Goal: Obtain resource: Download file/media

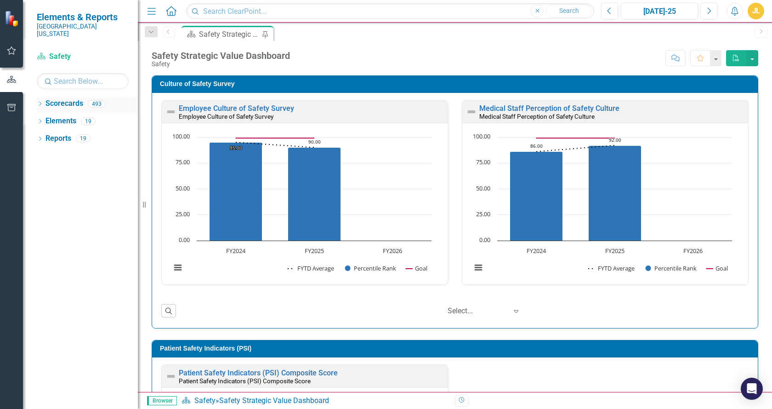
click at [72, 98] on link "Scorecards" at bounding box center [65, 103] width 38 height 11
click at [40, 102] on icon "Dropdown" at bounding box center [40, 104] width 6 height 5
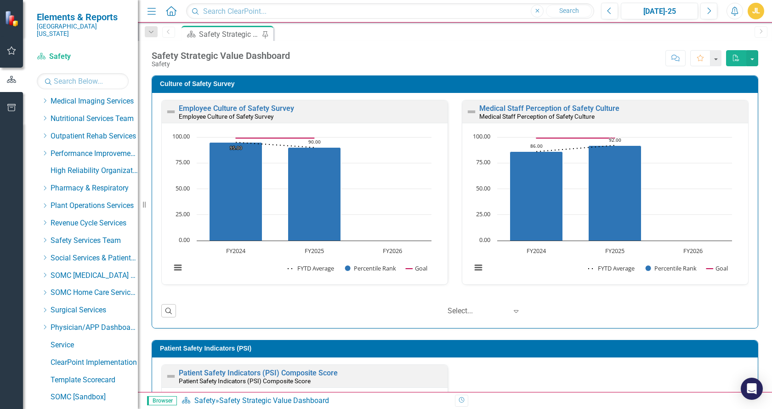
scroll to position [498, 0]
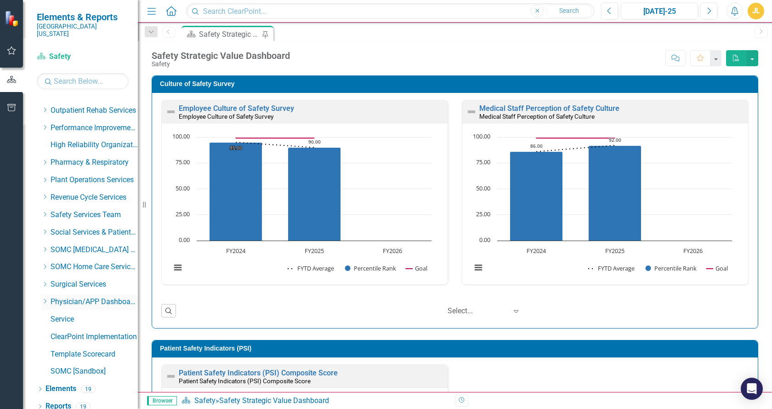
click at [44, 298] on icon "Dropdown" at bounding box center [44, 301] width 7 height 6
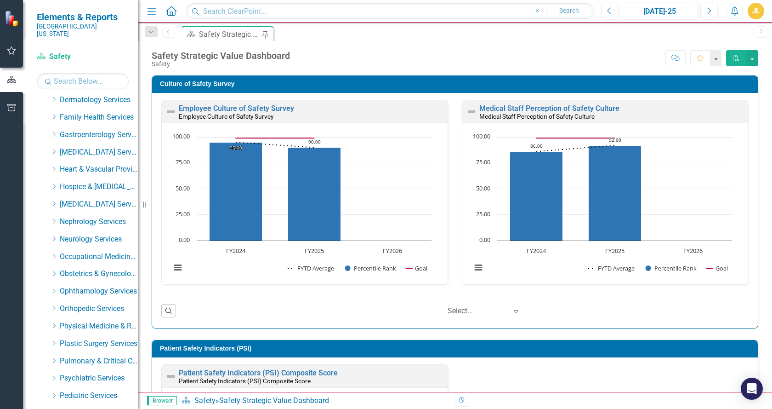
scroll to position [841, 0]
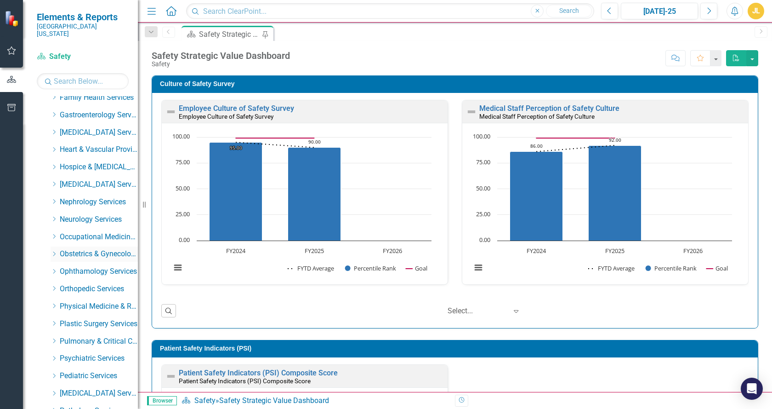
click at [52, 251] on icon "Dropdown" at bounding box center [54, 254] width 7 height 6
click at [86, 266] on link "[PERSON_NAME], DO" at bounding box center [103, 271] width 69 height 11
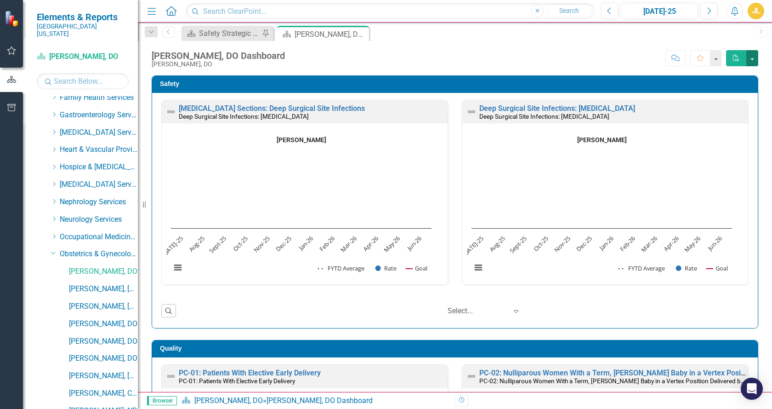
click at [754, 58] on button "button" at bounding box center [753, 58] width 12 height 16
click at [731, 75] on link "PDF Export to PDF" at bounding box center [721, 75] width 73 height 17
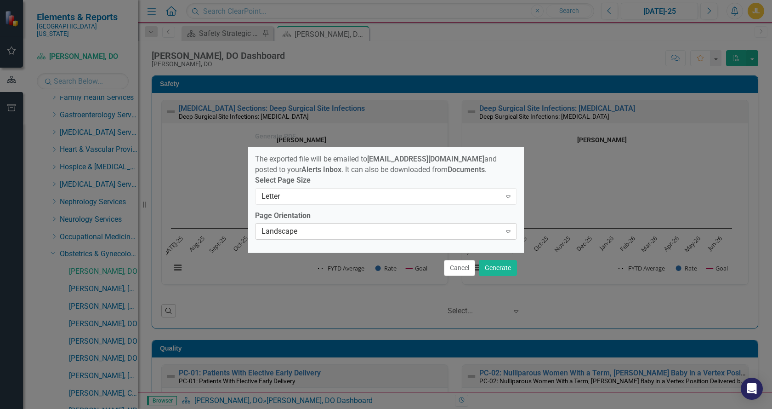
click at [508, 231] on icon "Expand" at bounding box center [508, 231] width 9 height 7
click at [513, 198] on div "Expand" at bounding box center [508, 196] width 17 height 15
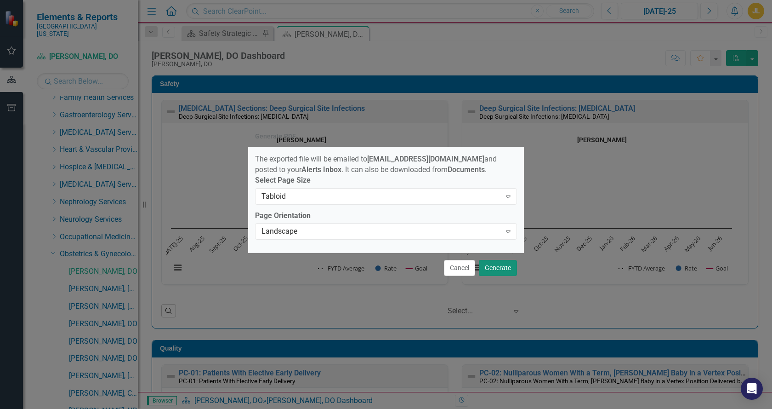
click at [495, 271] on button "Generate" at bounding box center [498, 268] width 38 height 16
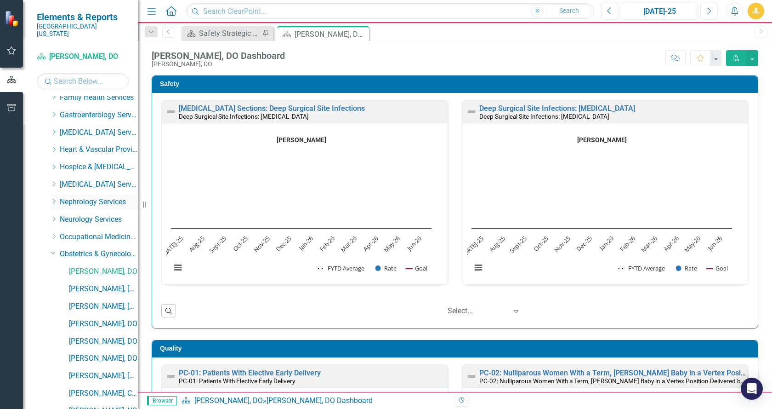
click at [57, 199] on icon "Dropdown" at bounding box center [54, 202] width 7 height 6
click at [83, 214] on link "[PERSON_NAME], [GEOGRAPHIC_DATA]" at bounding box center [103, 219] width 69 height 11
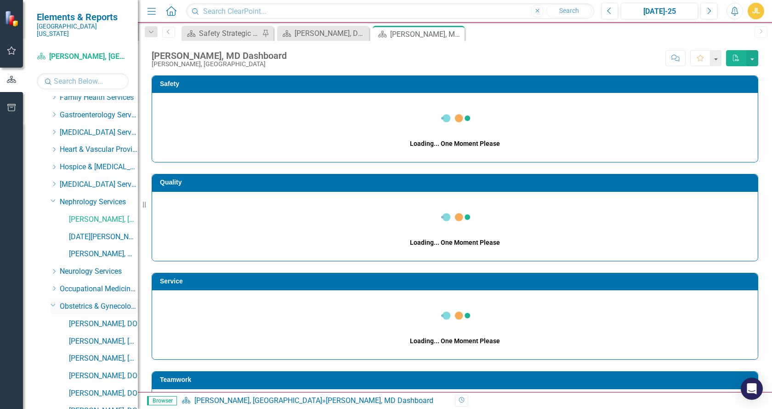
click at [54, 304] on icon at bounding box center [53, 305] width 5 height 2
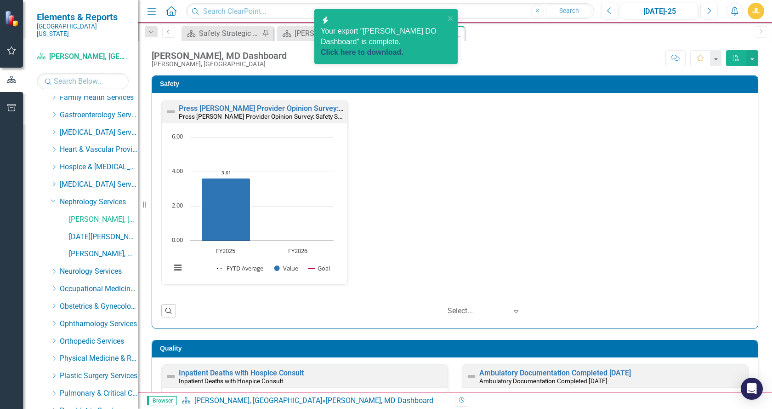
click at [353, 48] on link "Click here to download." at bounding box center [362, 52] width 83 height 8
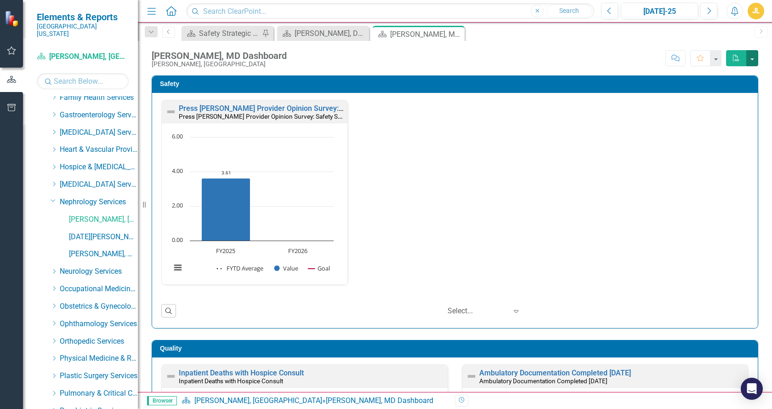
click at [751, 57] on button "button" at bounding box center [753, 58] width 12 height 16
click at [732, 71] on link "PDF Export to PDF" at bounding box center [721, 75] width 73 height 17
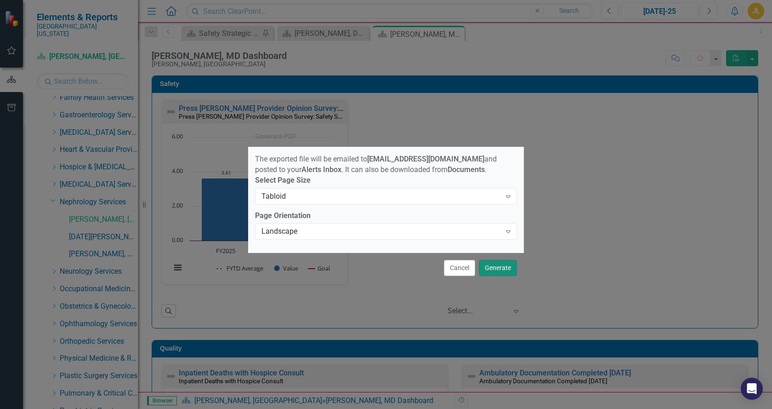
click at [494, 271] on button "Generate" at bounding box center [498, 268] width 38 height 16
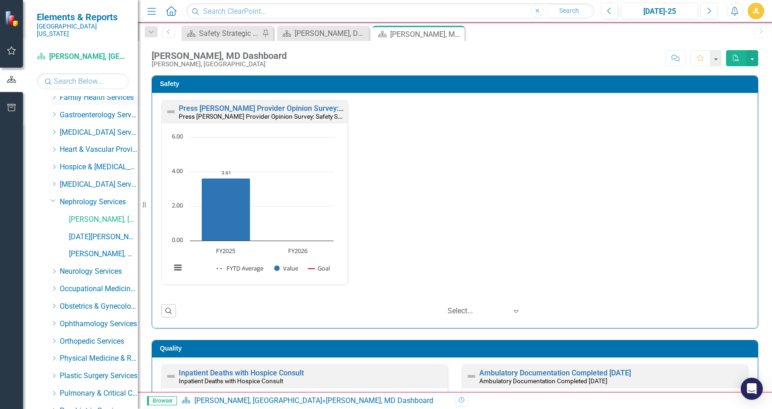
click at [56, 94] on icon "Dropdown" at bounding box center [54, 97] width 7 height 6
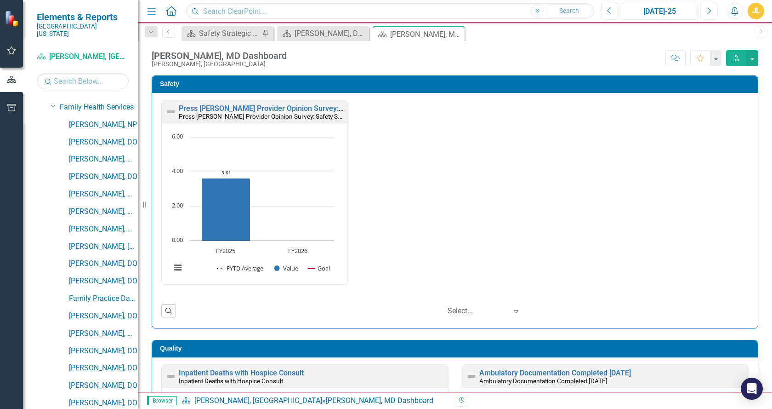
scroll to position [835, 0]
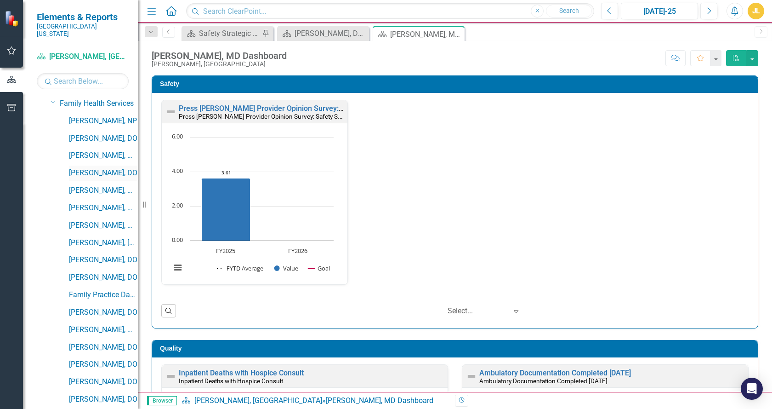
click at [96, 168] on link "[PERSON_NAME], DO" at bounding box center [103, 173] width 69 height 11
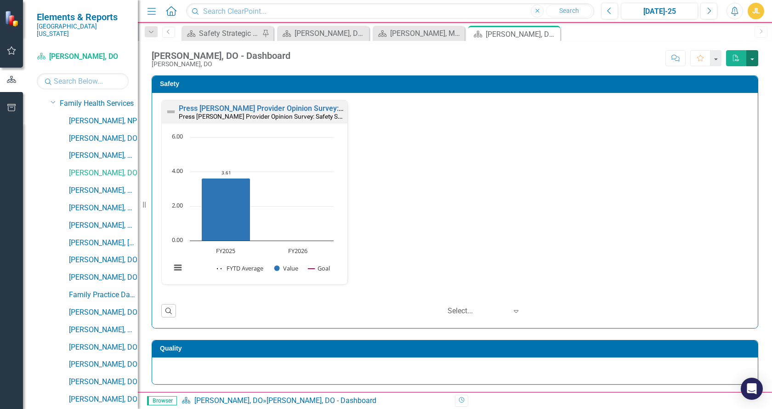
click at [752, 58] on button "button" at bounding box center [753, 58] width 12 height 16
click at [725, 74] on link "PDF Export to PDF" at bounding box center [721, 75] width 73 height 17
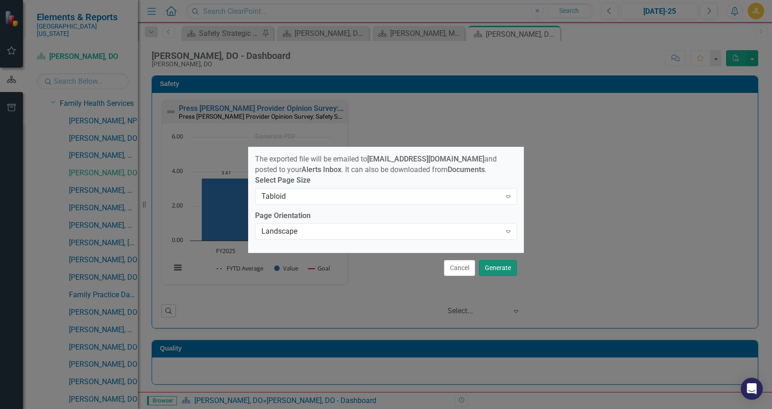
click at [492, 274] on button "Generate" at bounding box center [498, 268] width 38 height 16
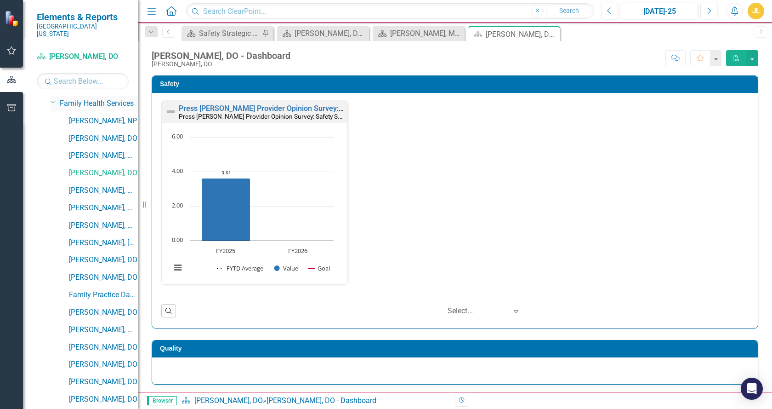
click at [53, 101] on icon at bounding box center [53, 102] width 5 height 2
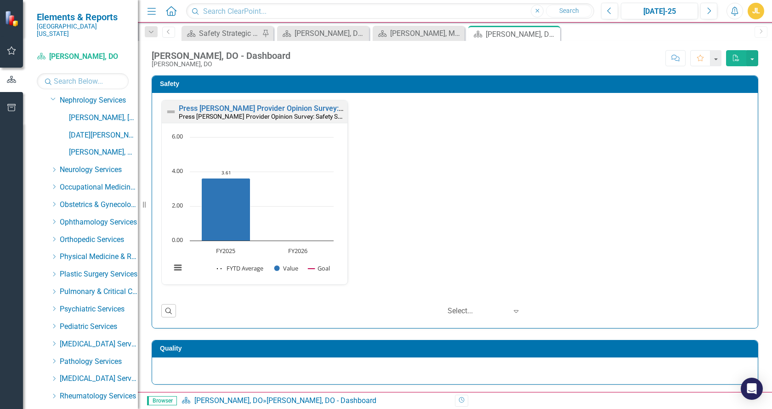
scroll to position [1106, 0]
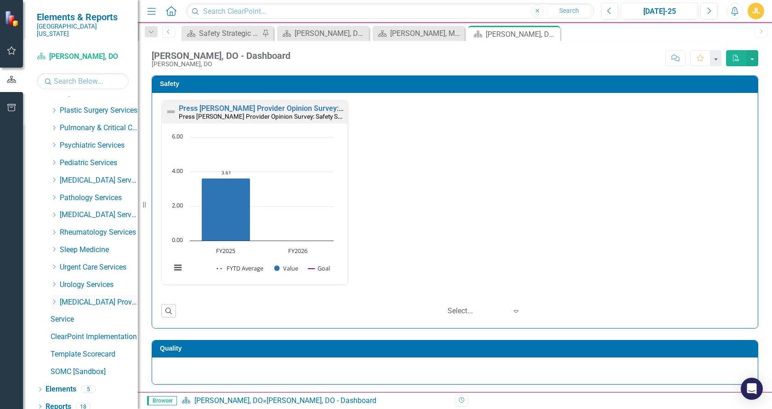
click at [54, 299] on icon at bounding box center [54, 301] width 2 height 5
click at [94, 314] on link "[PERSON_NAME], MD" at bounding box center [103, 319] width 69 height 11
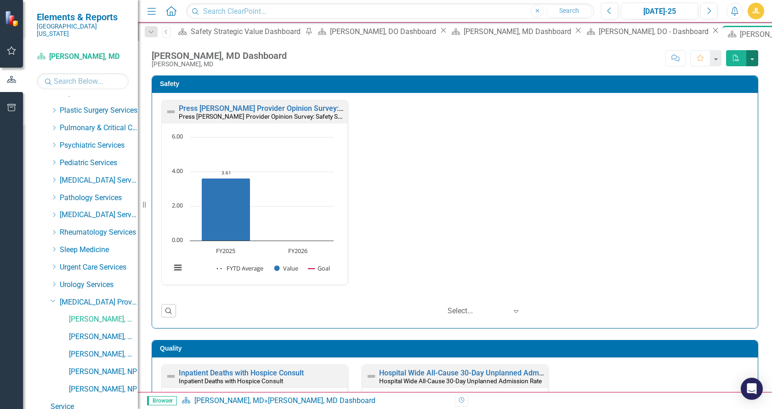
click at [752, 56] on button "button" at bounding box center [753, 58] width 12 height 16
click at [727, 76] on link "PDF Export to PDF" at bounding box center [721, 75] width 73 height 17
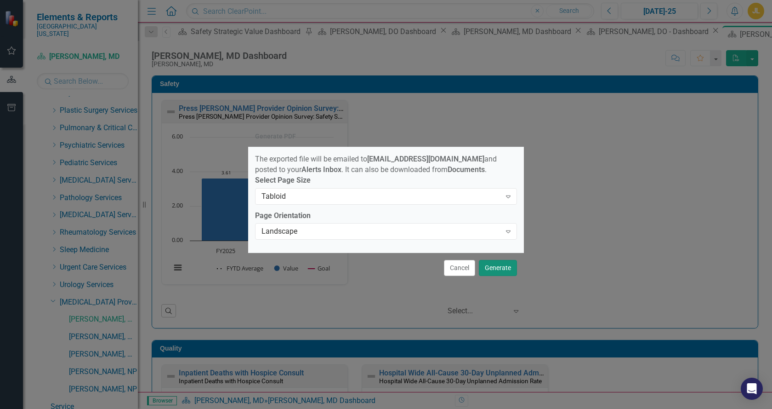
click at [490, 270] on button "Generate" at bounding box center [498, 268] width 38 height 16
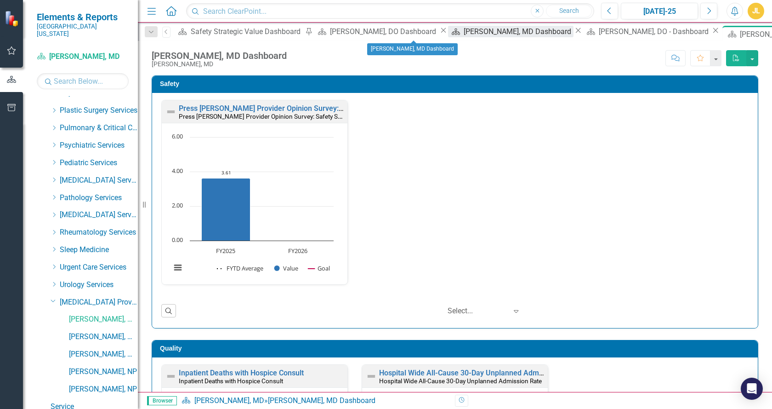
click at [464, 32] on div "Ernesto Banalagay, MD Dashboard" at bounding box center [519, 31] width 110 height 11
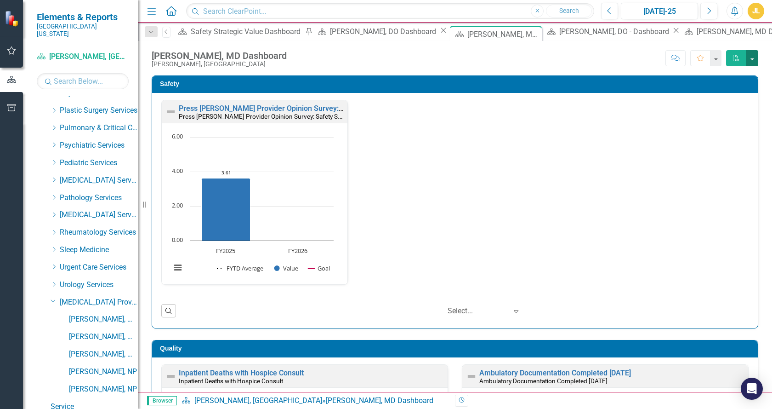
click at [753, 57] on button "button" at bounding box center [753, 58] width 12 height 16
click at [732, 74] on link "PDF Export to PDF" at bounding box center [721, 75] width 73 height 17
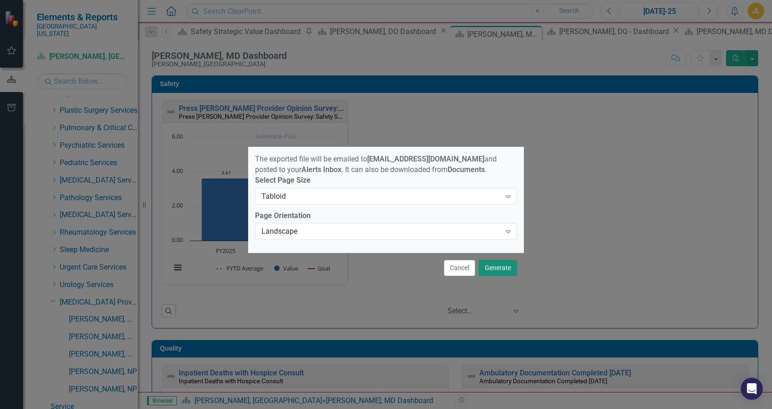
click at [507, 274] on button "Generate" at bounding box center [498, 268] width 38 height 16
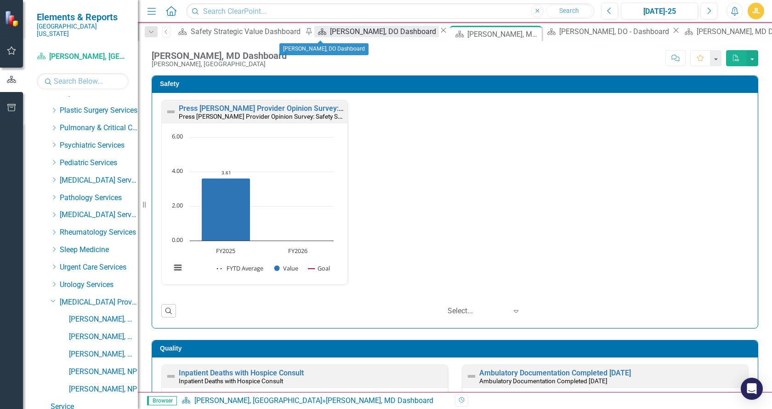
click at [340, 34] on div "Darren Adams, DO Dashboard" at bounding box center [384, 31] width 109 height 11
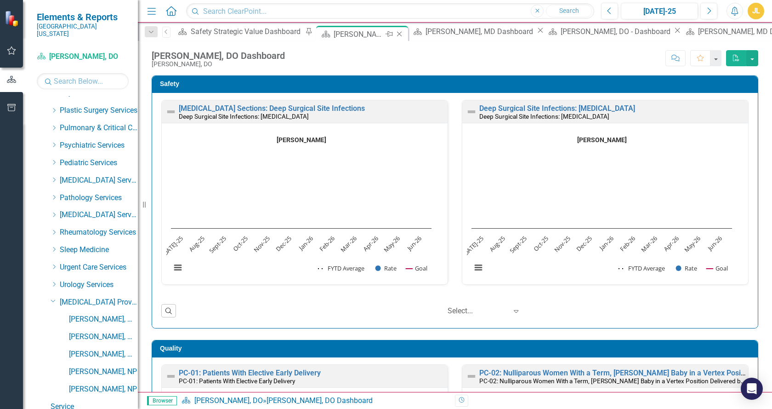
click at [395, 34] on icon "Close" at bounding box center [399, 33] width 9 height 7
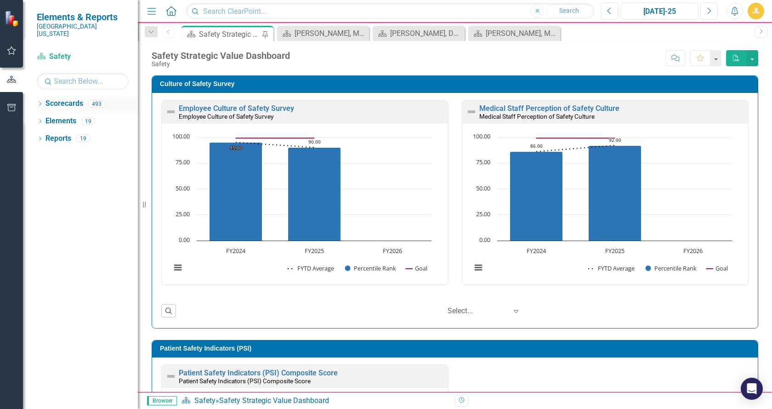
click at [44, 96] on div "Dropdown Scorecards 493" at bounding box center [87, 104] width 101 height 17
click at [40, 102] on icon "Dropdown" at bounding box center [40, 104] width 6 height 5
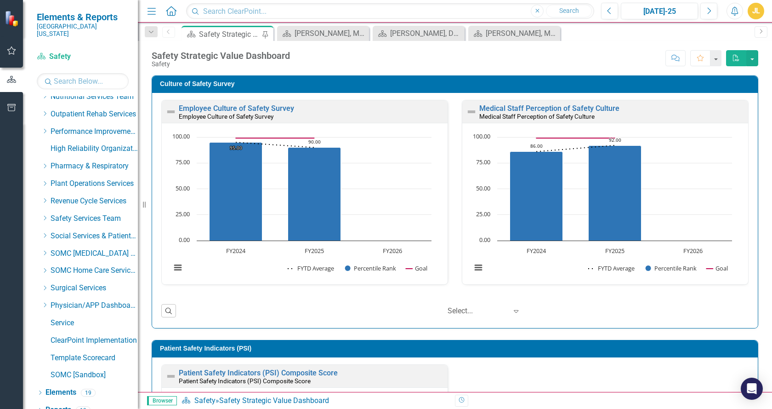
scroll to position [496, 0]
click at [45, 301] on icon "Dropdown" at bounding box center [44, 304] width 7 height 6
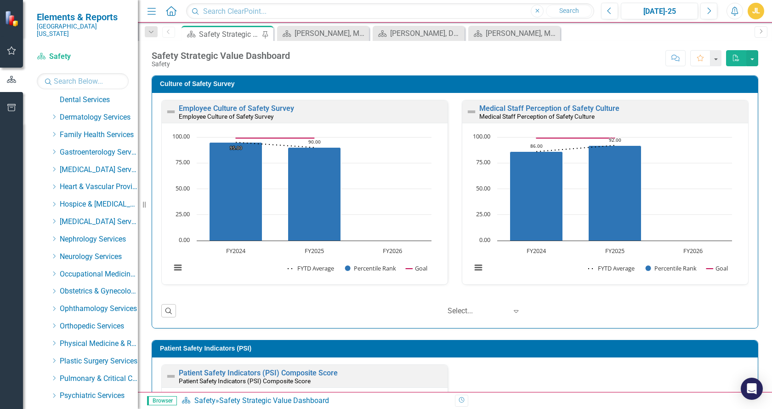
scroll to position [822, 0]
click at [55, 218] on icon "Dropdown" at bounding box center [54, 221] width 7 height 6
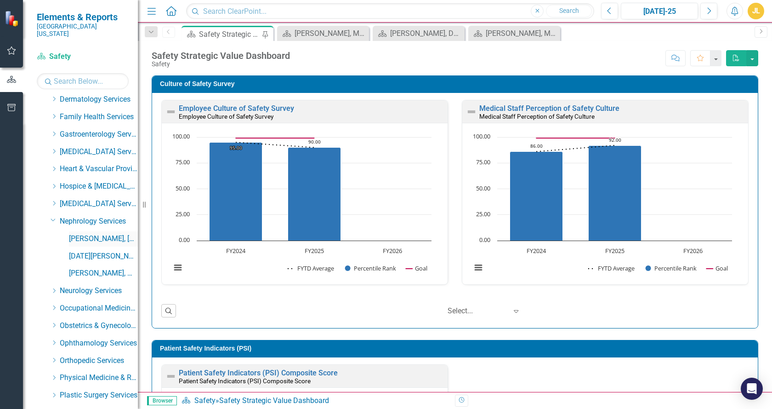
click at [82, 234] on link "[PERSON_NAME], [GEOGRAPHIC_DATA]" at bounding box center [103, 239] width 69 height 11
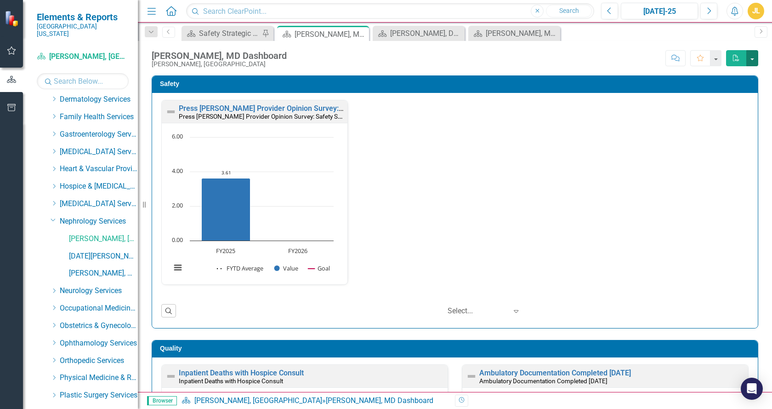
click at [751, 58] on button "button" at bounding box center [753, 58] width 12 height 16
click at [726, 73] on link "PDF Export to PDF" at bounding box center [721, 75] width 73 height 17
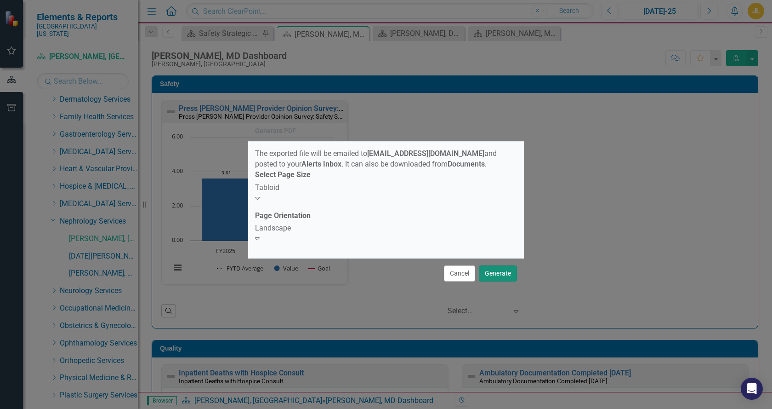
click at [497, 270] on button "Generate" at bounding box center [498, 273] width 38 height 16
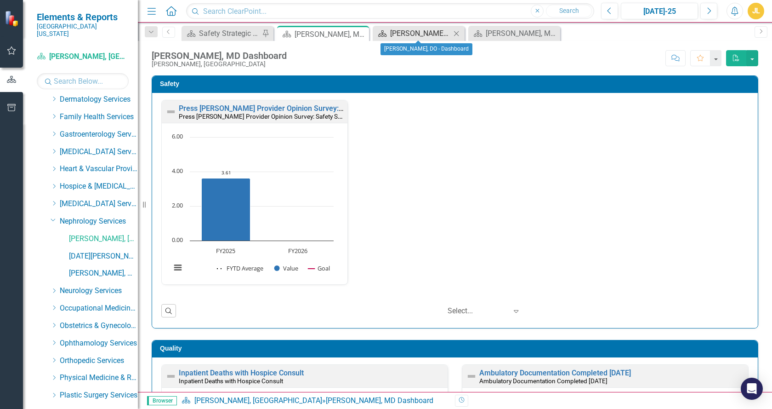
click at [422, 34] on div "Jeffrey Hill, DO - Dashboard" at bounding box center [420, 33] width 61 height 11
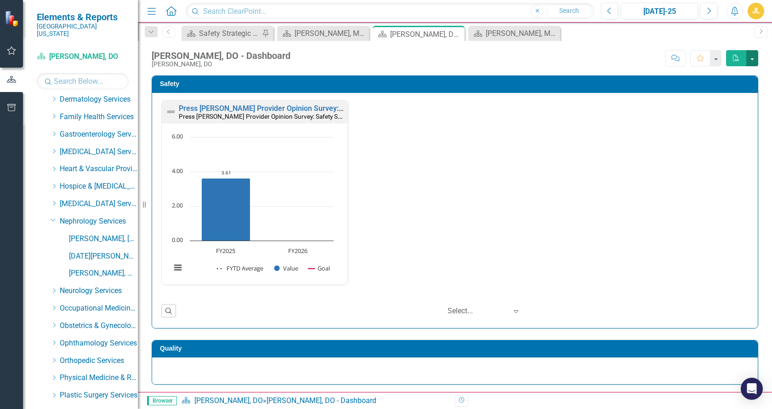
click at [752, 61] on button "button" at bounding box center [753, 58] width 12 height 16
click at [730, 73] on link "PDF Export to PDF" at bounding box center [721, 75] width 73 height 17
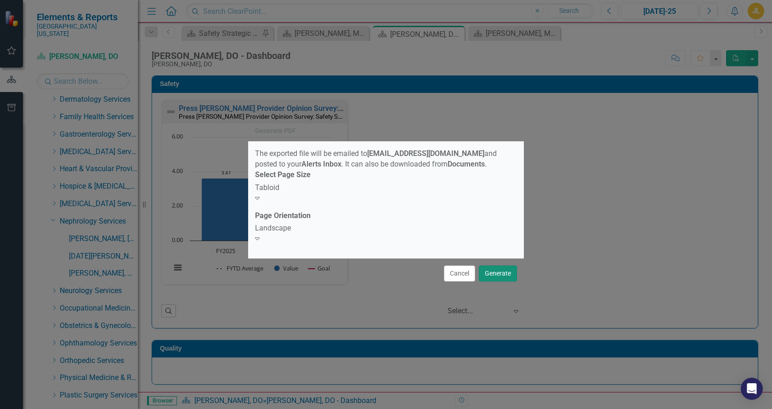
click at [494, 270] on button "Generate" at bounding box center [498, 273] width 38 height 16
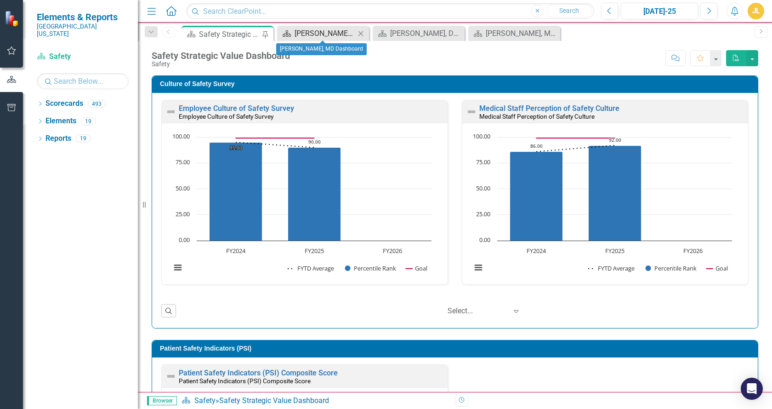
click at [331, 31] on div "[PERSON_NAME], MD Dashboard" at bounding box center [325, 33] width 61 height 11
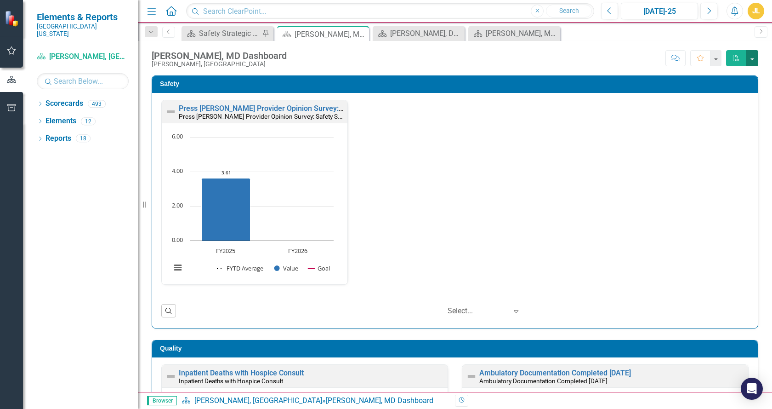
click at [750, 55] on button "button" at bounding box center [753, 58] width 12 height 16
click at [724, 74] on link "PDF Export to PDF" at bounding box center [721, 75] width 73 height 17
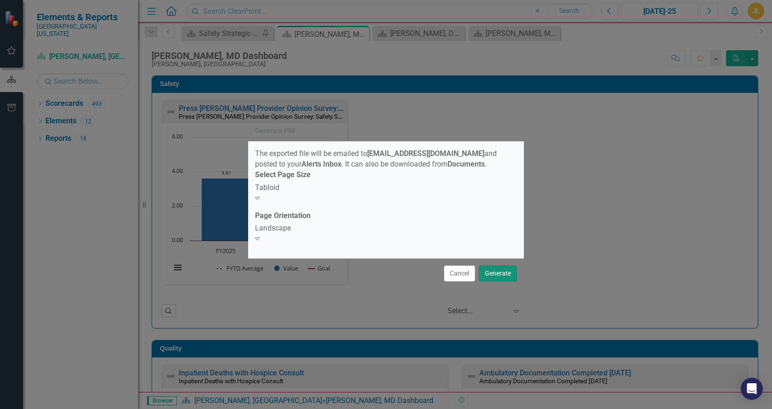
click at [494, 270] on button "Generate" at bounding box center [498, 273] width 38 height 16
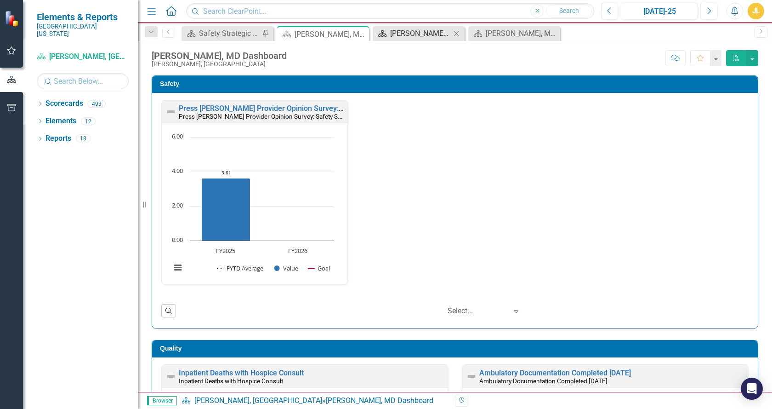
click at [412, 34] on div "Jeffrey Hill, DO - Dashboard" at bounding box center [420, 33] width 61 height 11
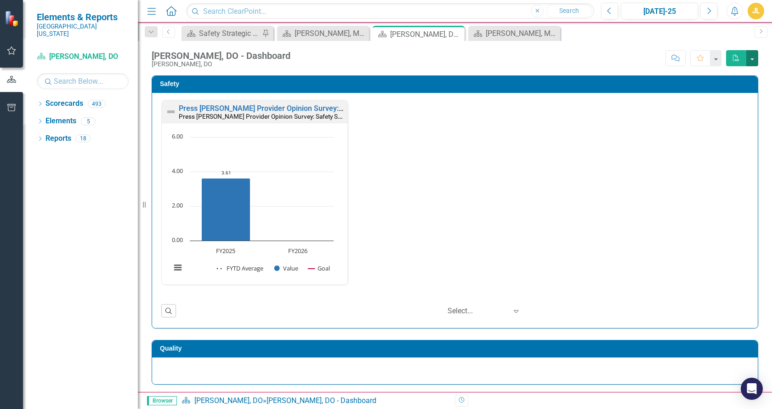
click at [751, 57] on button "button" at bounding box center [753, 58] width 12 height 16
click at [719, 74] on link "PDF Export to PDF" at bounding box center [721, 75] width 73 height 17
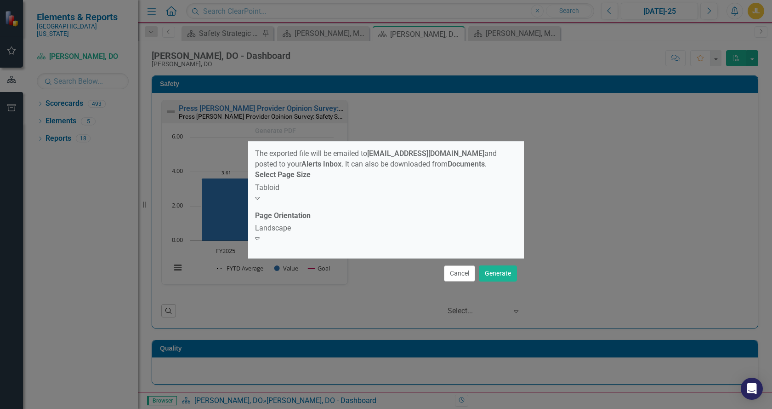
click at [260, 234] on icon "Expand" at bounding box center [257, 237] width 5 height 7
click at [260, 195] on icon "Expand" at bounding box center [257, 197] width 5 height 7
click at [507, 270] on button "Generate" at bounding box center [498, 273] width 38 height 16
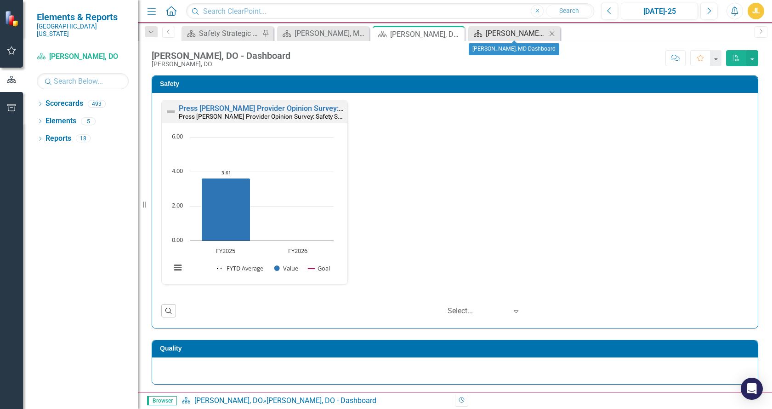
click at [506, 34] on div "Tsuyoshi Inoshita, MD Dashboard" at bounding box center [516, 33] width 61 height 11
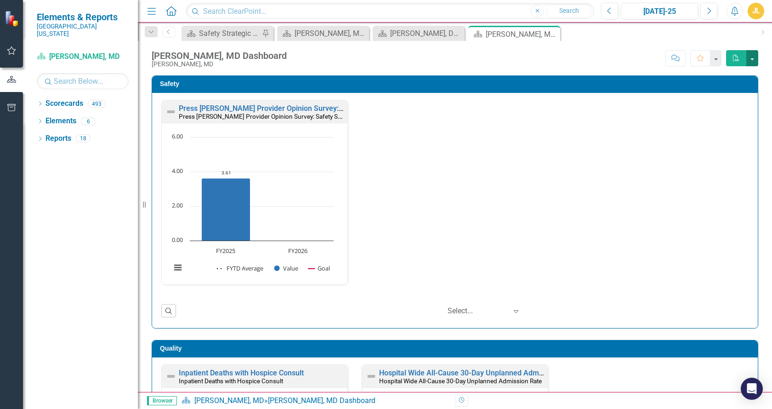
click at [753, 60] on button "button" at bounding box center [753, 58] width 12 height 16
click at [725, 77] on link "PDF Export to PDF" at bounding box center [721, 75] width 73 height 17
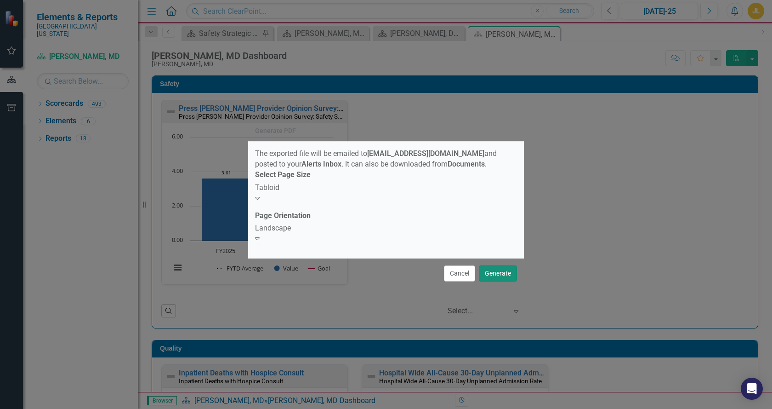
click at [505, 272] on button "Generate" at bounding box center [498, 273] width 38 height 16
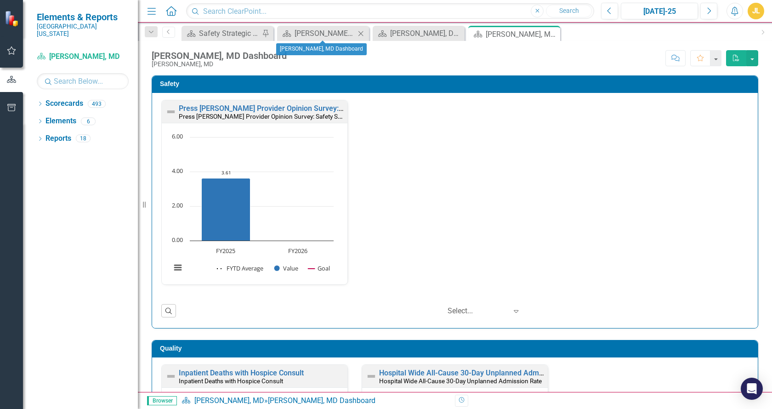
click at [363, 31] on icon at bounding box center [361, 33] width 5 height 5
click at [366, 33] on div "Scorecard Jeffrey Hill, DO - Dashboard Close" at bounding box center [323, 33] width 92 height 15
click at [358, 34] on icon "Close" at bounding box center [360, 33] width 9 height 7
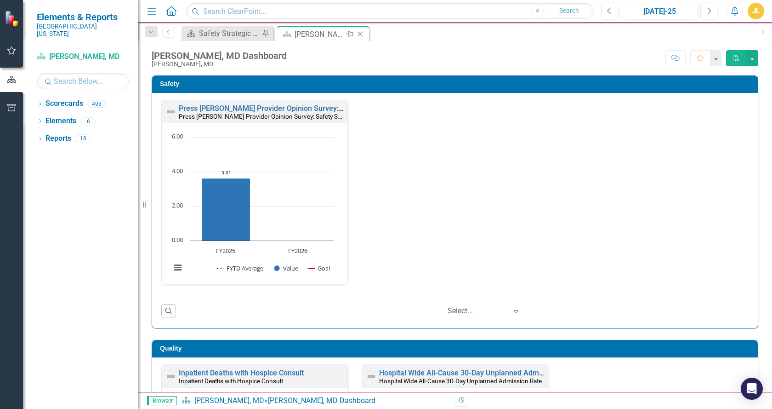
click at [358, 34] on icon "Close" at bounding box center [360, 33] width 9 height 7
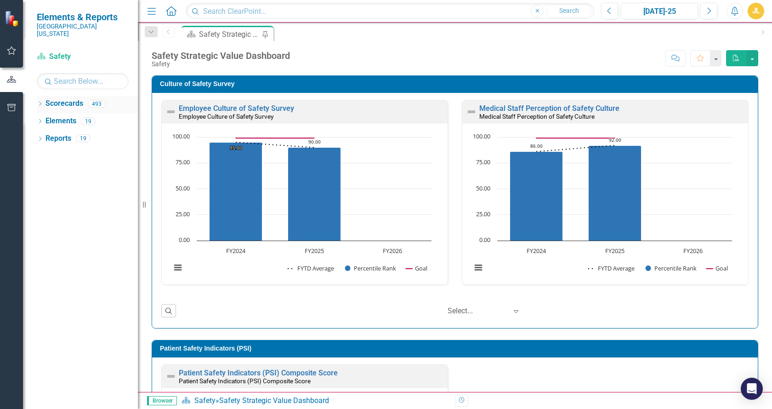
click at [42, 102] on icon "Dropdown" at bounding box center [40, 104] width 6 height 5
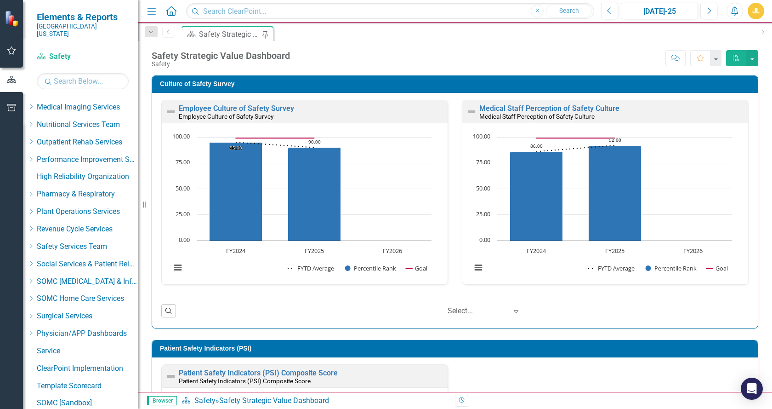
scroll to position [498, 0]
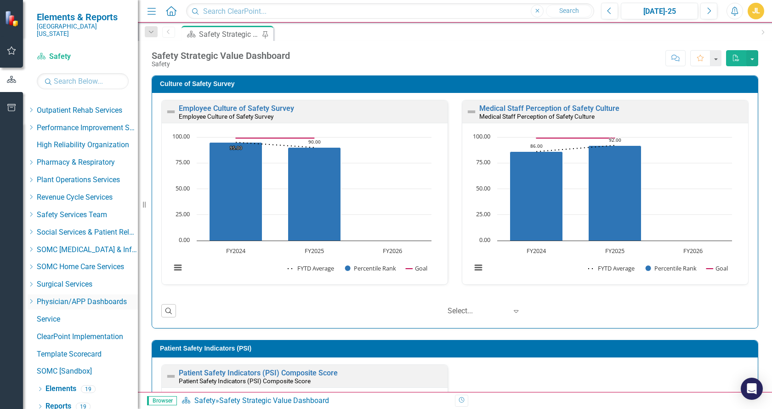
click at [34, 298] on icon "Dropdown" at bounding box center [31, 301] width 7 height 6
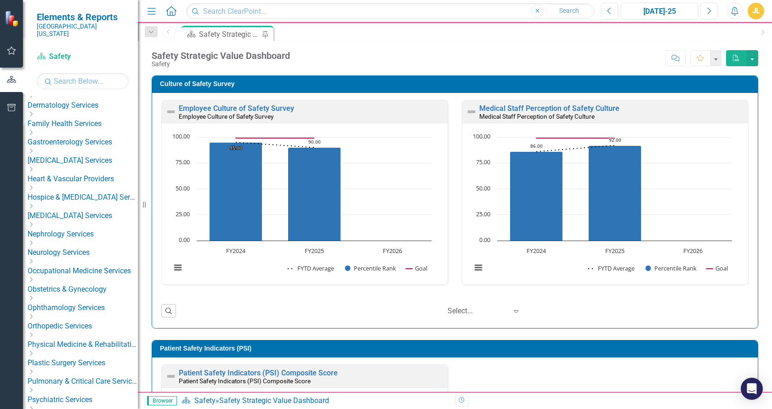
scroll to position [821, 0]
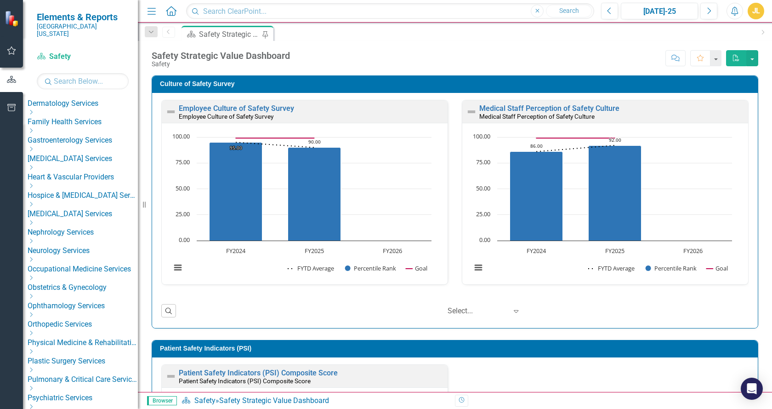
click at [59, 219] on div "Dropdown" at bounding box center [83, 223] width 110 height 8
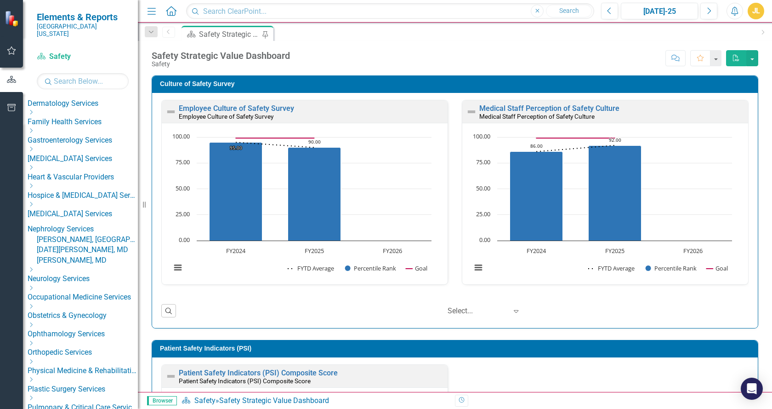
click at [97, 234] on link "[PERSON_NAME], [GEOGRAPHIC_DATA]" at bounding box center [87, 239] width 101 height 11
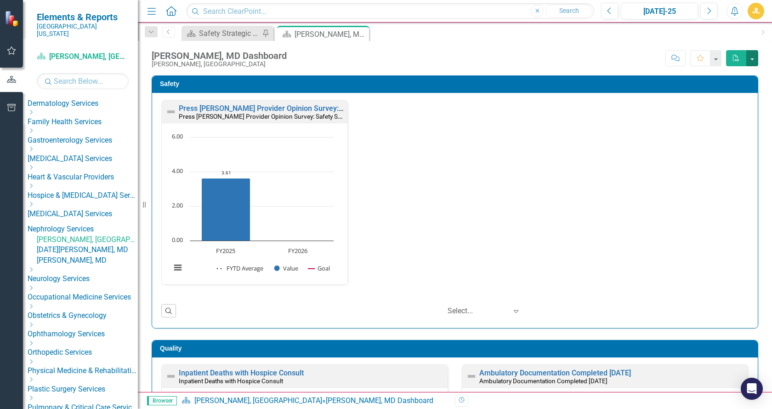
click at [751, 54] on button "button" at bounding box center [753, 58] width 12 height 16
click at [729, 69] on link "PDF Export to PDF" at bounding box center [721, 75] width 73 height 17
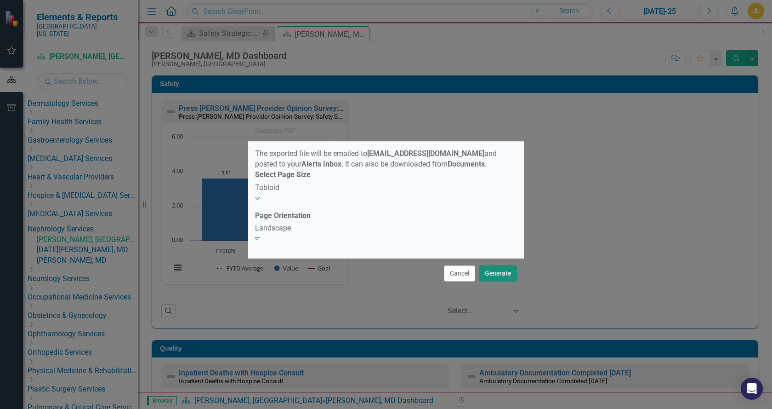
click at [499, 269] on button "Generate" at bounding box center [498, 273] width 38 height 16
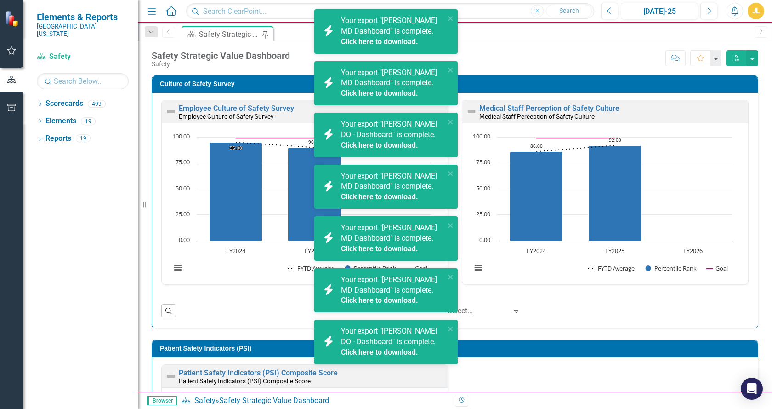
click at [382, 97] on link "Click here to download." at bounding box center [379, 93] width 77 height 9
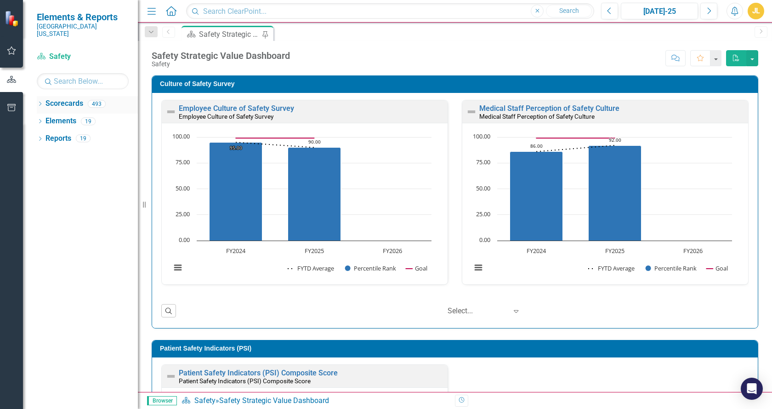
click at [41, 102] on icon "Dropdown" at bounding box center [40, 104] width 6 height 5
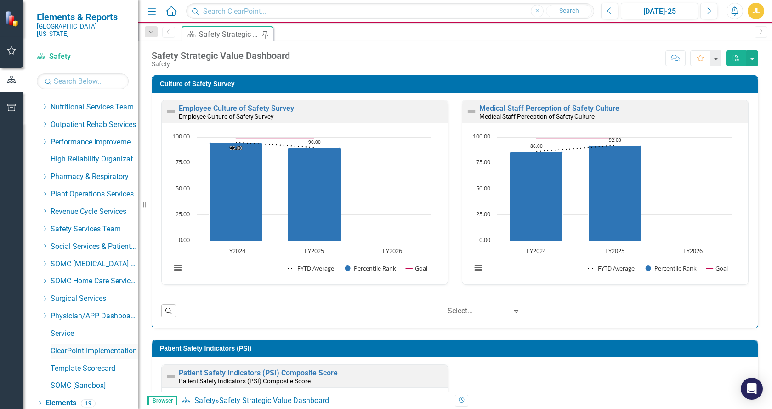
scroll to position [477, 0]
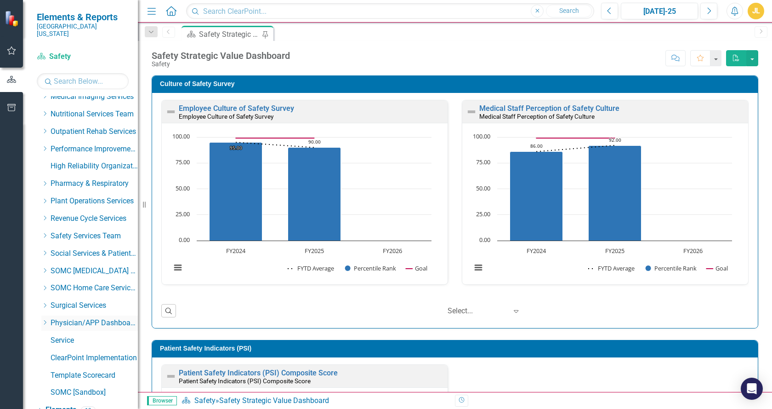
click at [45, 319] on icon "Dropdown" at bounding box center [44, 322] width 7 height 6
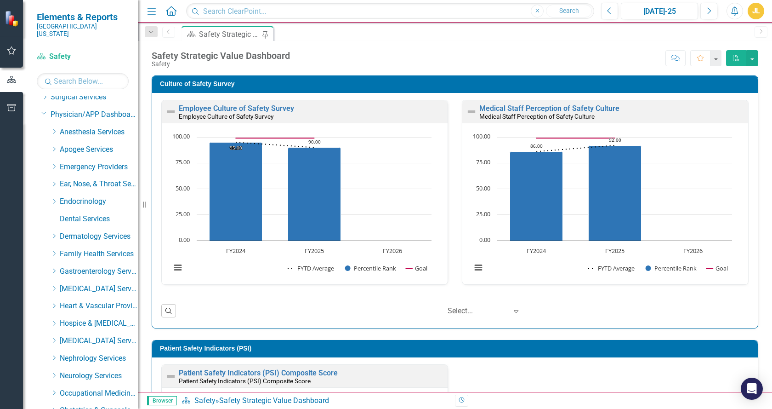
scroll to position [741, 0]
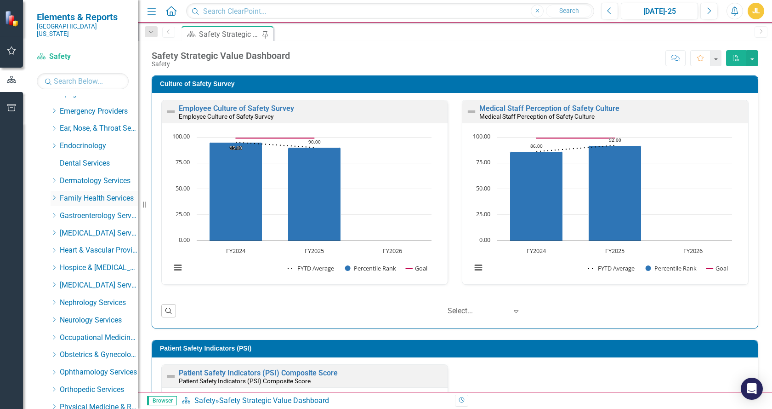
click at [54, 195] on icon "Dropdown" at bounding box center [54, 198] width 7 height 6
click at [53, 193] on icon "Dropdown" at bounding box center [54, 196] width 6 height 7
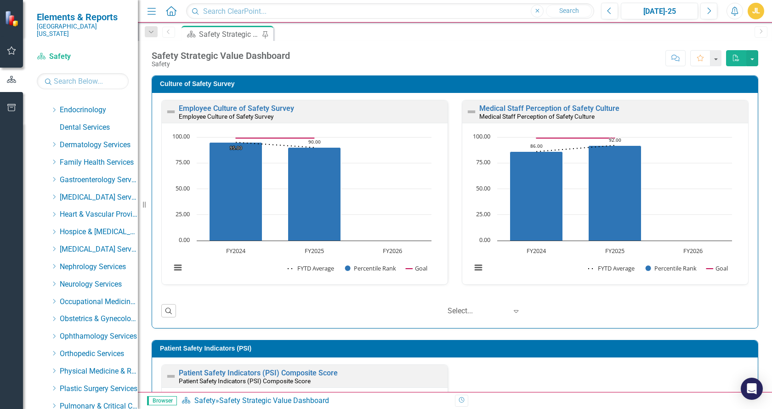
scroll to position [782, 0]
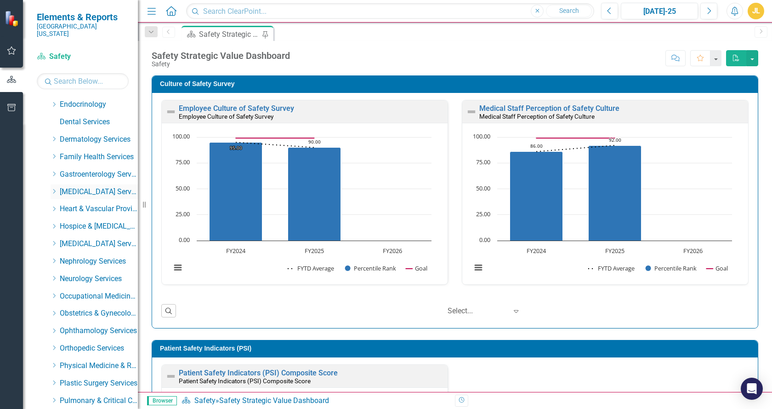
click at [55, 188] on icon "Dropdown" at bounding box center [54, 191] width 7 height 6
click at [55, 189] on icon at bounding box center [53, 190] width 5 height 2
click at [54, 328] on icon "Dropdown" at bounding box center [54, 331] width 7 height 6
click at [90, 360] on link "[PERSON_NAME], MD" at bounding box center [103, 365] width 69 height 11
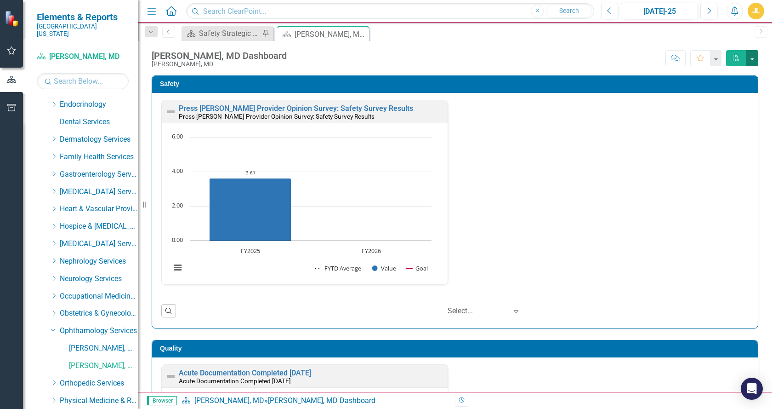
click at [753, 61] on button "button" at bounding box center [753, 58] width 12 height 16
click at [724, 71] on link "PDF Export to PDF" at bounding box center [721, 75] width 73 height 17
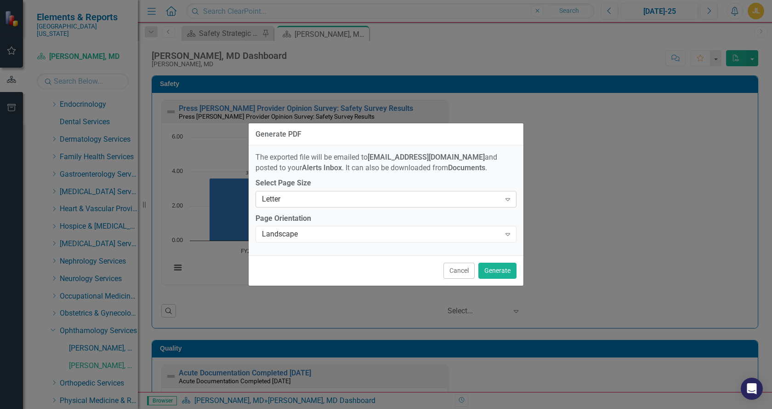
click at [507, 197] on icon "Expand" at bounding box center [507, 198] width 9 height 7
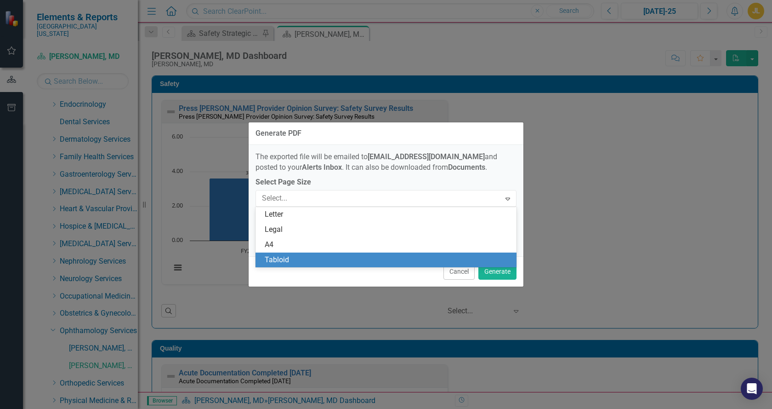
click at [279, 256] on div "Tabloid" at bounding box center [388, 260] width 246 height 11
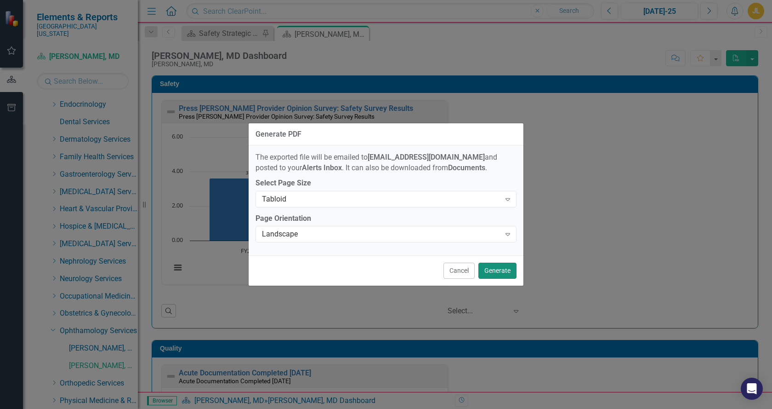
click at [500, 269] on button "Generate" at bounding box center [498, 270] width 38 height 16
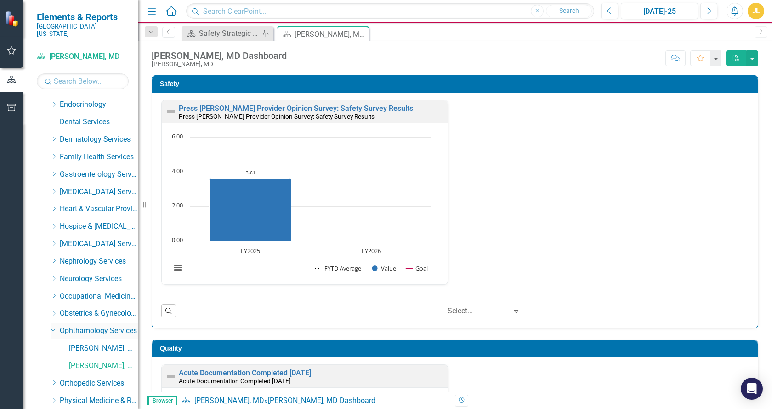
click at [52, 328] on icon at bounding box center [53, 329] width 5 height 2
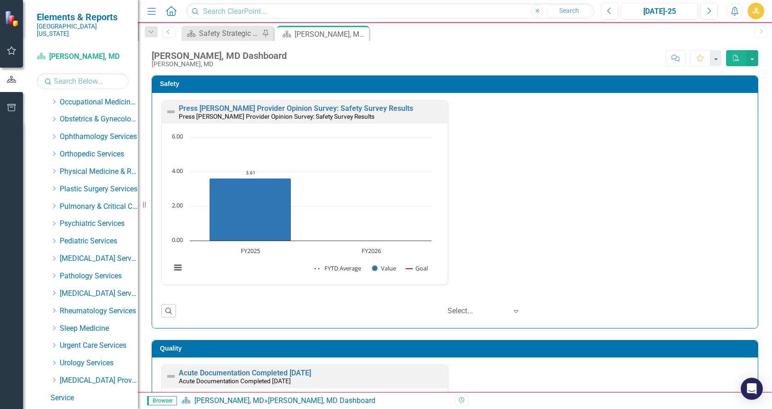
scroll to position [1055, 0]
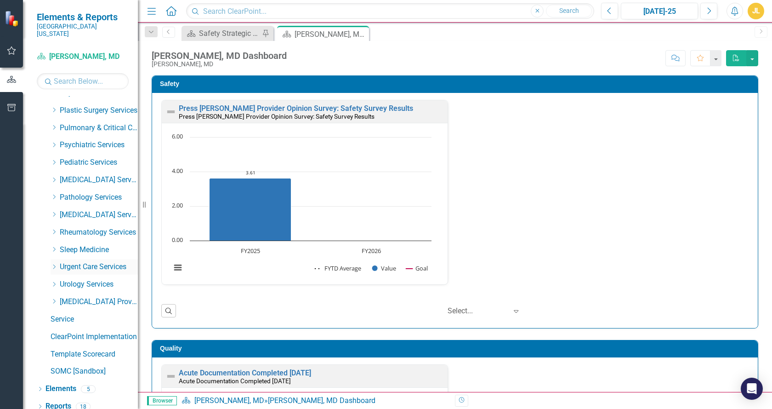
click at [56, 264] on icon "Dropdown" at bounding box center [54, 267] width 7 height 6
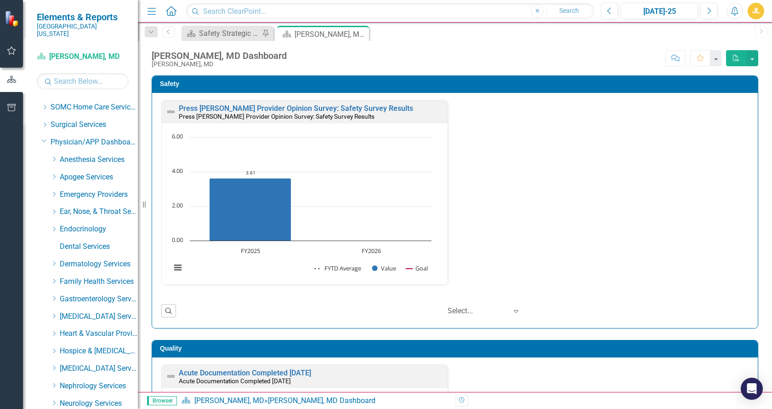
scroll to position [658, 0]
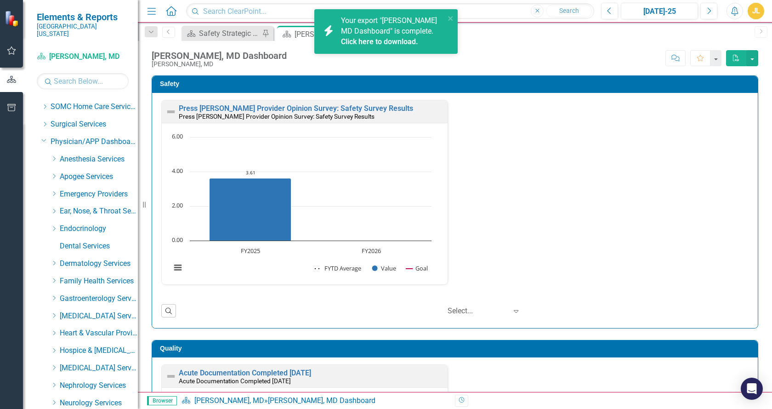
click at [390, 35] on div "Your export "Robert Knox MD Dashboard" is complete. Click here to download." at bounding box center [393, 32] width 104 height 32
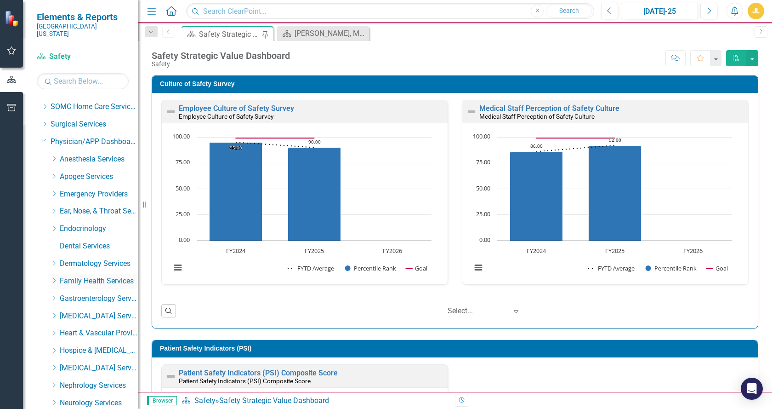
click at [55, 278] on icon at bounding box center [54, 280] width 2 height 5
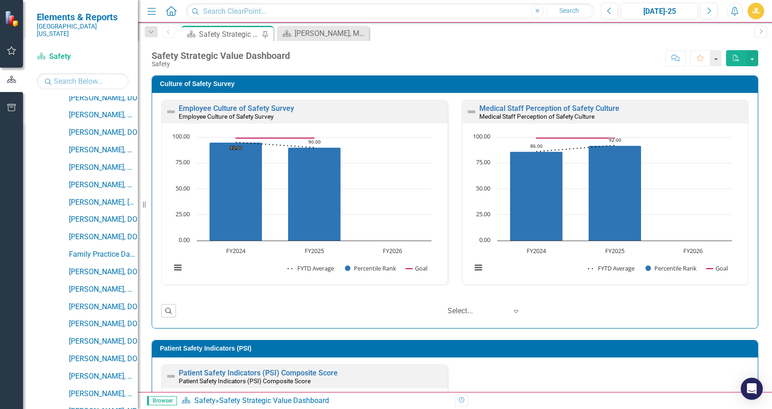
scroll to position [596, 0]
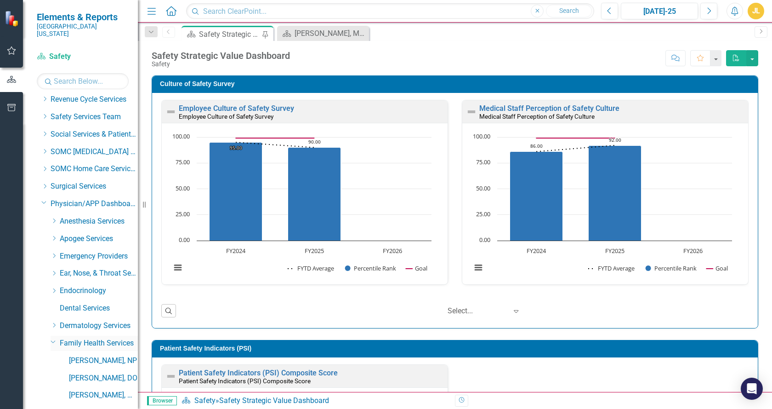
click at [51, 338] on icon "Dropdown" at bounding box center [54, 341] width 6 height 7
click at [56, 288] on icon "Dropdown" at bounding box center [54, 291] width 7 height 6
click at [51, 286] on icon "Dropdown" at bounding box center [54, 289] width 6 height 7
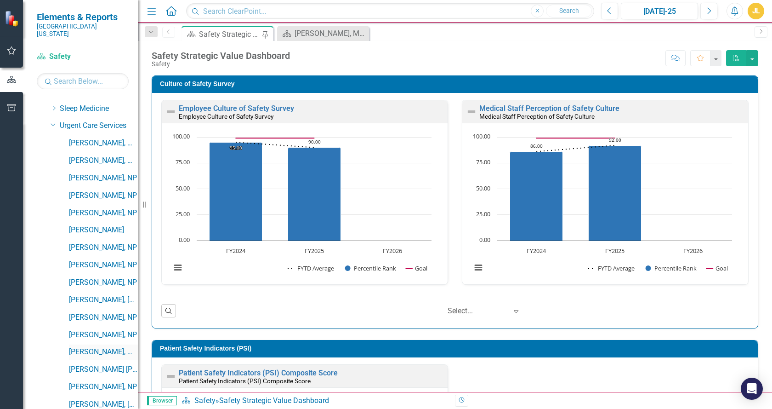
scroll to position [1198, 0]
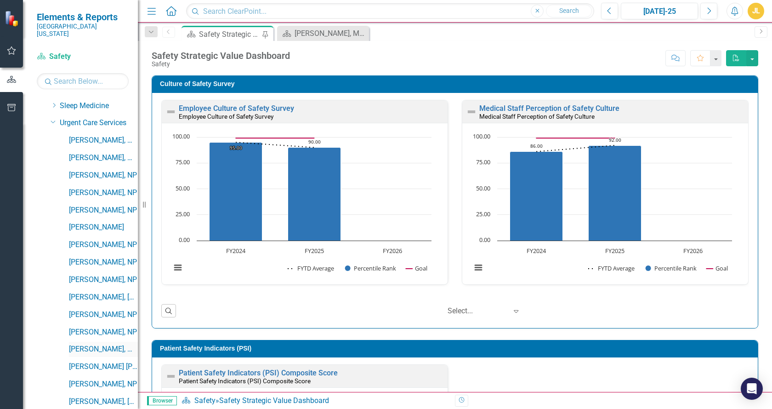
drag, startPoint x: 98, startPoint y: 346, endPoint x: 87, endPoint y: 342, distance: 11.4
click at [98, 345] on link "[PERSON_NAME], MD" at bounding box center [103, 349] width 69 height 11
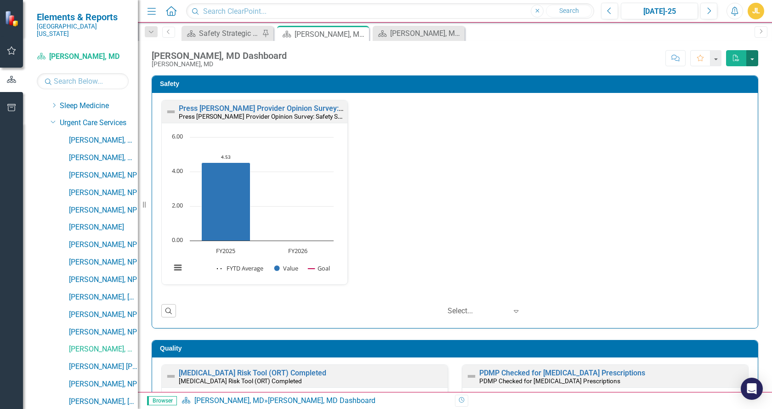
click at [750, 57] on button "button" at bounding box center [753, 58] width 12 height 16
click at [713, 75] on link "PDF Export to PDF" at bounding box center [721, 75] width 73 height 17
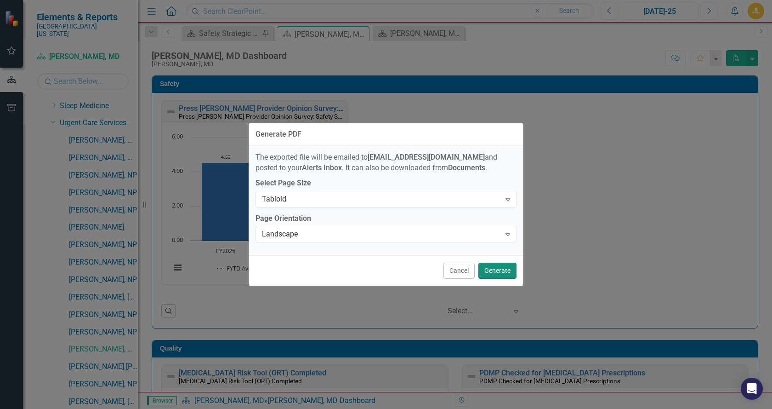
click at [497, 268] on button "Generate" at bounding box center [498, 270] width 38 height 16
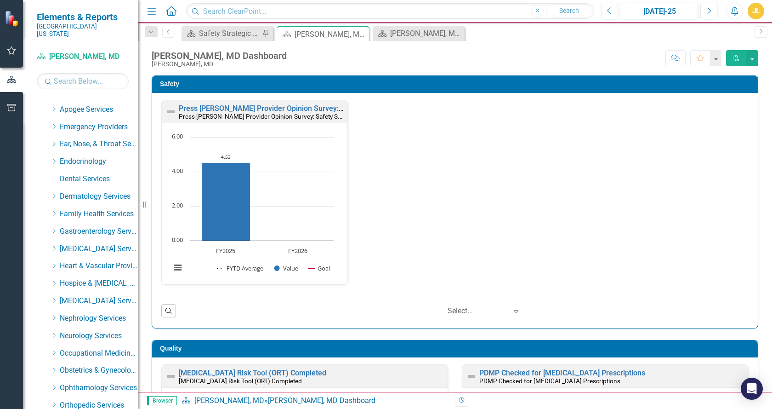
scroll to position [757, 0]
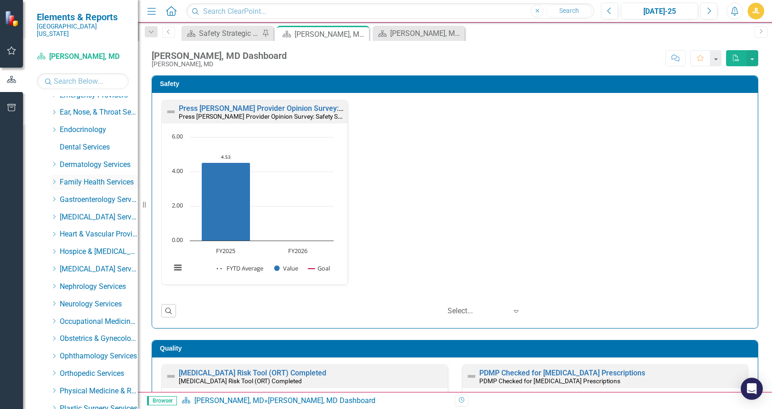
click at [52, 179] on icon "Dropdown" at bounding box center [54, 182] width 7 height 6
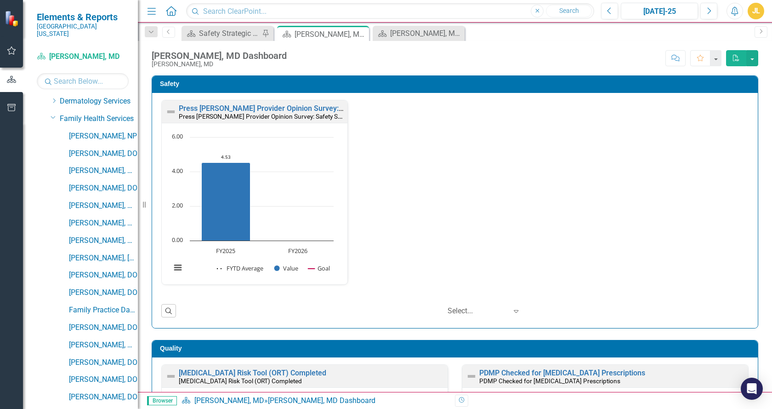
scroll to position [828, 0]
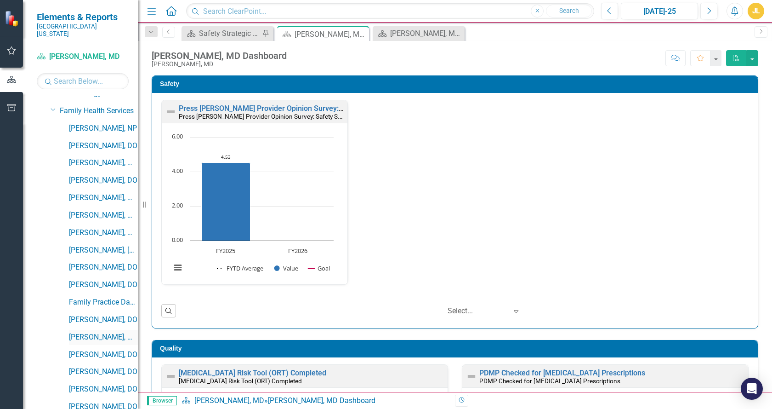
click at [101, 332] on link "[PERSON_NAME], MD" at bounding box center [103, 337] width 69 height 11
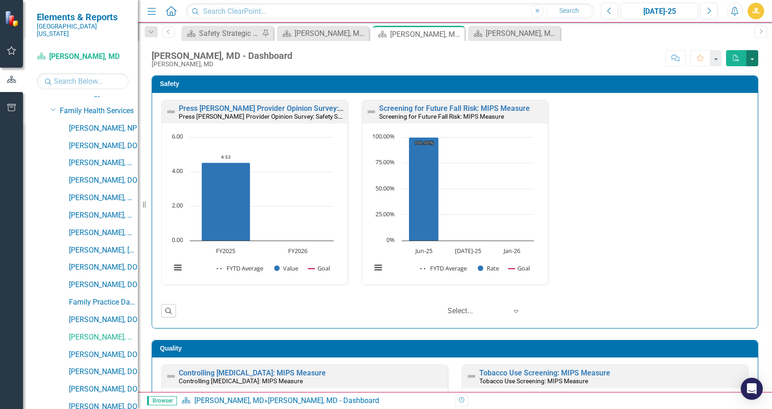
click at [753, 54] on button "button" at bounding box center [753, 58] width 12 height 16
click at [724, 75] on link "PDF Export to PDF" at bounding box center [721, 75] width 73 height 17
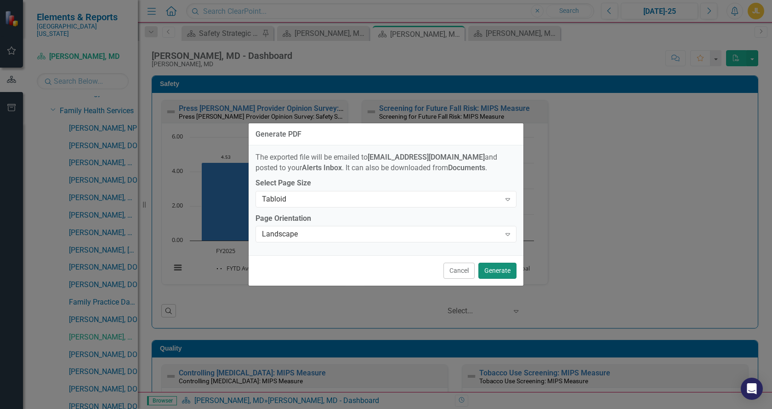
click at [499, 267] on button "Generate" at bounding box center [498, 270] width 38 height 16
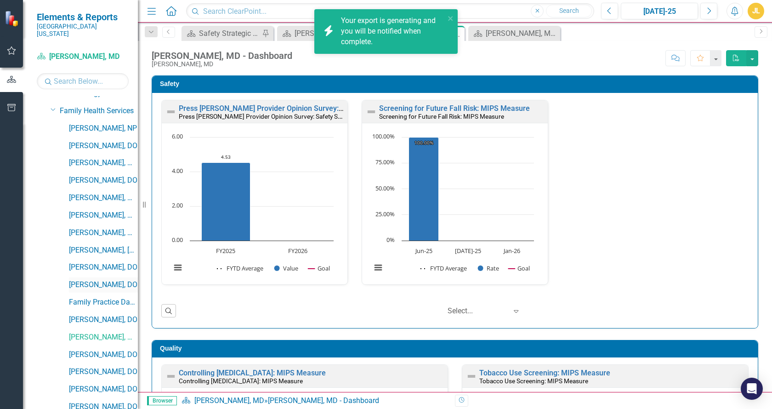
click at [99, 279] on link "[PERSON_NAME], DO" at bounding box center [103, 284] width 69 height 11
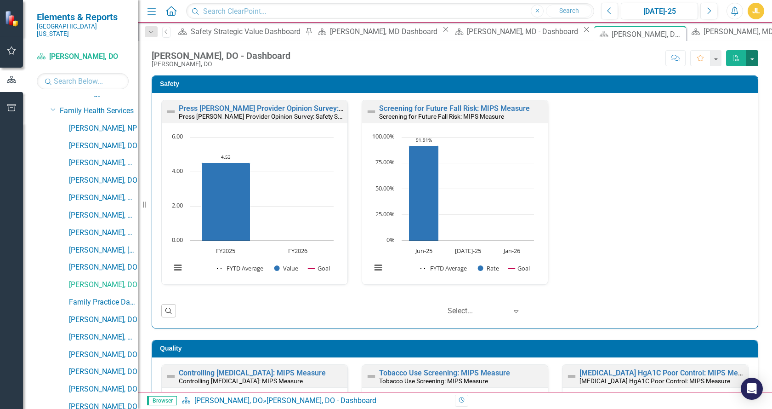
click at [755, 60] on button "button" at bounding box center [753, 58] width 12 height 16
click at [732, 75] on link "PDF Export to PDF" at bounding box center [721, 75] width 73 height 17
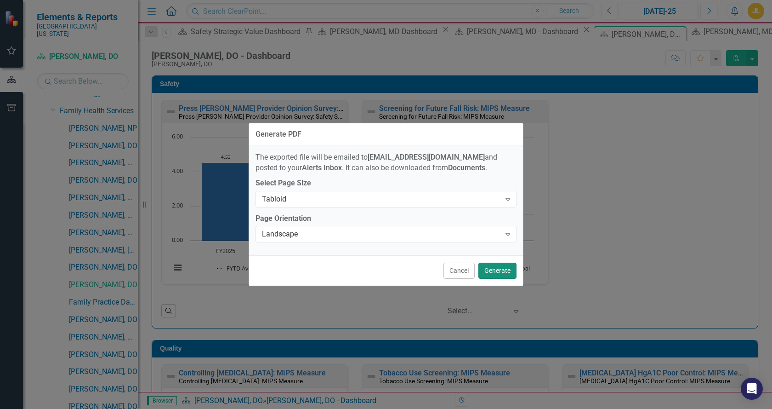
click at [498, 271] on button "Generate" at bounding box center [498, 270] width 38 height 16
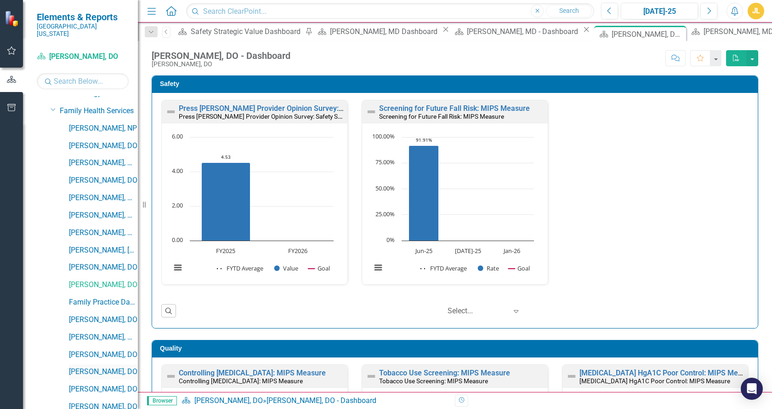
click at [101, 366] on link "[PERSON_NAME], DO" at bounding box center [103, 371] width 69 height 11
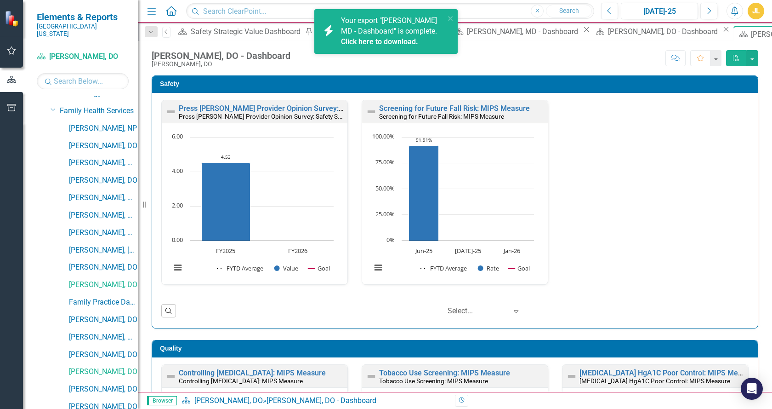
click at [389, 39] on link "Click here to download." at bounding box center [379, 41] width 77 height 9
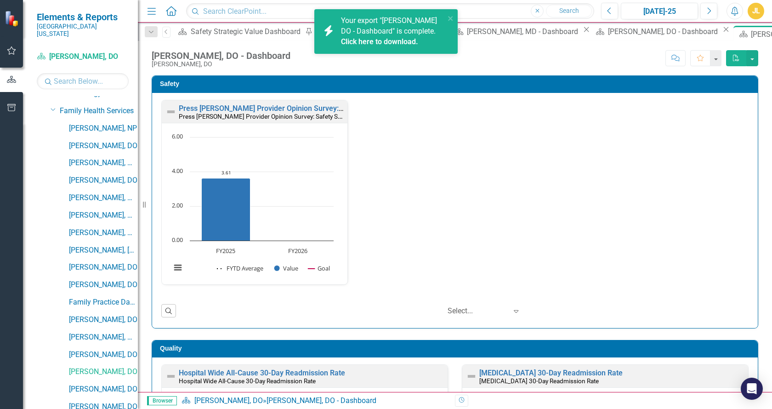
click at [384, 43] on link "Click here to download." at bounding box center [379, 41] width 77 height 9
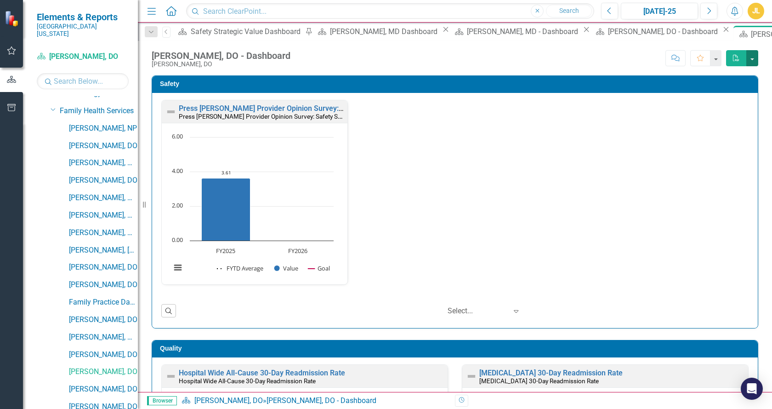
click at [752, 62] on button "button" at bounding box center [753, 58] width 12 height 16
click at [728, 71] on link "PDF Export to PDF" at bounding box center [721, 75] width 73 height 17
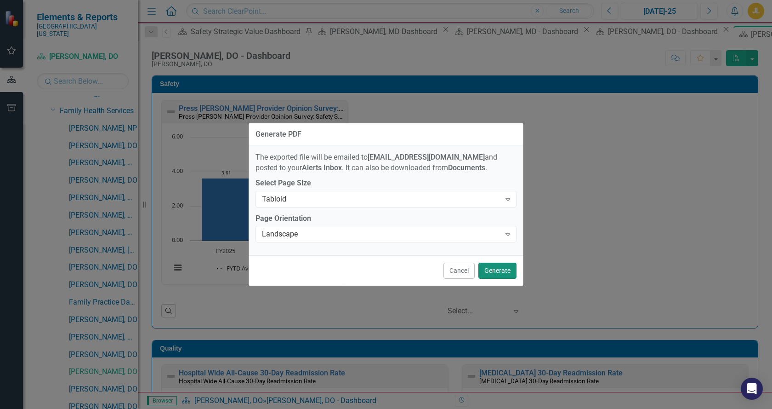
click at [496, 268] on button "Generate" at bounding box center [498, 270] width 38 height 16
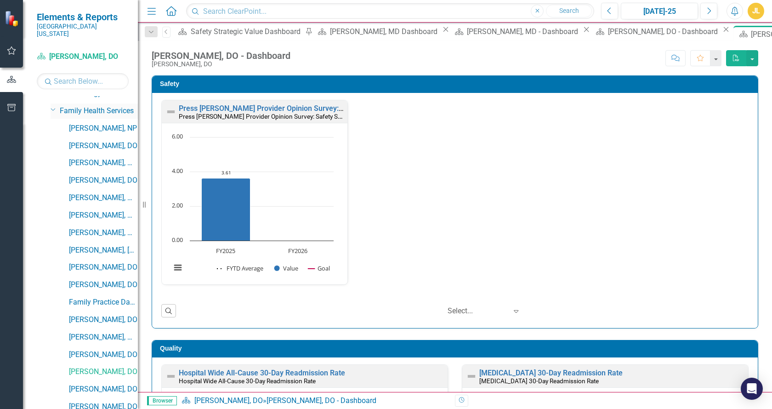
click at [52, 108] on icon at bounding box center [53, 109] width 5 height 2
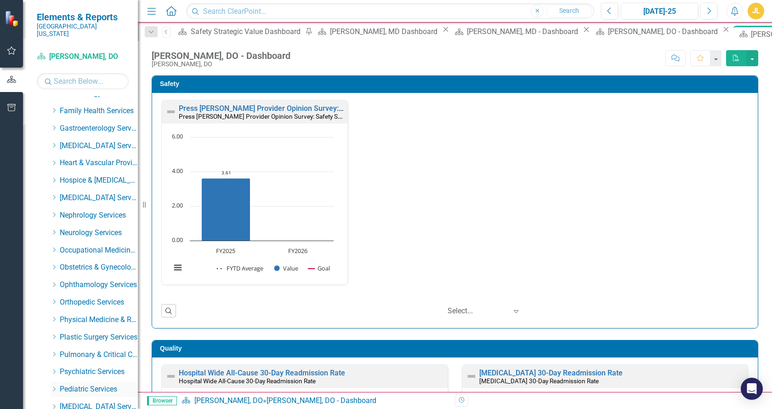
click at [84, 384] on link "Pediatric Services" at bounding box center [99, 389] width 78 height 11
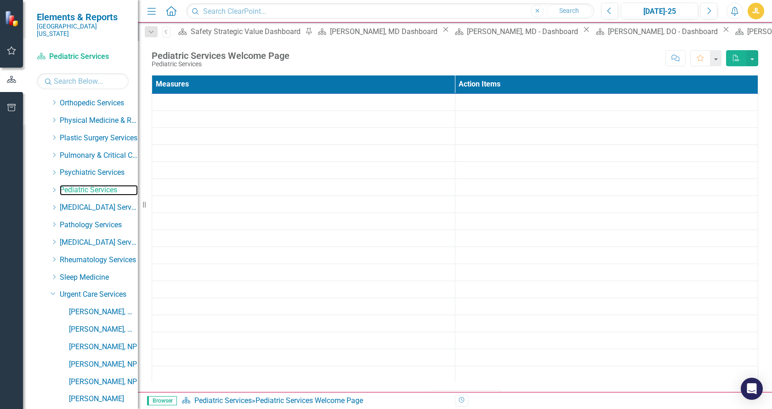
scroll to position [1076, 0]
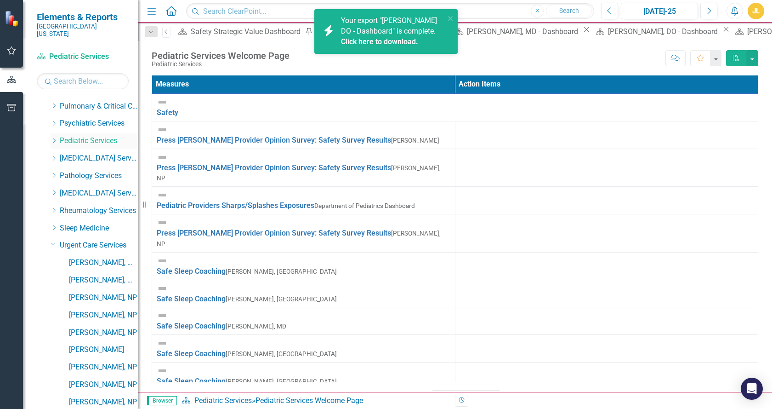
click at [52, 138] on icon "Dropdown" at bounding box center [54, 141] width 7 height 6
click at [380, 39] on link "Click here to download." at bounding box center [379, 41] width 77 height 9
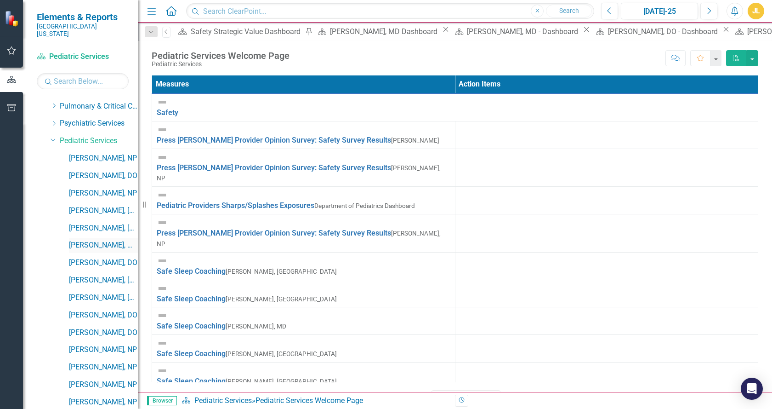
click at [102, 240] on link "[PERSON_NAME], MD" at bounding box center [103, 245] width 69 height 11
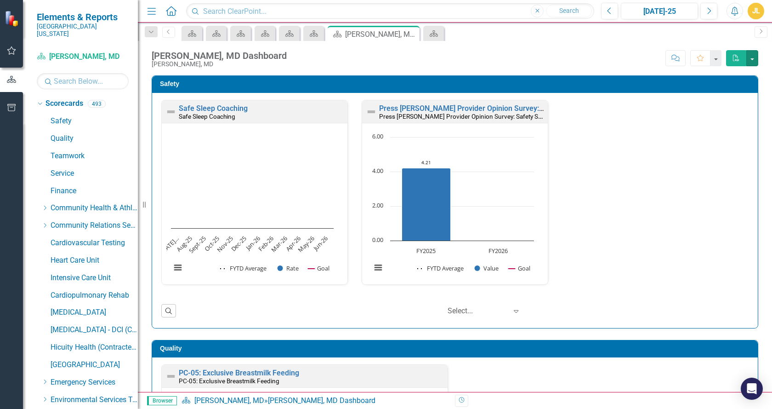
click at [751, 58] on button "button" at bounding box center [753, 58] width 12 height 16
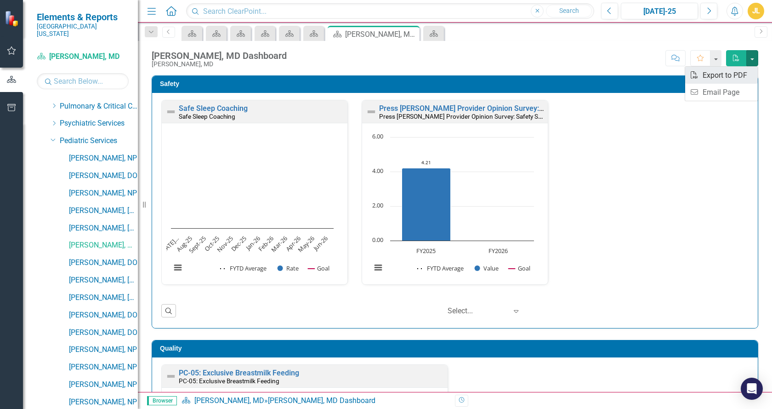
click at [716, 74] on link "PDF Export to PDF" at bounding box center [721, 75] width 73 height 17
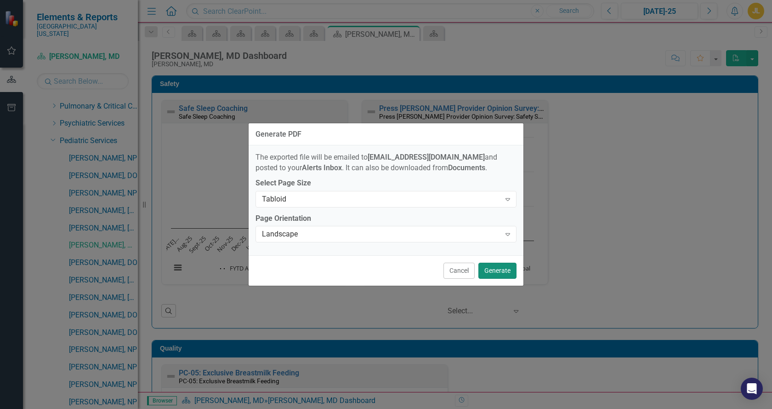
click at [498, 275] on button "Generate" at bounding box center [498, 270] width 38 height 16
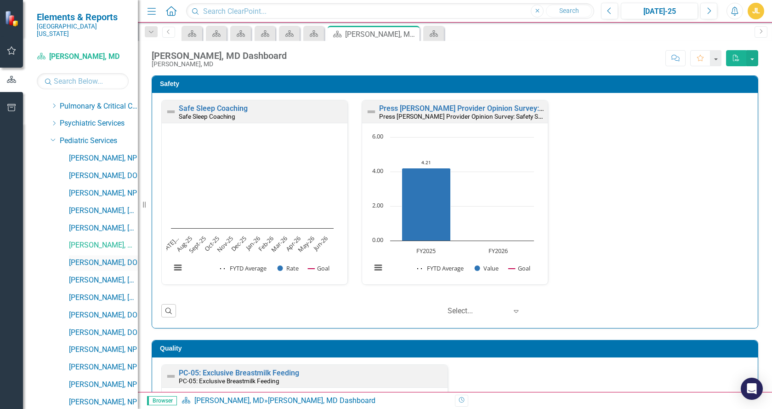
click at [101, 257] on link "[PERSON_NAME], DO" at bounding box center [103, 262] width 69 height 11
click at [755, 57] on button "button" at bounding box center [753, 58] width 12 height 16
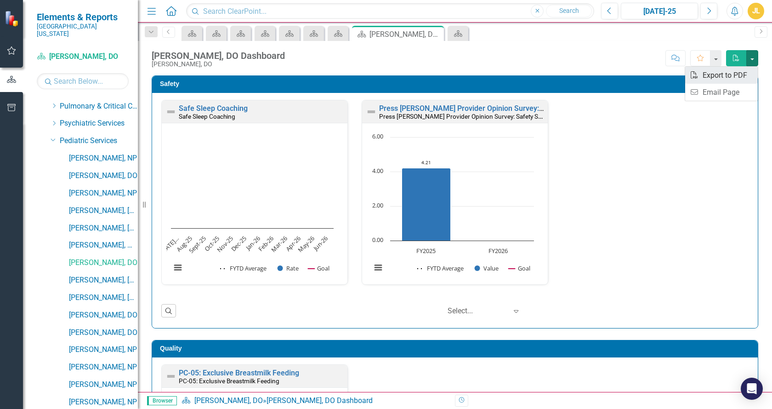
click at [717, 75] on link "PDF Export to PDF" at bounding box center [721, 75] width 73 height 17
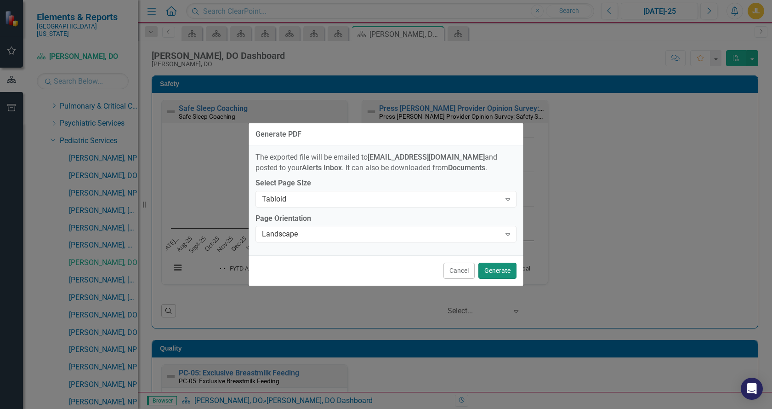
click at [496, 266] on button "Generate" at bounding box center [498, 270] width 38 height 16
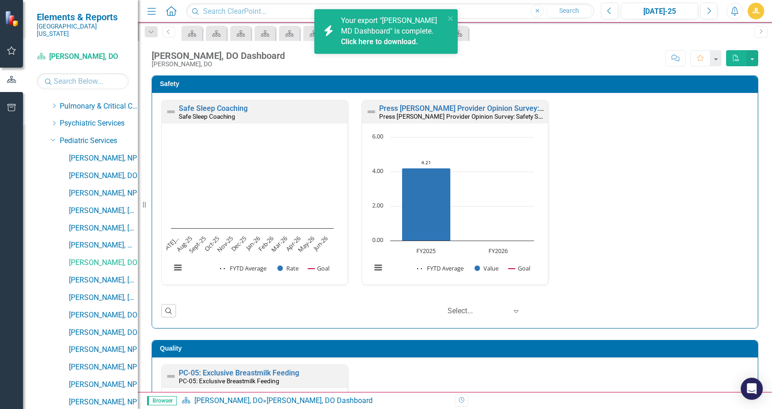
click at [365, 40] on link "Click here to download." at bounding box center [379, 41] width 77 height 9
click at [372, 46] on link "Click here to download." at bounding box center [379, 41] width 77 height 9
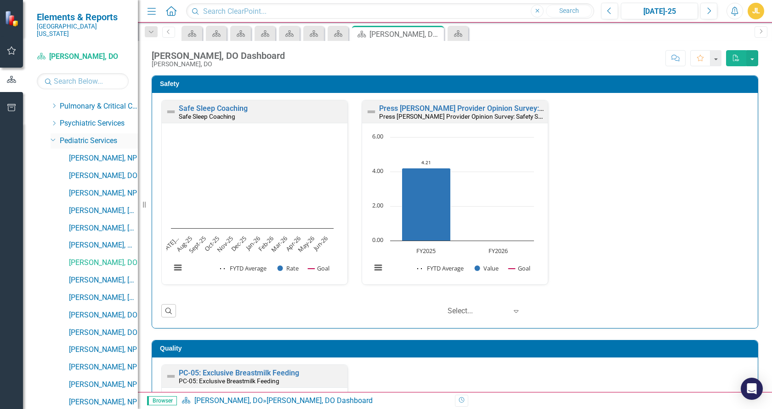
click at [56, 136] on div "Dropdown" at bounding box center [53, 139] width 8 height 7
click at [53, 240] on icon "Dropdown" at bounding box center [54, 243] width 6 height 7
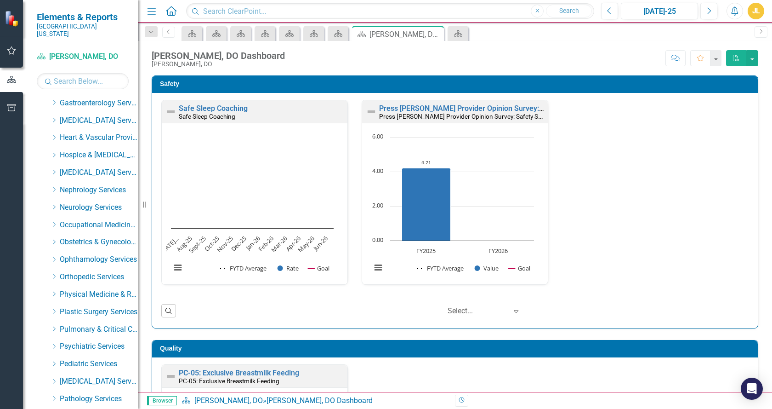
scroll to position [875, 0]
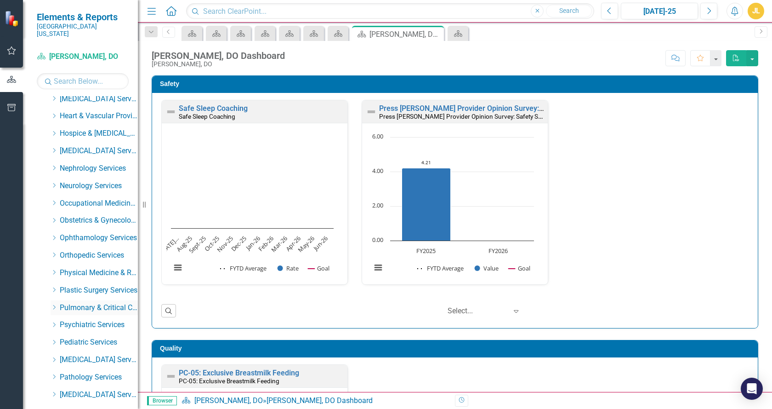
click at [56, 304] on icon "Dropdown" at bounding box center [54, 307] width 7 height 6
click at [80, 319] on link "[PERSON_NAME], MD" at bounding box center [103, 324] width 69 height 11
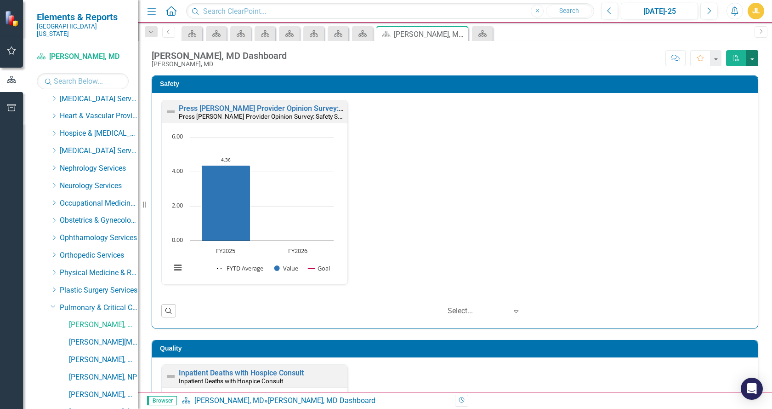
click at [751, 58] on button "button" at bounding box center [753, 58] width 12 height 16
click at [718, 78] on link "PDF Export to PDF" at bounding box center [721, 75] width 73 height 17
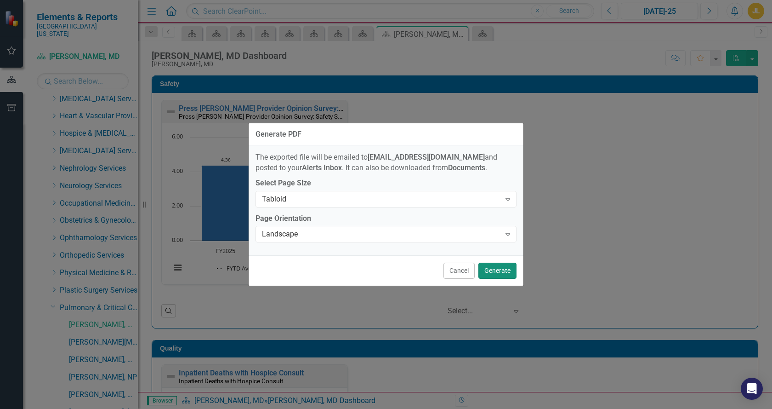
click at [492, 268] on button "Generate" at bounding box center [498, 270] width 38 height 16
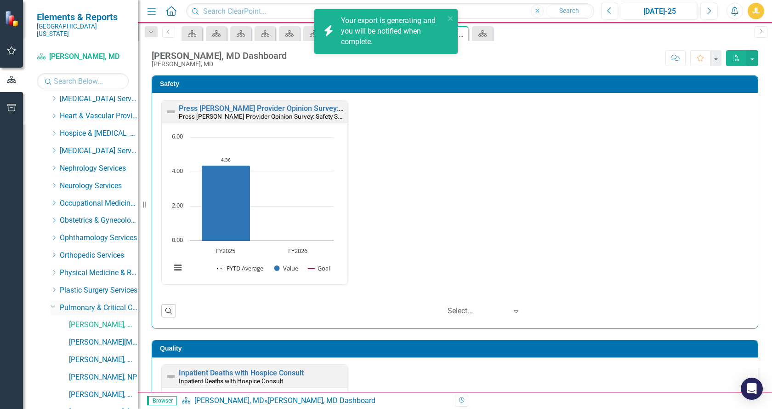
click at [52, 302] on icon "Dropdown" at bounding box center [54, 305] width 6 height 7
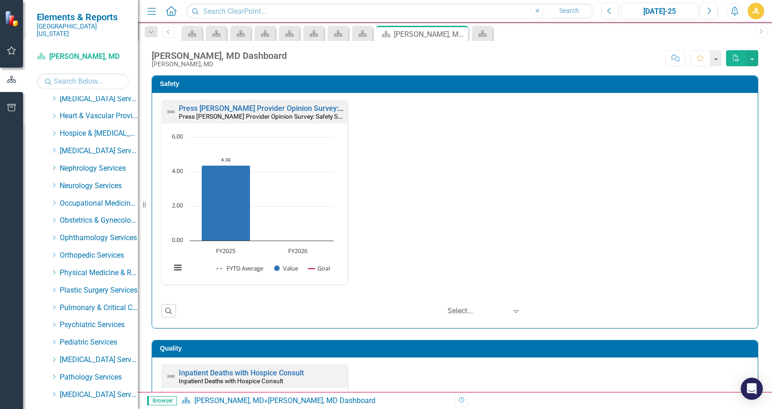
scroll to position [595, 0]
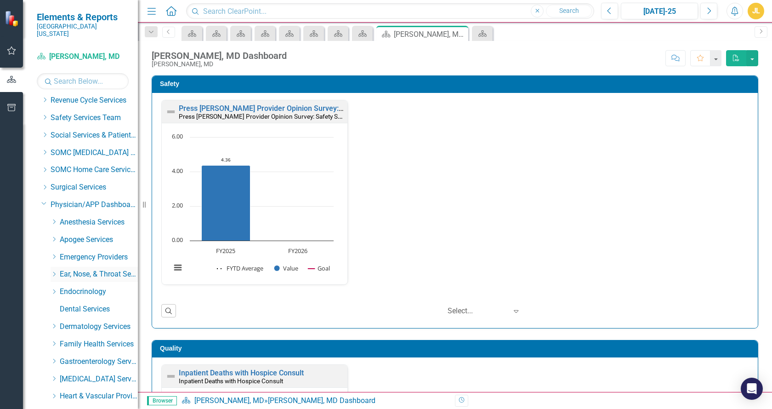
click at [54, 271] on icon "Dropdown" at bounding box center [54, 274] width 7 height 6
click at [74, 286] on link "[PERSON_NAME], DO" at bounding box center [103, 291] width 69 height 11
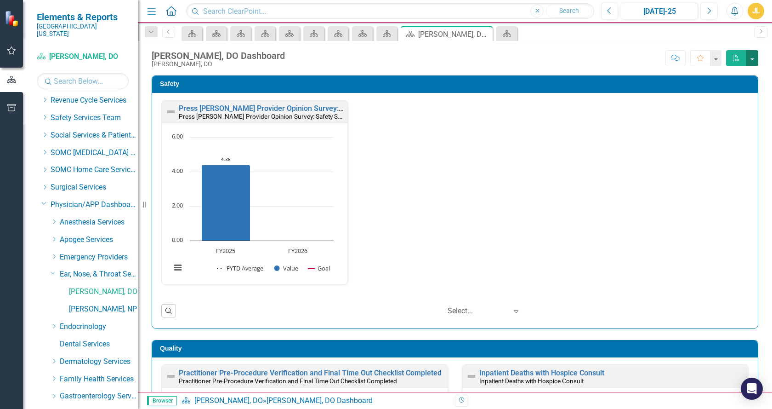
click at [754, 59] on button "button" at bounding box center [753, 58] width 12 height 16
drag, startPoint x: 754, startPoint y: 59, endPoint x: 716, endPoint y: 76, distance: 42.0
click at [716, 76] on link "PDF Export to PDF" at bounding box center [721, 75] width 73 height 17
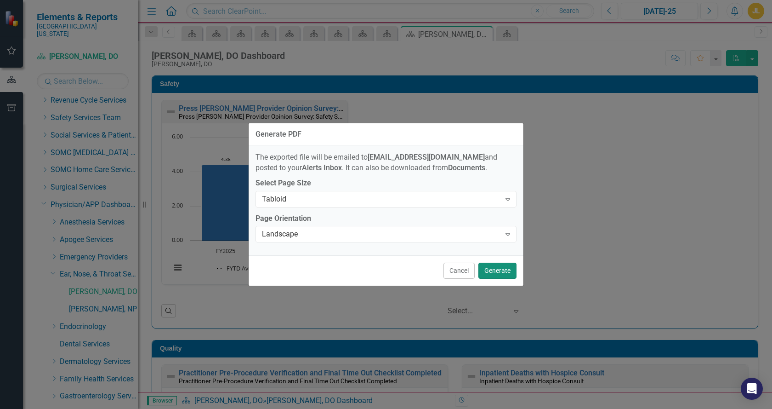
click at [495, 263] on button "Generate" at bounding box center [498, 270] width 38 height 16
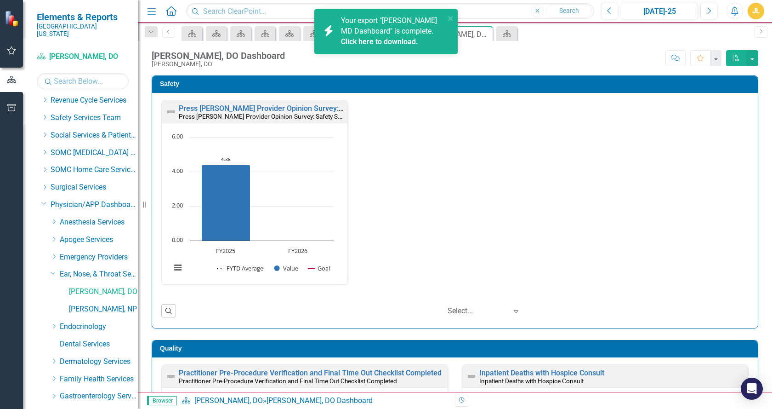
click at [374, 39] on link "Click here to download." at bounding box center [379, 41] width 77 height 9
click at [385, 41] on link "Click here to download." at bounding box center [379, 41] width 77 height 9
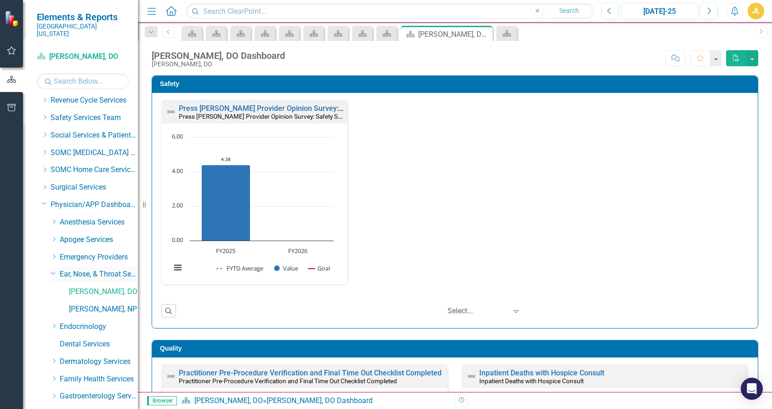
click at [53, 269] on icon "Dropdown" at bounding box center [54, 272] width 6 height 7
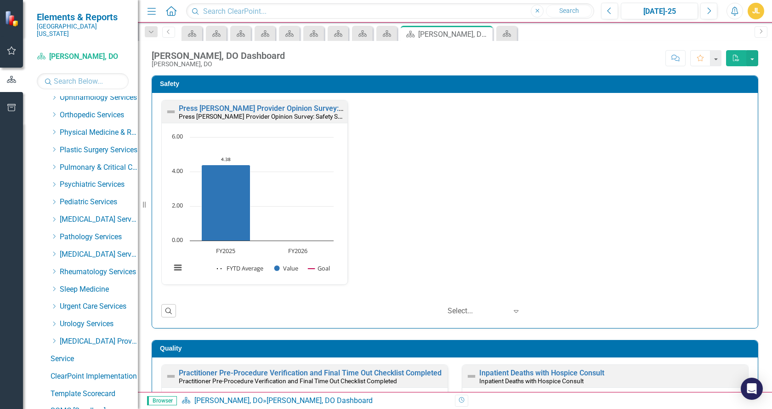
scroll to position [1023, 0]
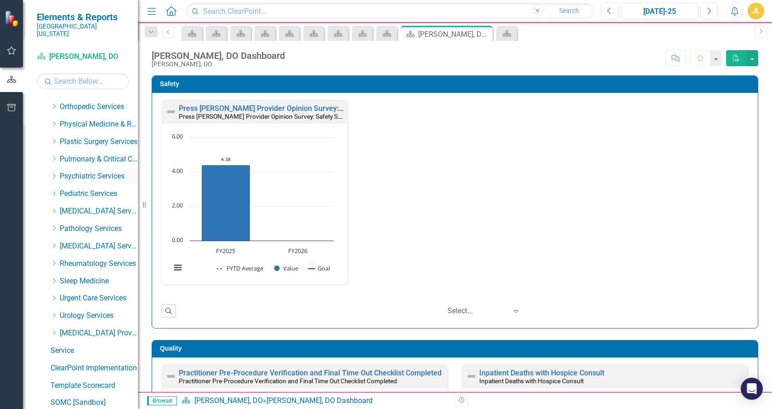
click at [53, 173] on icon "Dropdown" at bounding box center [54, 176] width 7 height 6
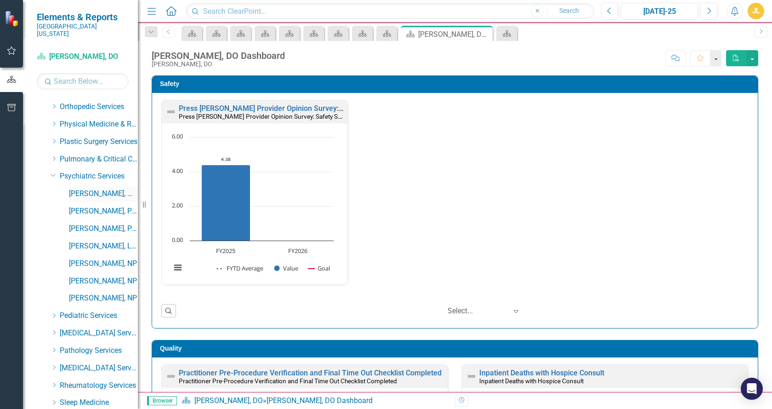
click at [84, 188] on link "[PERSON_NAME], MD" at bounding box center [103, 193] width 69 height 11
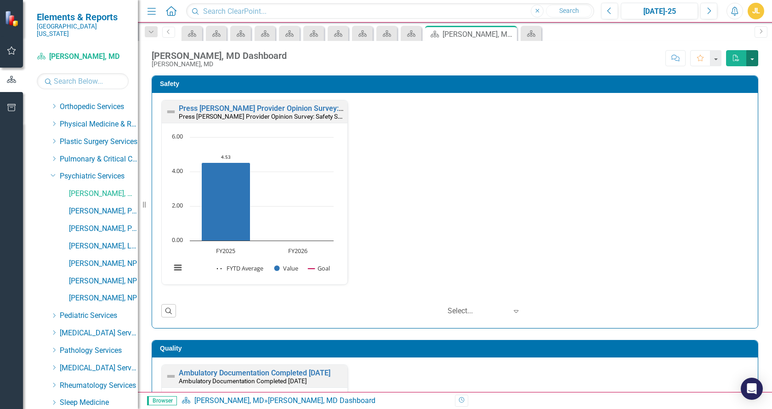
click at [754, 56] on button "button" at bounding box center [753, 58] width 12 height 16
click at [727, 76] on link "PDF Export to PDF" at bounding box center [721, 75] width 73 height 17
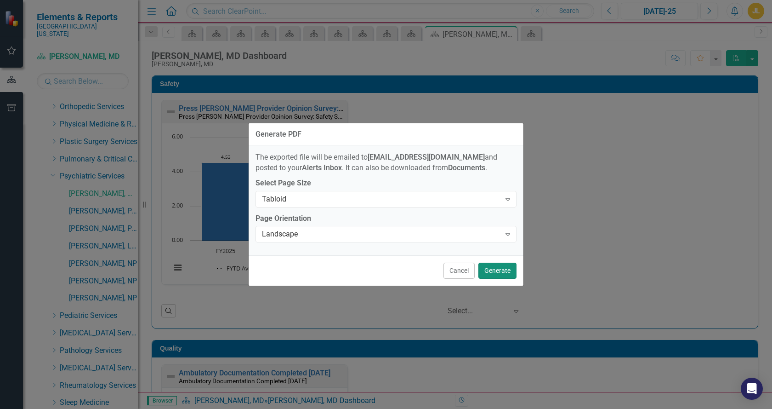
click at [495, 268] on button "Generate" at bounding box center [498, 270] width 38 height 16
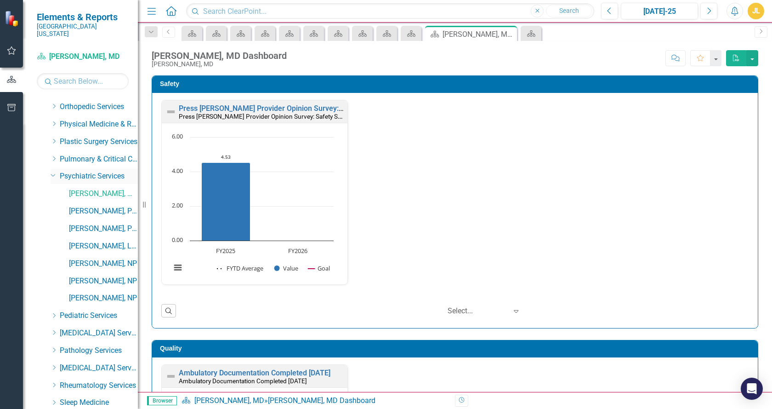
click at [54, 171] on icon "Dropdown" at bounding box center [54, 174] width 6 height 7
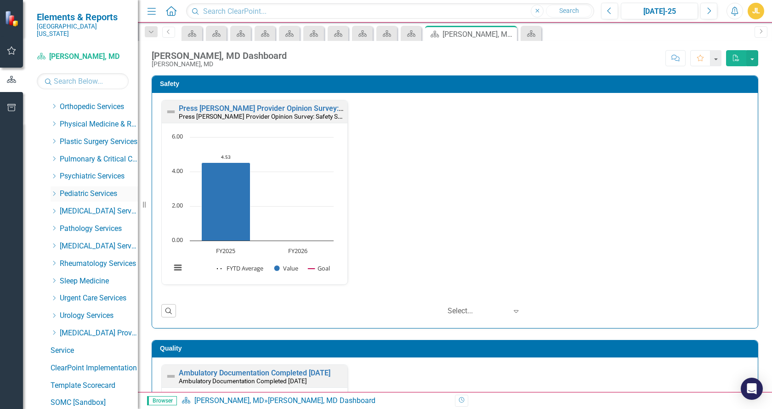
click at [55, 191] on icon "Dropdown" at bounding box center [54, 194] width 7 height 6
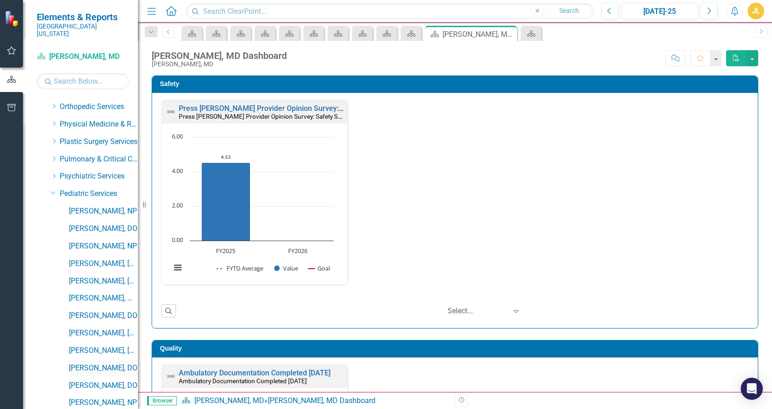
click at [88, 363] on link "[PERSON_NAME], DO" at bounding box center [103, 368] width 69 height 11
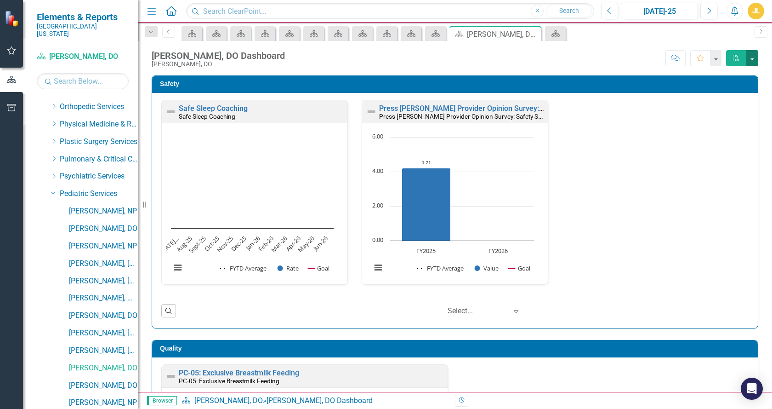
click at [754, 59] on button "button" at bounding box center [753, 58] width 12 height 16
click at [721, 75] on link "PDF Export to PDF" at bounding box center [721, 75] width 73 height 17
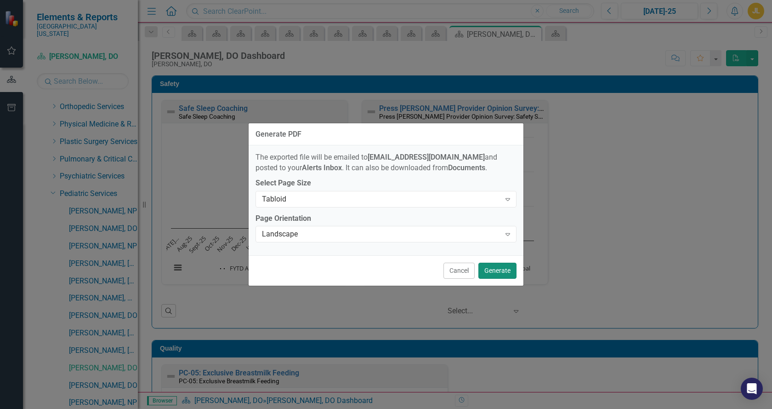
click at [487, 268] on button "Generate" at bounding box center [498, 270] width 38 height 16
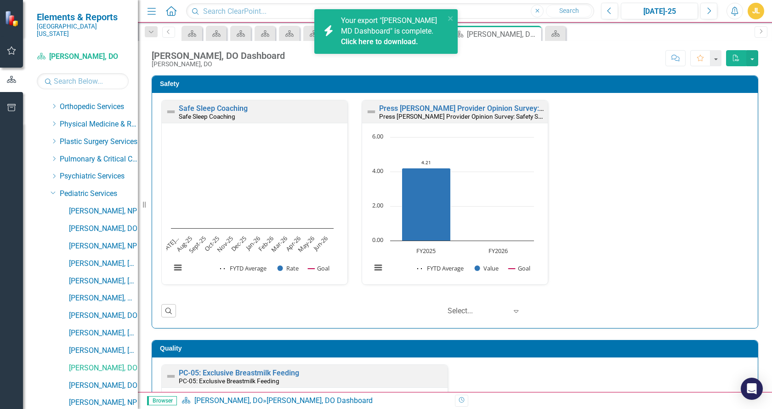
click at [376, 42] on link "Click here to download." at bounding box center [379, 41] width 77 height 9
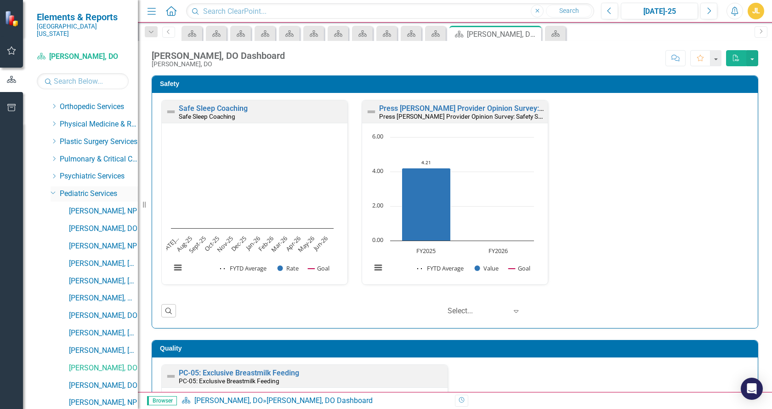
drag, startPoint x: 51, startPoint y: 185, endPoint x: 76, endPoint y: 179, distance: 25.1
click at [51, 189] on icon "Dropdown" at bounding box center [54, 192] width 6 height 7
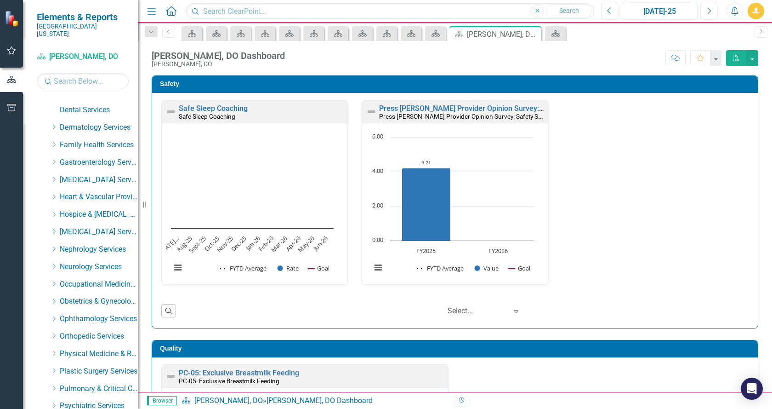
scroll to position [790, 0]
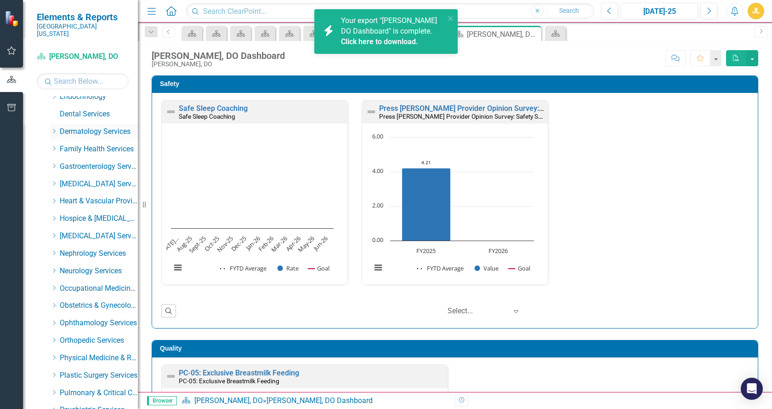
click at [53, 128] on icon "Dropdown" at bounding box center [54, 131] width 7 height 6
click at [387, 41] on link "Click here to download." at bounding box center [379, 41] width 77 height 9
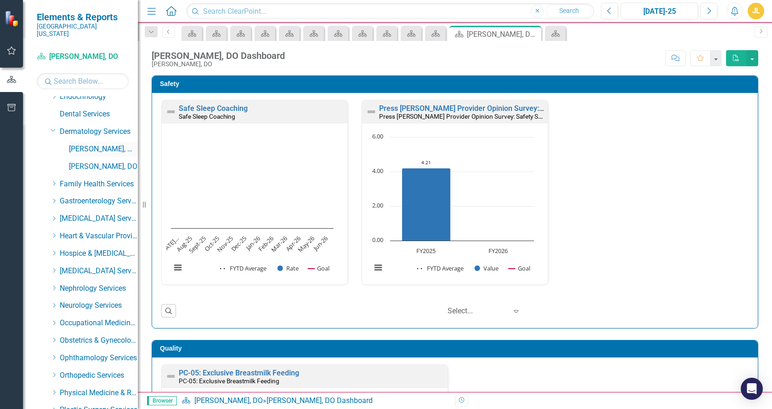
click at [93, 144] on link "[PERSON_NAME], MD" at bounding box center [103, 149] width 69 height 11
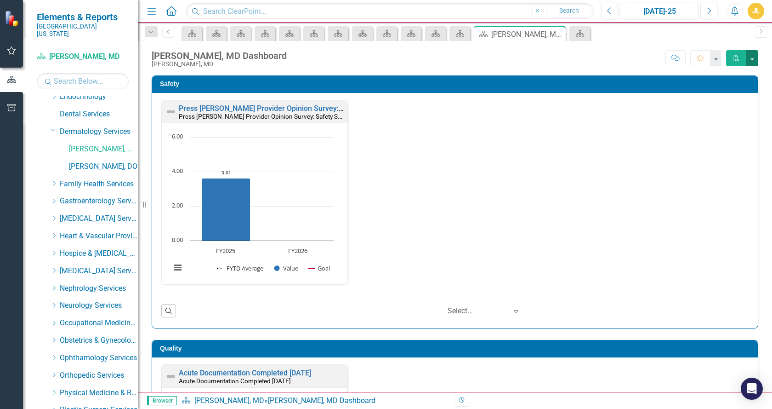
click at [755, 58] on button "button" at bounding box center [753, 58] width 12 height 16
click at [727, 74] on link "PDF Export to PDF" at bounding box center [721, 75] width 73 height 17
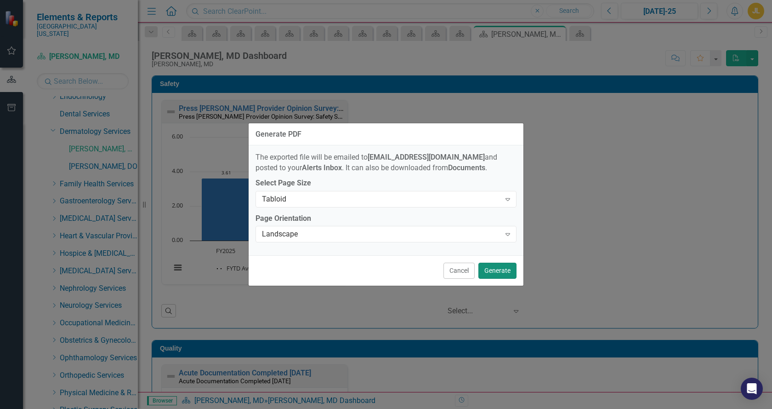
click at [497, 271] on button "Generate" at bounding box center [498, 270] width 38 height 16
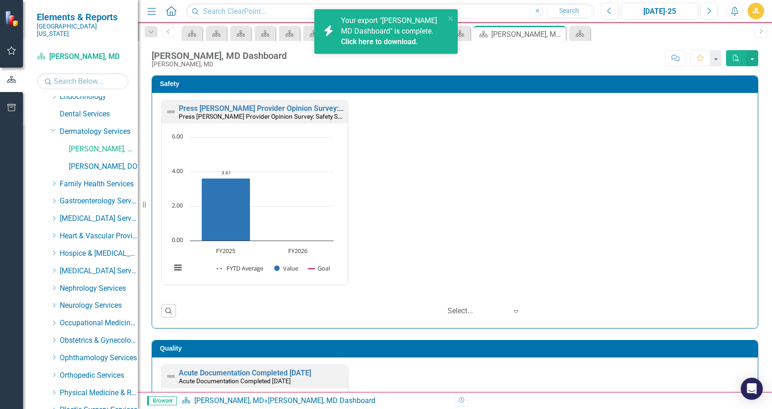
click at [373, 41] on link "Click here to download." at bounding box center [379, 41] width 77 height 9
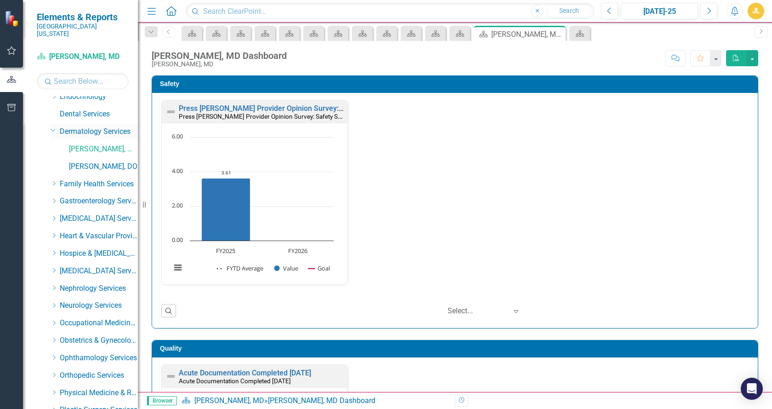
click at [57, 124] on div "Dropdown Dermatology Services" at bounding box center [94, 131] width 87 height 15
click at [57, 216] on icon "Dropdown" at bounding box center [54, 219] width 7 height 6
click at [53, 129] on icon at bounding box center [53, 130] width 5 height 2
click at [100, 196] on link "[PERSON_NAME], [GEOGRAPHIC_DATA]" at bounding box center [103, 201] width 69 height 11
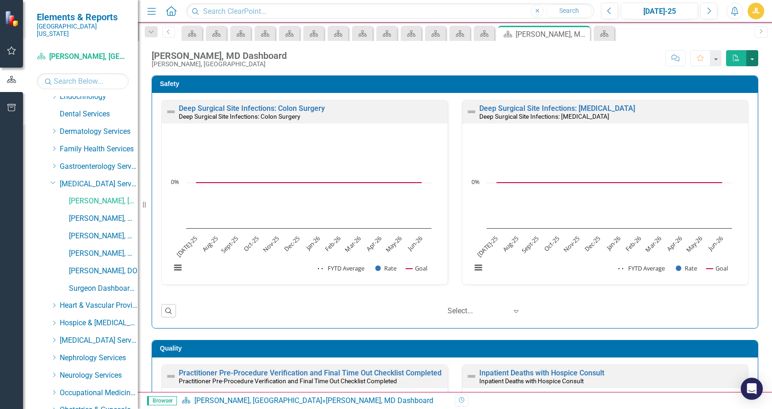
click at [756, 56] on button "button" at bounding box center [753, 58] width 12 height 16
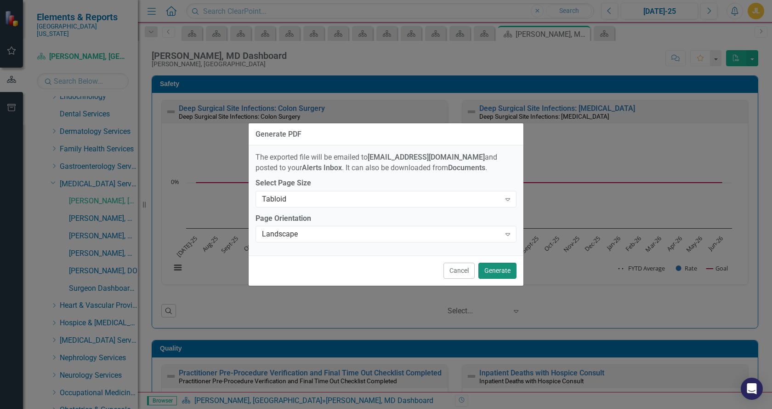
click at [494, 266] on button "Generate" at bounding box center [498, 270] width 38 height 16
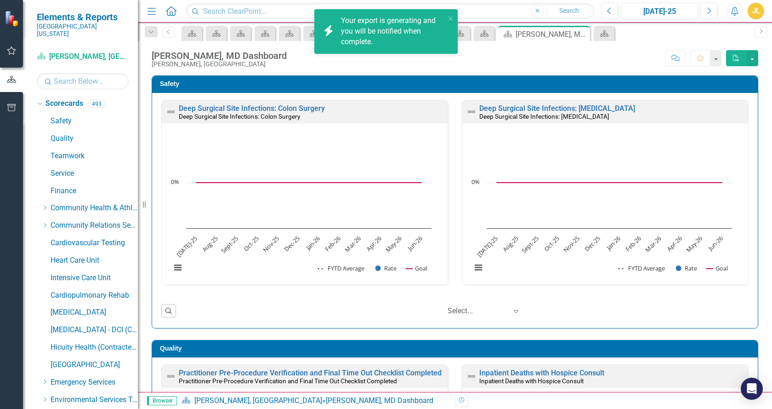
scroll to position [790, 0]
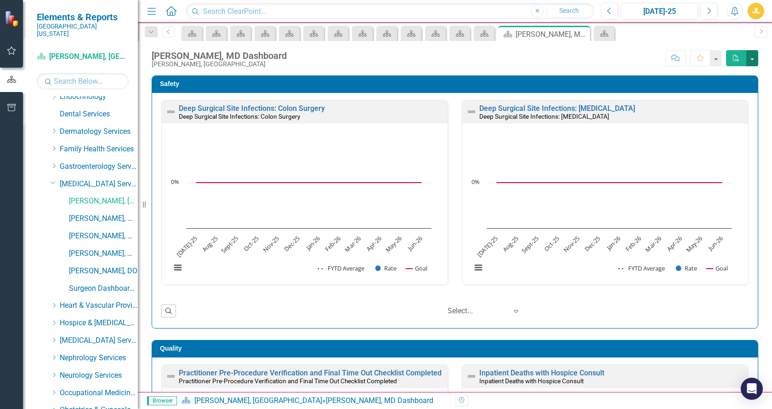
click at [753, 60] on button "button" at bounding box center [753, 58] width 12 height 16
click at [725, 74] on link "PDF Export to PDF" at bounding box center [721, 75] width 73 height 17
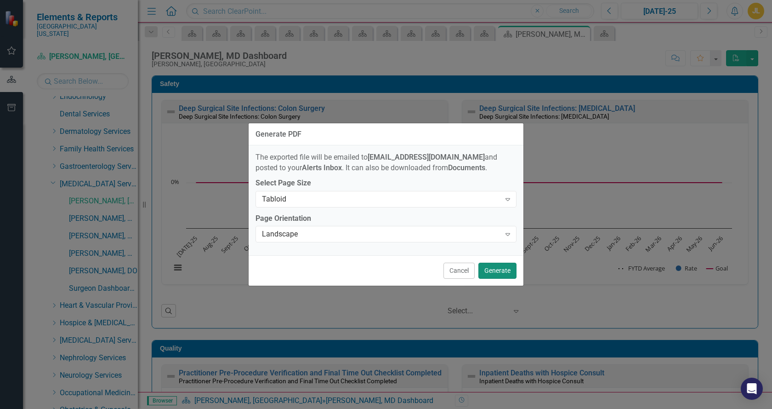
click at [490, 275] on button "Generate" at bounding box center [498, 270] width 38 height 16
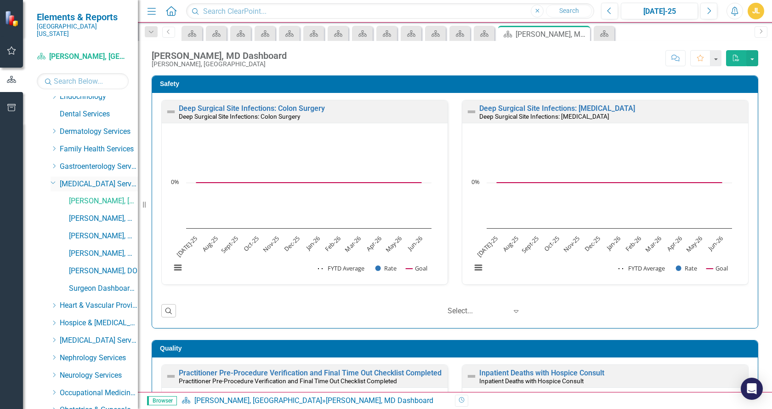
click at [52, 179] on icon "Dropdown" at bounding box center [54, 182] width 6 height 7
click at [54, 337] on icon "Dropdown" at bounding box center [54, 340] width 7 height 6
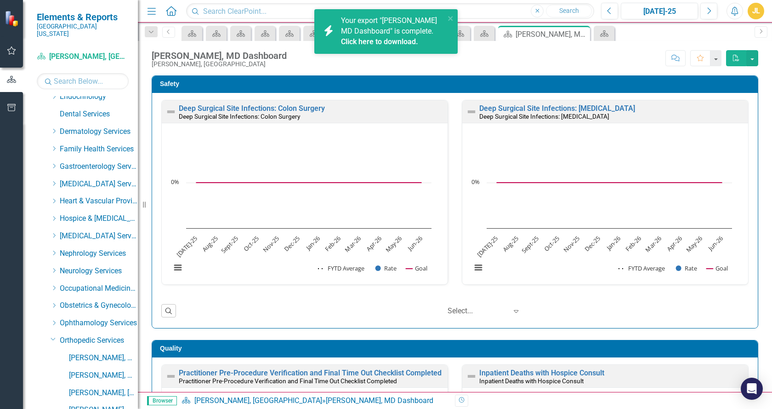
click at [361, 39] on link "Click here to download." at bounding box center [379, 41] width 77 height 9
click at [81, 370] on link "[PERSON_NAME], MD" at bounding box center [103, 375] width 69 height 11
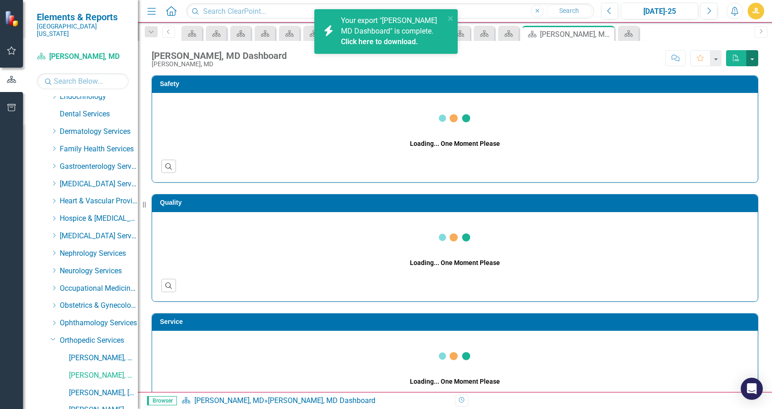
click at [753, 58] on button "button" at bounding box center [753, 58] width 12 height 16
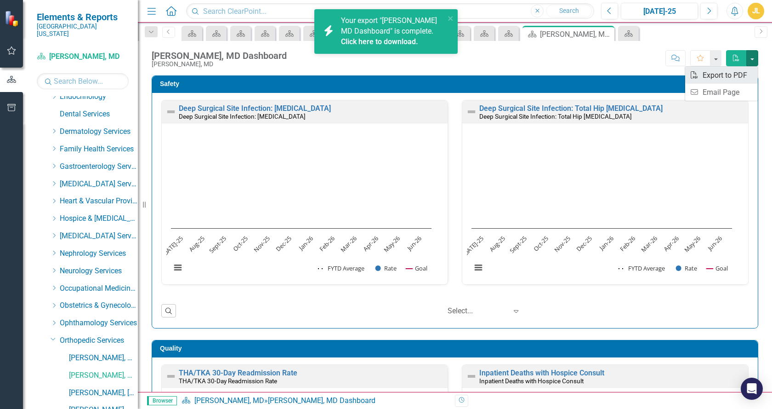
click at [721, 76] on link "PDF Export to PDF" at bounding box center [721, 75] width 73 height 17
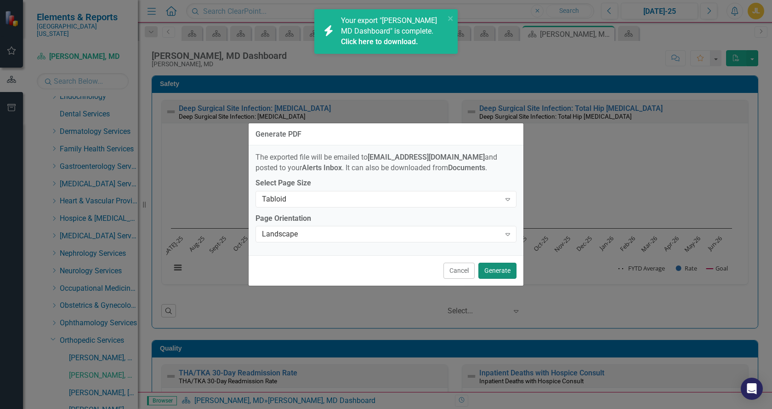
click at [493, 265] on button "Generate" at bounding box center [498, 270] width 38 height 16
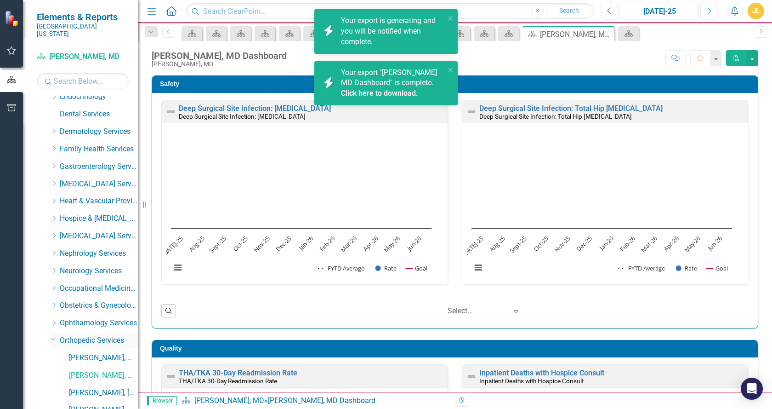
click at [51, 335] on icon "Dropdown" at bounding box center [54, 338] width 6 height 7
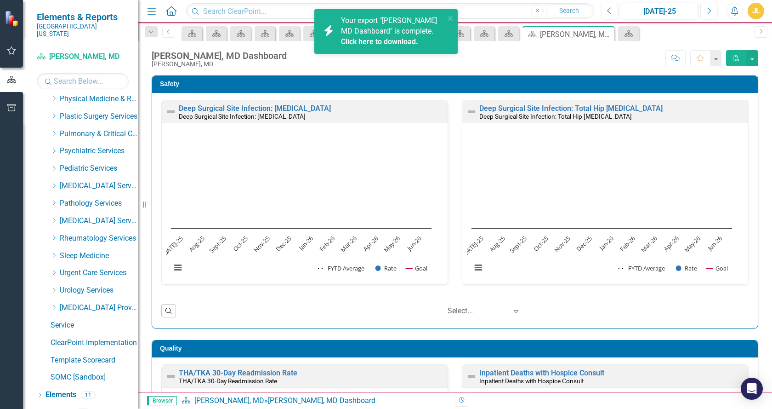
scroll to position [1037, 0]
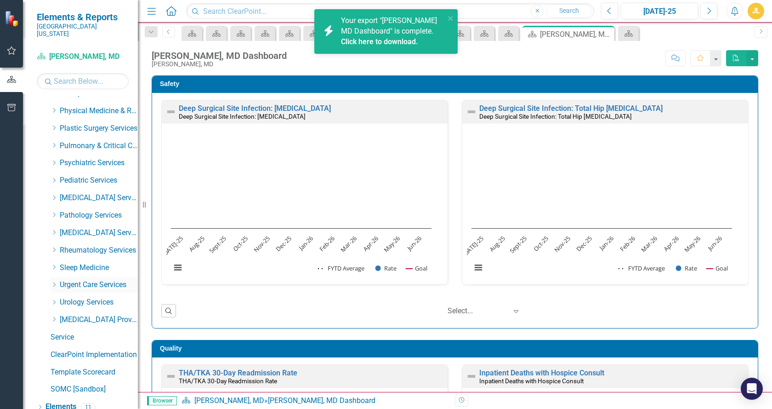
click at [51, 282] on icon "Dropdown" at bounding box center [54, 285] width 7 height 6
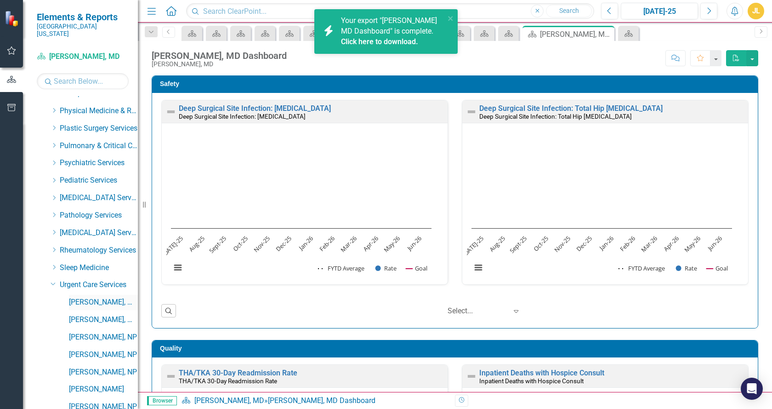
click at [73, 297] on link "[PERSON_NAME], MD" at bounding box center [103, 302] width 69 height 11
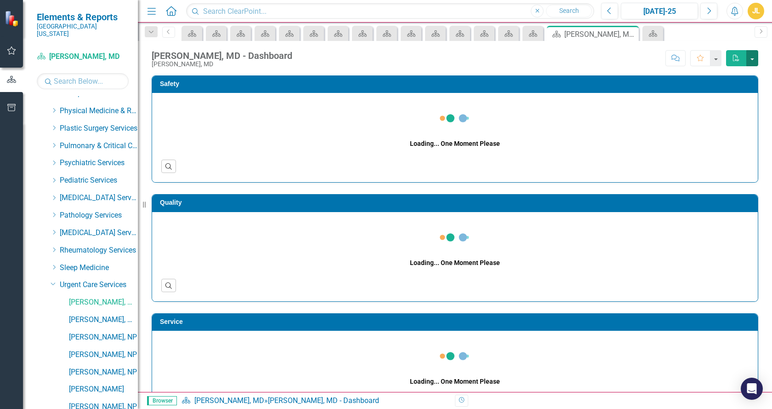
click at [755, 60] on button "button" at bounding box center [753, 58] width 12 height 16
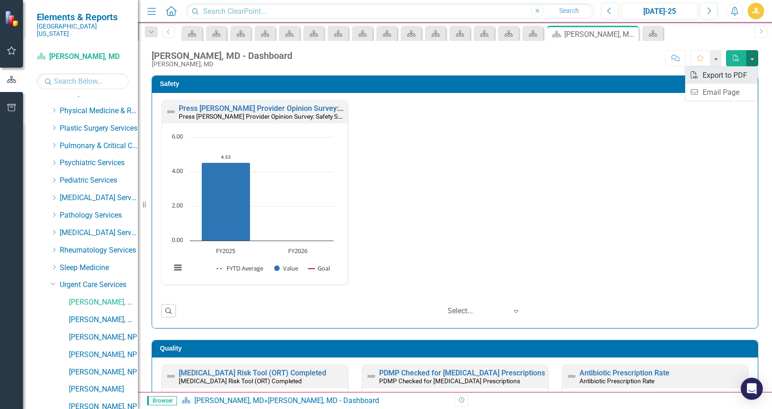
click at [724, 73] on link "PDF Export to PDF" at bounding box center [721, 75] width 73 height 17
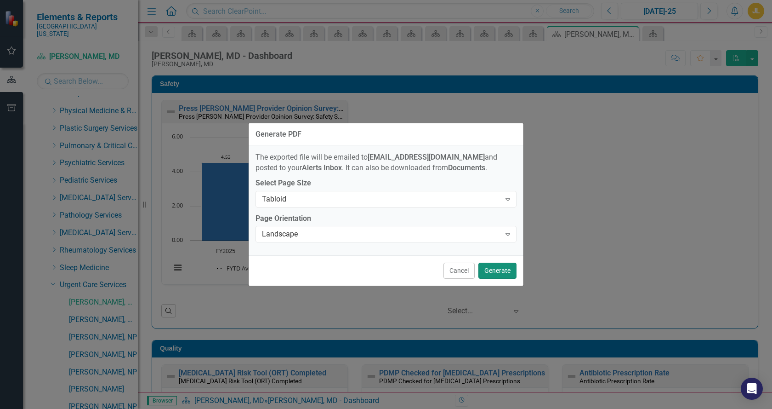
click at [487, 276] on button "Generate" at bounding box center [498, 270] width 38 height 16
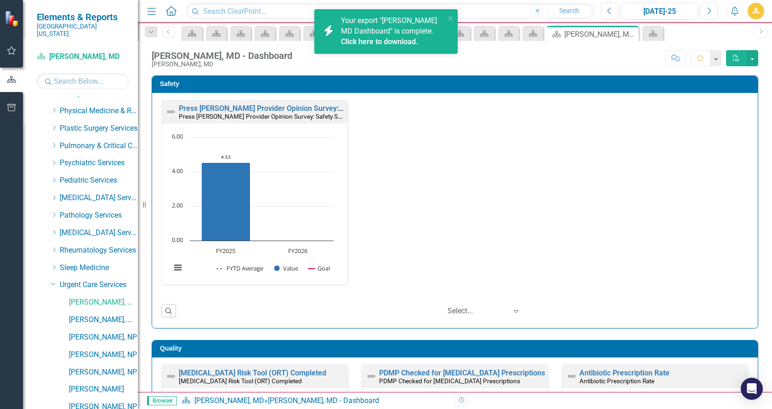
click at [370, 39] on link "Click here to download." at bounding box center [379, 41] width 77 height 9
click at [403, 39] on link "Click here to download." at bounding box center [379, 41] width 77 height 9
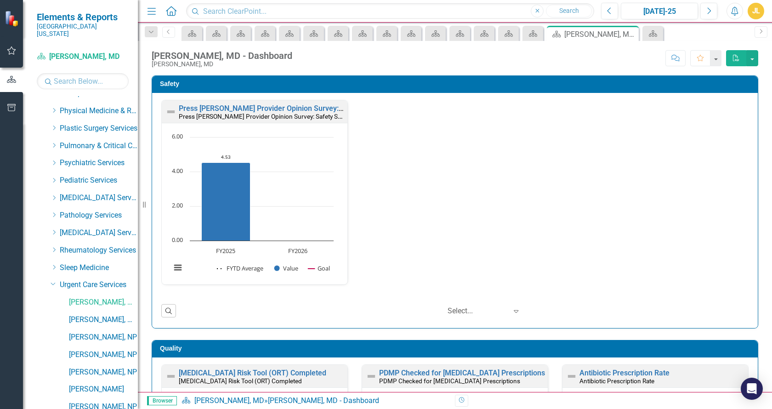
drag, startPoint x: 54, startPoint y: 279, endPoint x: 71, endPoint y: 269, distance: 18.9
click at [57, 283] on div "Dropdown" at bounding box center [55, 285] width 9 height 5
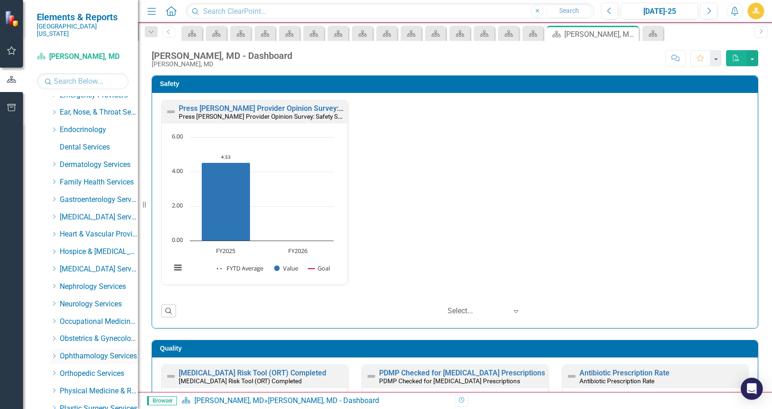
click at [56, 353] on icon "Dropdown" at bounding box center [54, 356] width 7 height 6
click at [88, 368] on link "[PERSON_NAME], MD" at bounding box center [103, 373] width 69 height 11
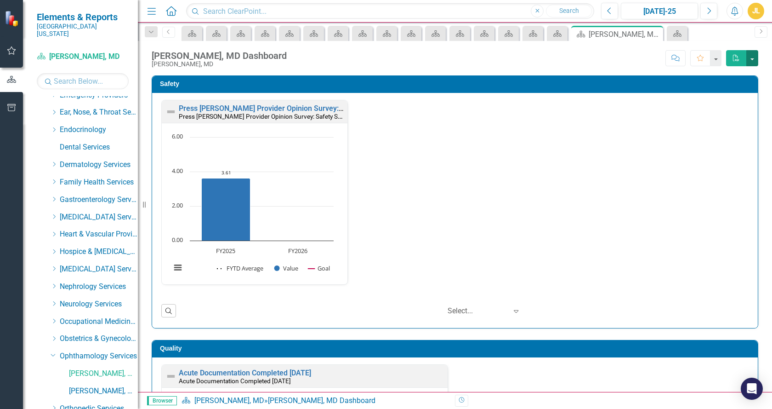
click at [754, 57] on button "button" at bounding box center [753, 58] width 12 height 16
click at [724, 73] on link "PDF Export to PDF" at bounding box center [721, 75] width 73 height 17
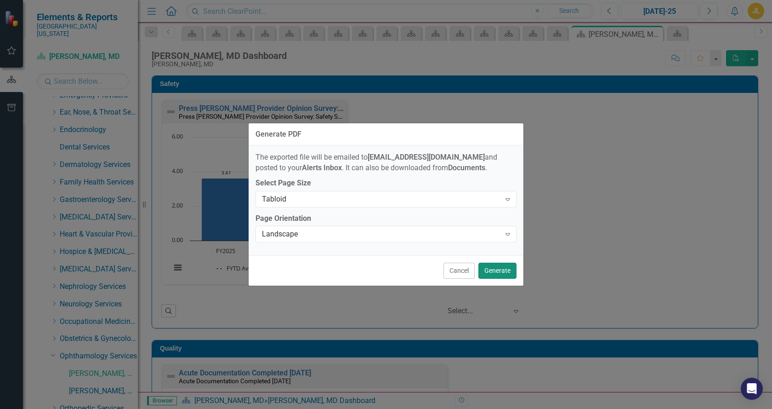
click at [498, 265] on button "Generate" at bounding box center [498, 270] width 38 height 16
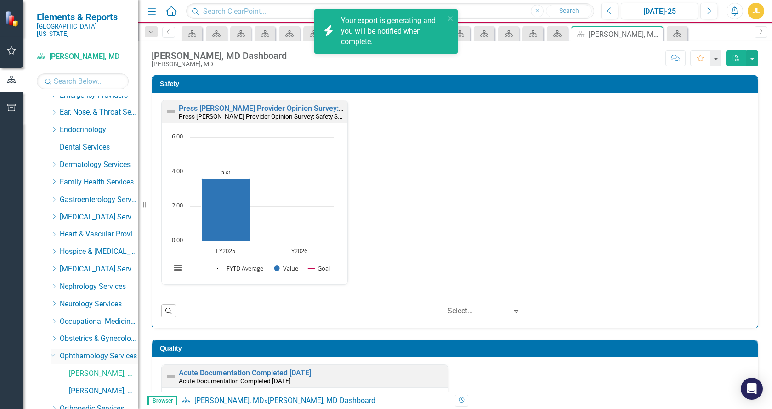
click at [51, 351] on icon "Dropdown" at bounding box center [54, 354] width 6 height 7
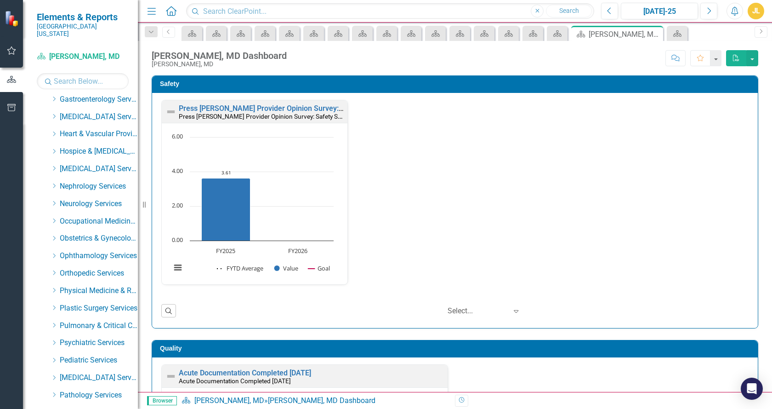
scroll to position [922, 0]
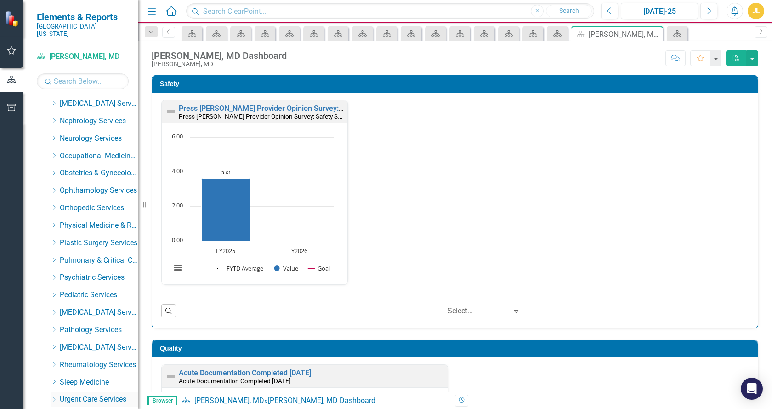
drag, startPoint x: 53, startPoint y: 389, endPoint x: 63, endPoint y: 389, distance: 10.1
click at [54, 396] on icon "Dropdown" at bounding box center [54, 399] width 7 height 6
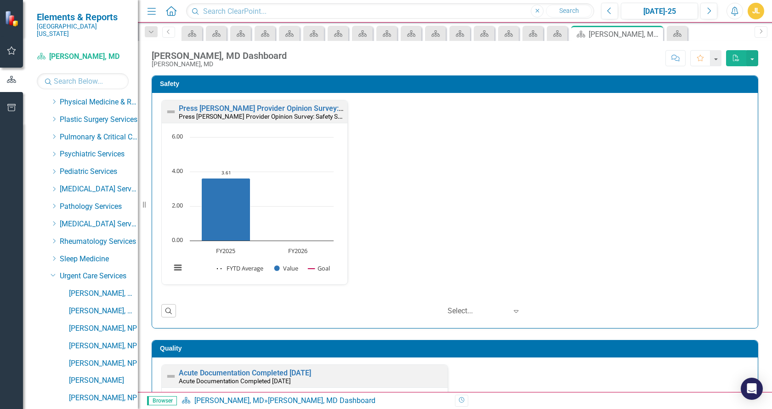
scroll to position [1047, 0]
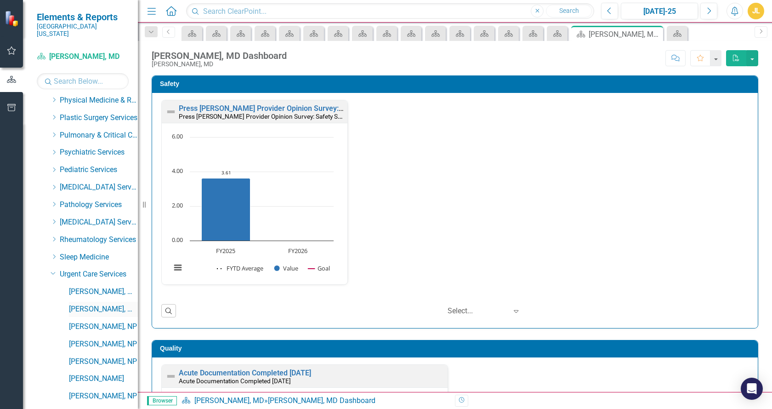
click at [93, 304] on link "[PERSON_NAME], MD" at bounding box center [103, 309] width 69 height 11
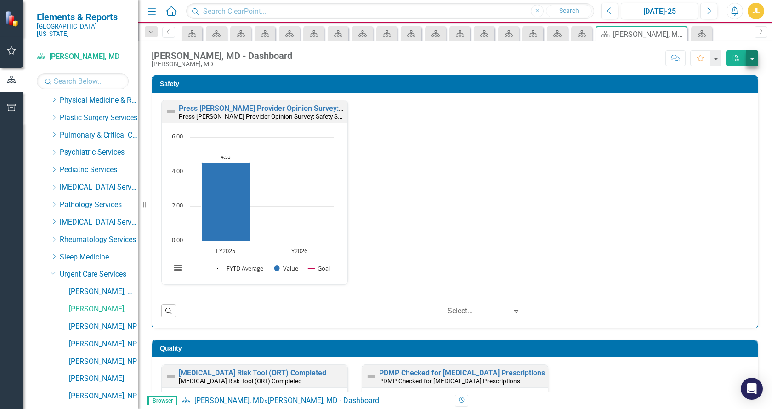
click at [753, 58] on button "button" at bounding box center [753, 58] width 12 height 16
click at [733, 76] on link "PDF Export to PDF" at bounding box center [721, 75] width 73 height 17
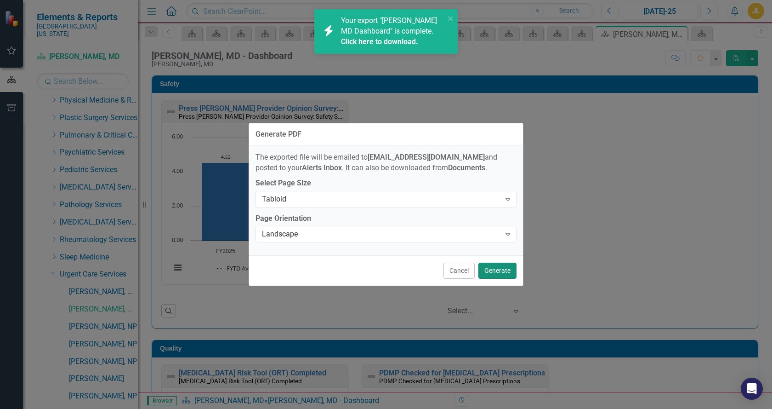
click at [494, 274] on button "Generate" at bounding box center [498, 270] width 38 height 16
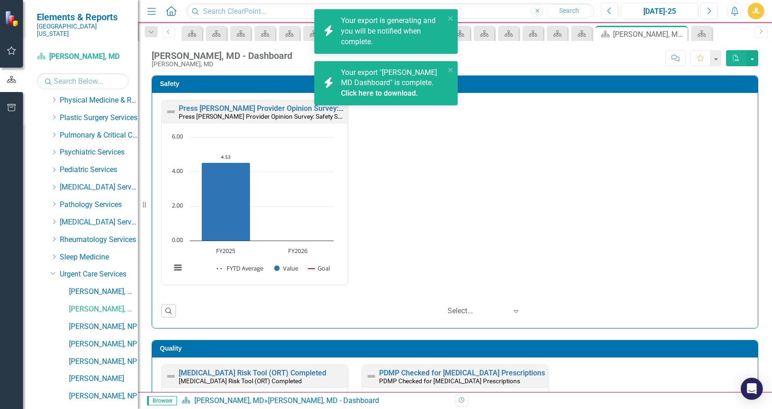
click at [377, 94] on link "Click here to download." at bounding box center [379, 93] width 77 height 9
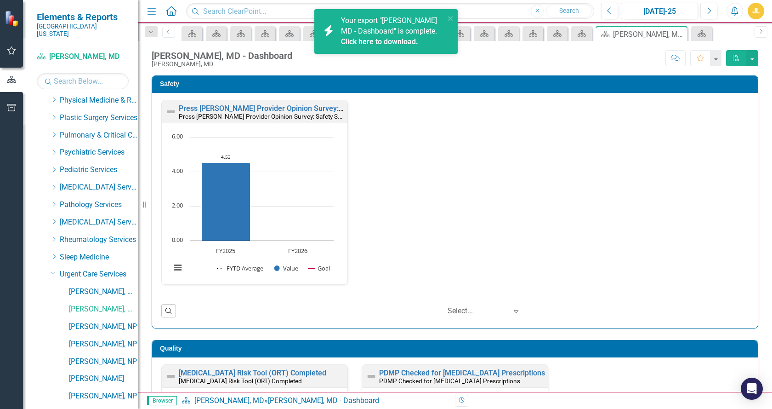
click at [376, 41] on link "Click here to download." at bounding box center [379, 41] width 77 height 9
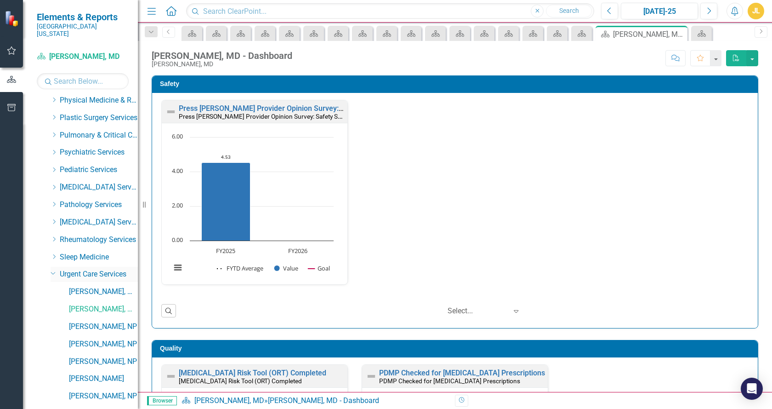
drag, startPoint x: 54, startPoint y: 267, endPoint x: 57, endPoint y: 261, distance: 6.2
click at [54, 269] on icon "Dropdown" at bounding box center [54, 272] width 6 height 7
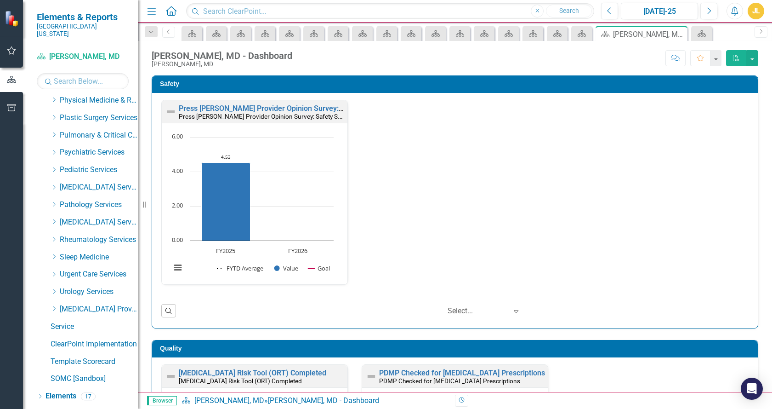
scroll to position [767, 0]
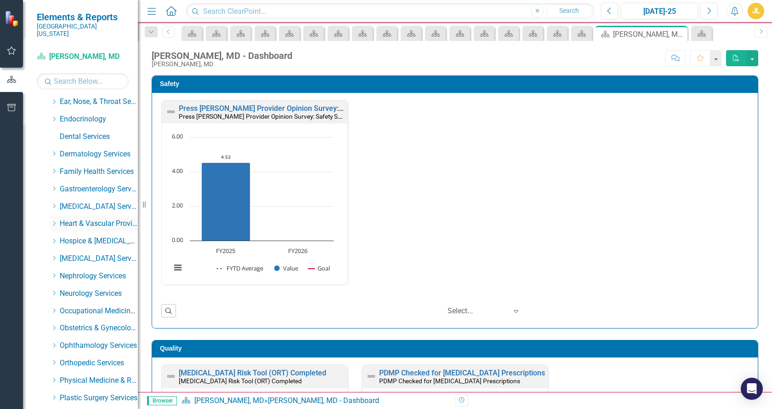
click at [54, 221] on icon "Dropdown" at bounding box center [54, 224] width 7 height 6
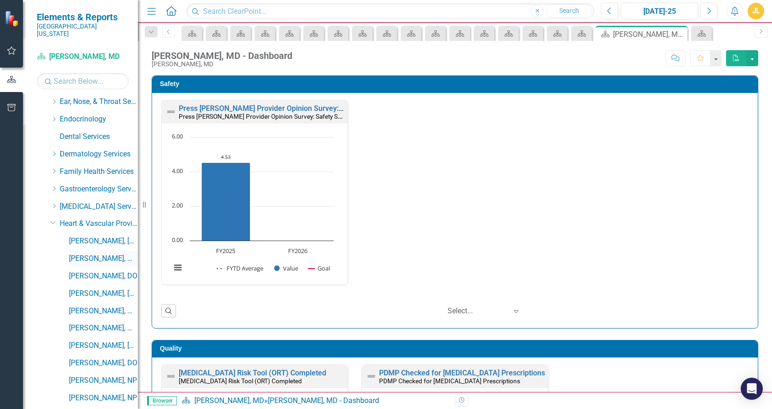
click at [81, 253] on link "[PERSON_NAME], MD" at bounding box center [103, 258] width 69 height 11
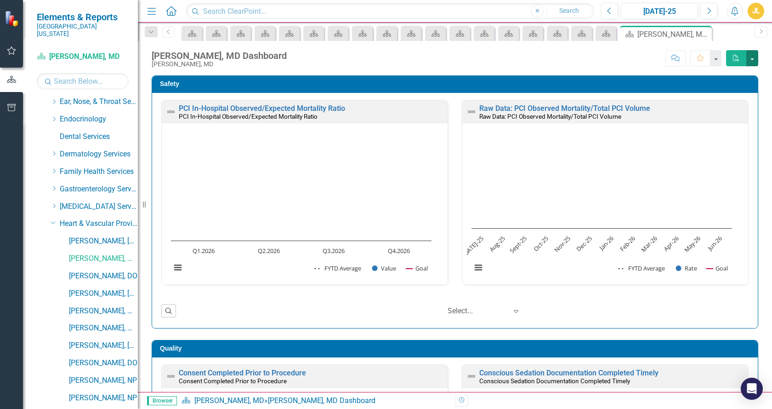
click at [754, 59] on button "button" at bounding box center [753, 58] width 12 height 16
click at [723, 74] on link "PDF Export to PDF" at bounding box center [721, 75] width 73 height 17
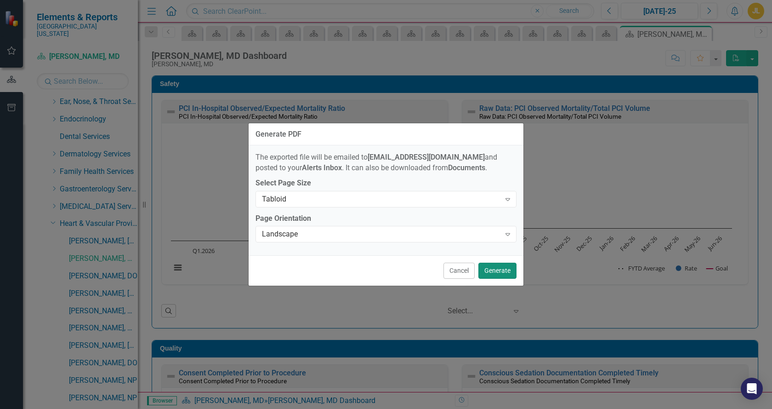
click at [501, 267] on button "Generate" at bounding box center [498, 270] width 38 height 16
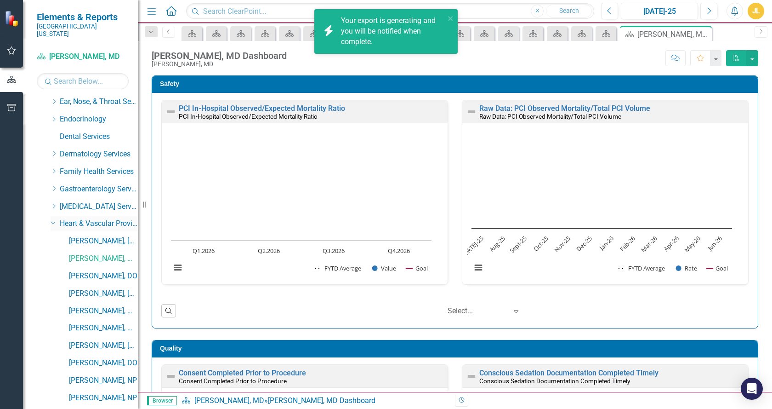
click at [51, 221] on icon at bounding box center [53, 222] width 5 height 2
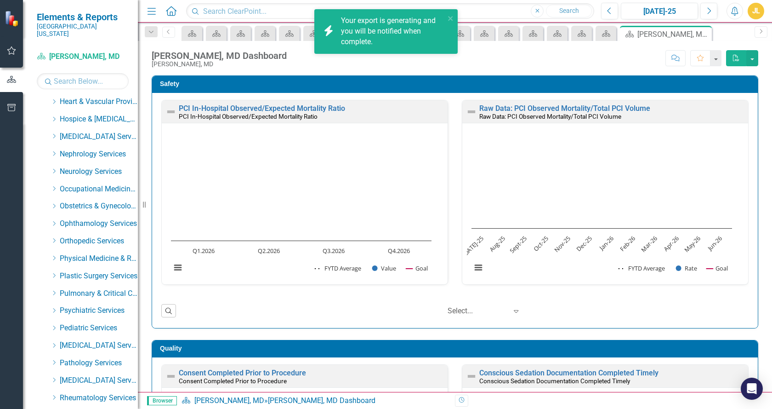
scroll to position [890, 0]
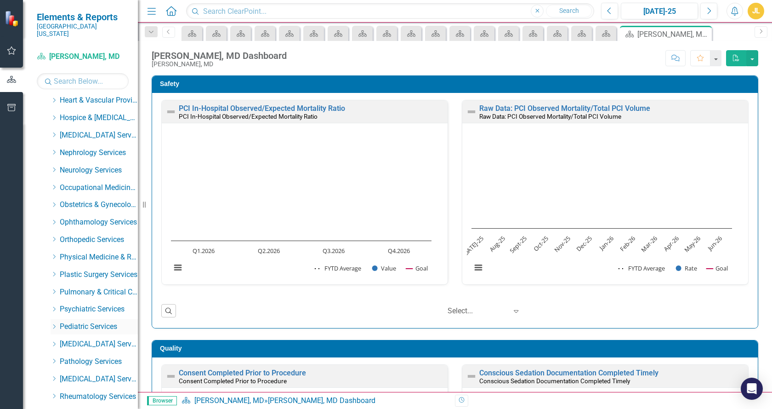
click at [55, 324] on icon "Dropdown" at bounding box center [54, 327] width 7 height 6
click at [79, 391] on link "[PERSON_NAME], [GEOGRAPHIC_DATA]" at bounding box center [103, 396] width 69 height 11
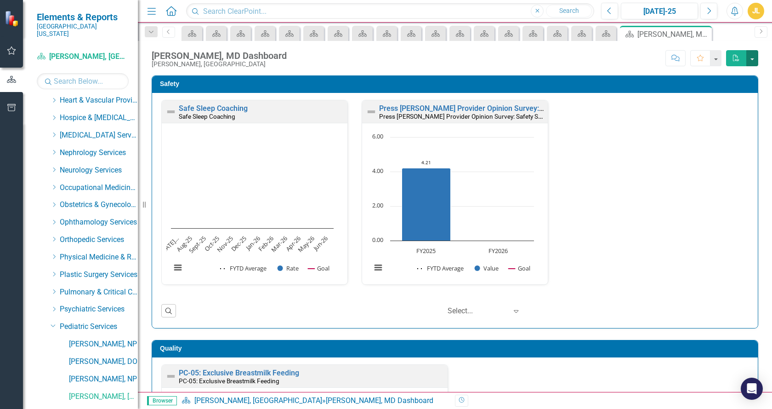
click at [753, 59] on button "button" at bounding box center [753, 58] width 12 height 16
click at [721, 73] on link "PDF Export to PDF" at bounding box center [721, 75] width 73 height 17
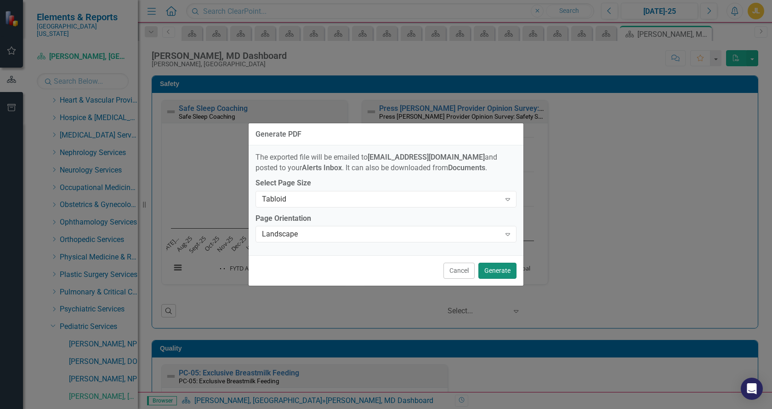
click at [490, 271] on button "Generate" at bounding box center [498, 270] width 38 height 16
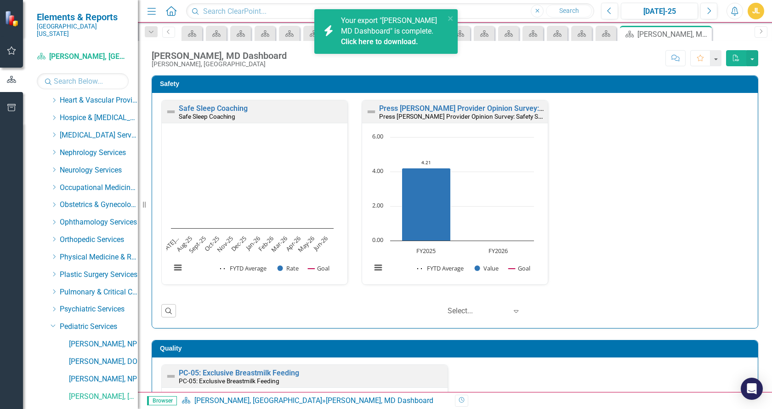
click at [385, 39] on link "Click here to download." at bounding box center [379, 41] width 77 height 9
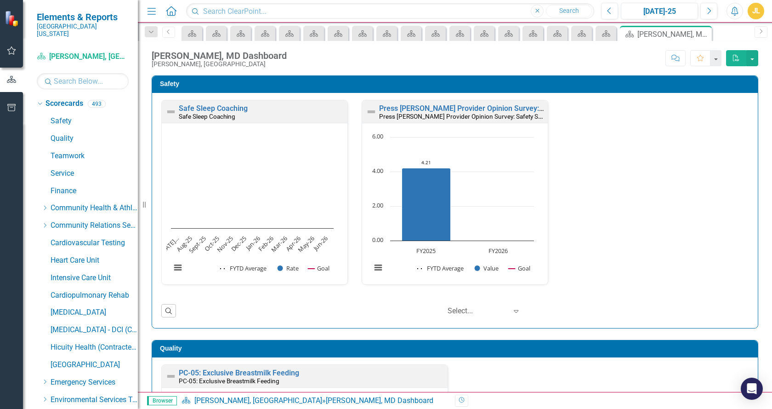
scroll to position [890, 0]
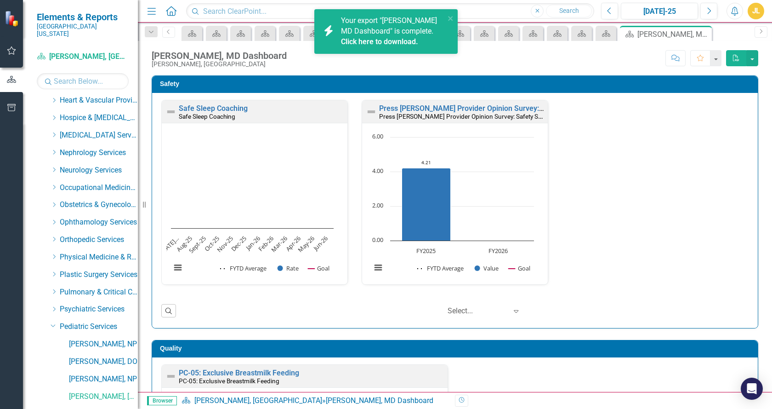
click at [387, 38] on link "Click here to download." at bounding box center [379, 41] width 77 height 9
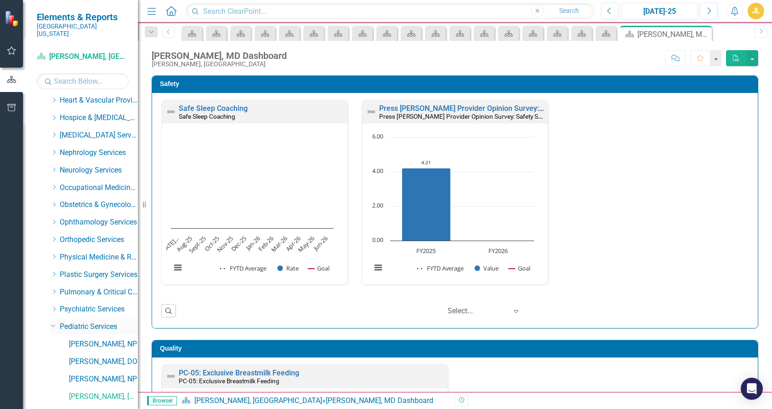
click at [52, 322] on icon "Dropdown" at bounding box center [54, 325] width 6 height 7
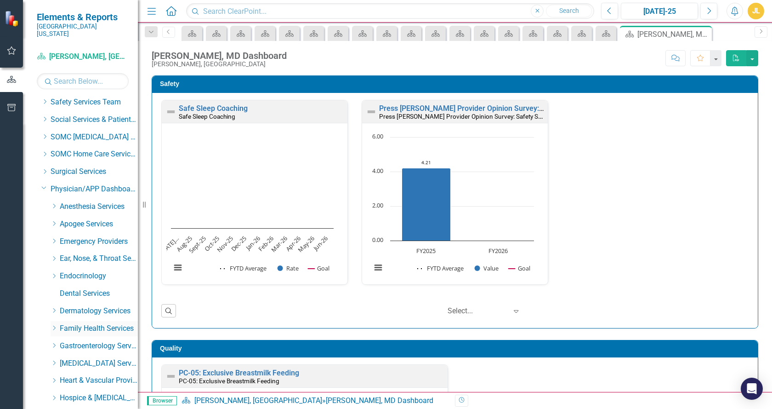
click at [57, 325] on icon "Dropdown" at bounding box center [54, 328] width 7 height 6
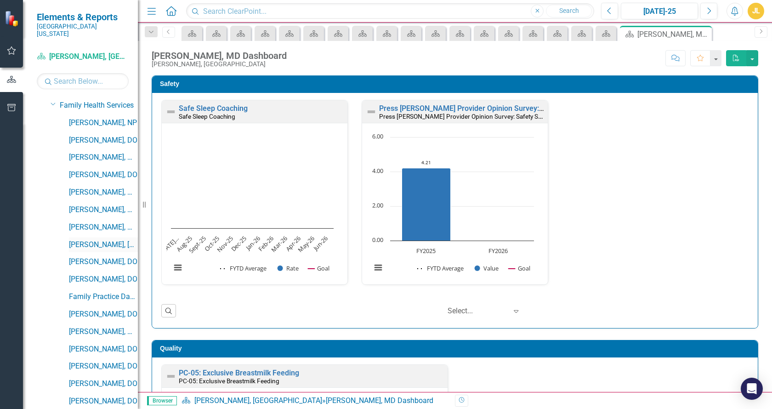
scroll to position [834, 0]
click at [102, 239] on link "[PERSON_NAME], [GEOGRAPHIC_DATA]" at bounding box center [103, 244] width 69 height 11
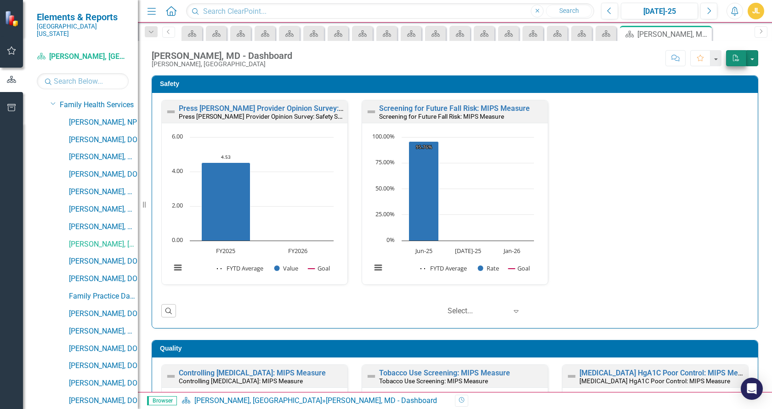
drag, startPoint x: 755, startPoint y: 57, endPoint x: 745, endPoint y: 63, distance: 11.6
click at [755, 58] on button "button" at bounding box center [753, 58] width 12 height 16
click at [720, 73] on link "PDF Export to PDF" at bounding box center [721, 75] width 73 height 17
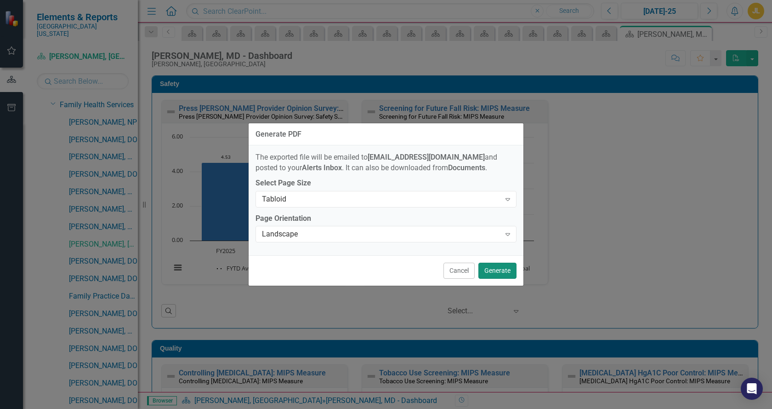
click at [496, 272] on button "Generate" at bounding box center [498, 270] width 38 height 16
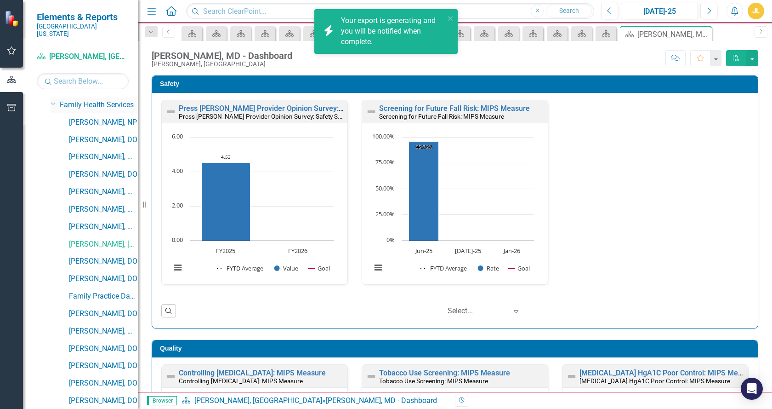
click at [53, 100] on icon "Dropdown" at bounding box center [54, 103] width 6 height 7
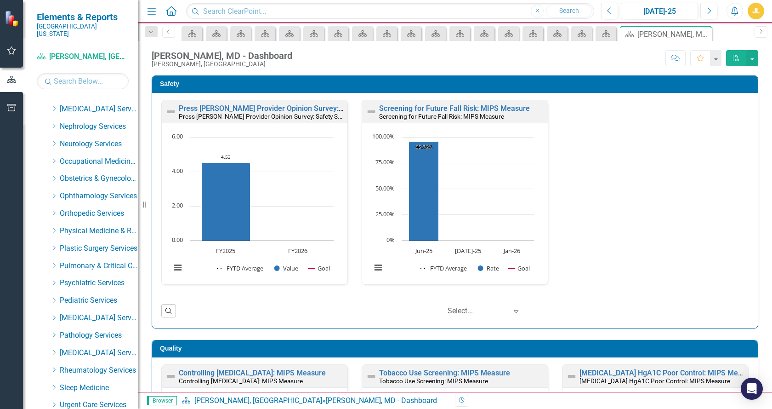
scroll to position [918, 0]
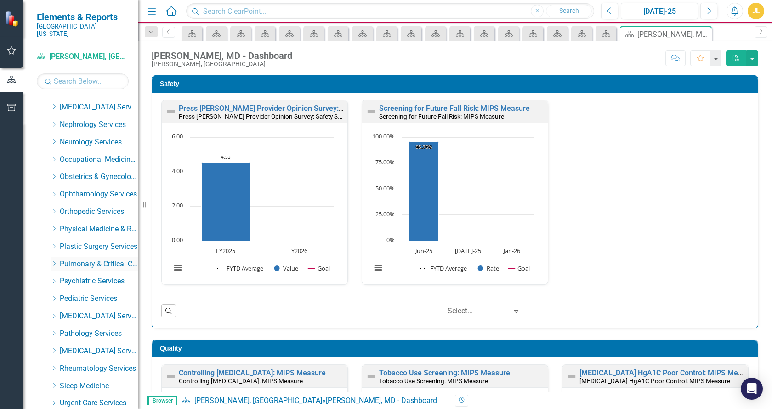
click at [55, 261] on icon "Dropdown" at bounding box center [54, 264] width 7 height 6
click at [108, 311] on link "[PERSON_NAME], MD" at bounding box center [103, 316] width 69 height 11
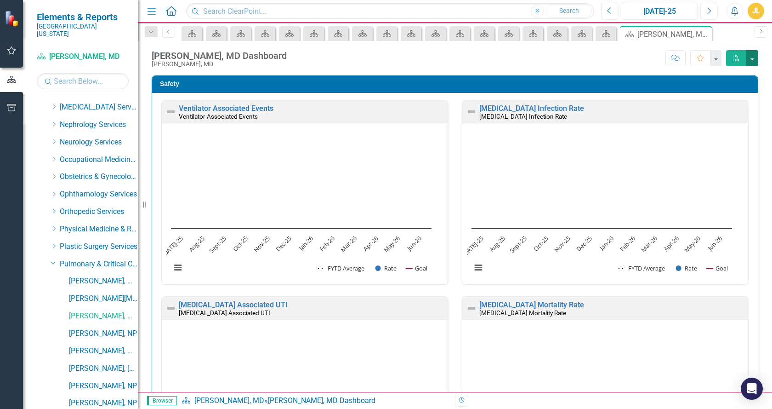
click at [754, 59] on button "button" at bounding box center [753, 58] width 12 height 16
click at [719, 76] on link "PDF Export to PDF" at bounding box center [721, 75] width 73 height 17
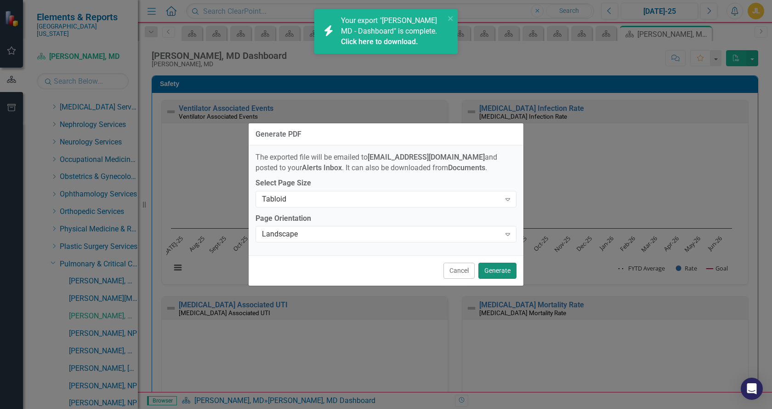
click at [491, 273] on button "Generate" at bounding box center [498, 270] width 38 height 16
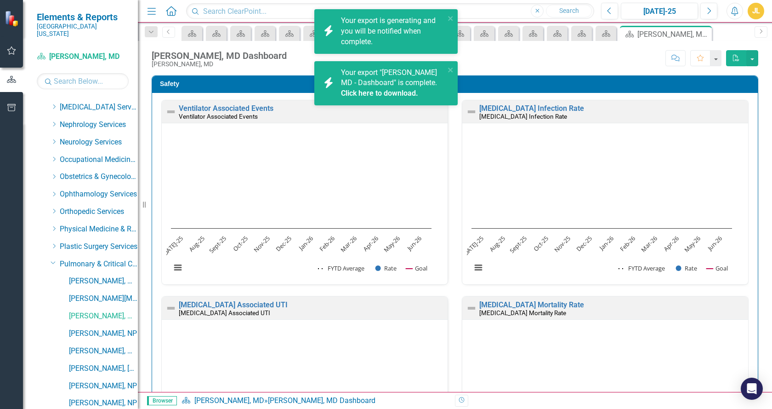
click at [394, 90] on link "Click here to download." at bounding box center [379, 93] width 77 height 9
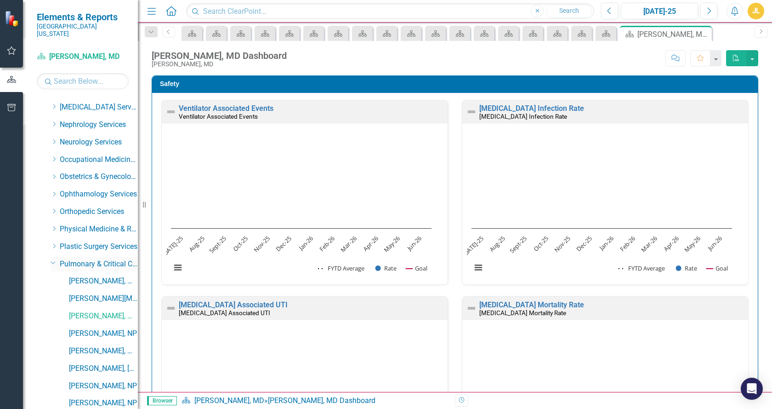
click at [54, 259] on icon "Dropdown" at bounding box center [54, 262] width 6 height 7
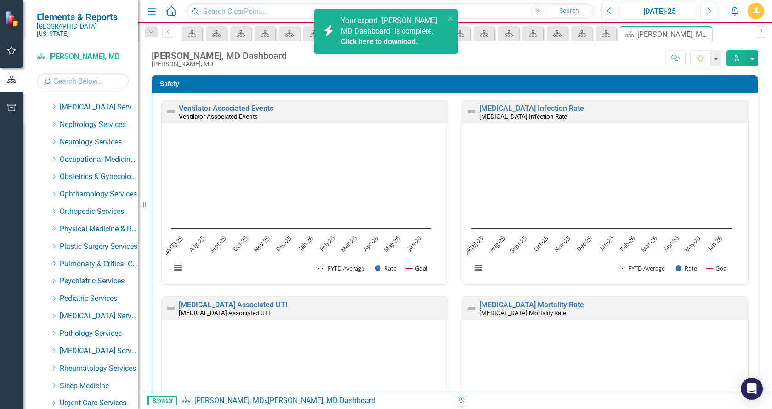
scroll to position [639, 0]
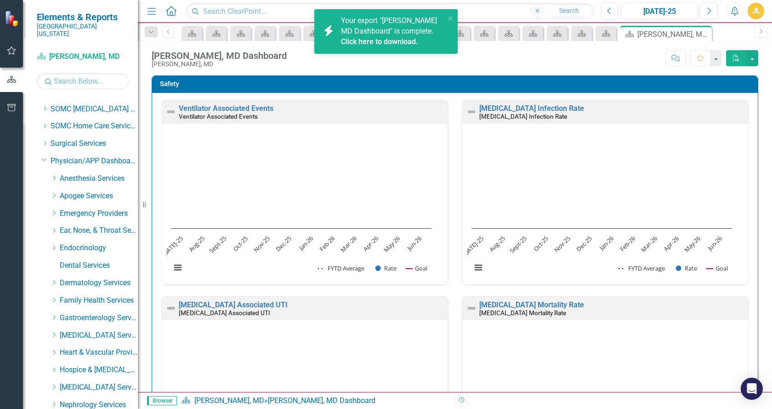
click at [390, 41] on link "Click here to download." at bounding box center [379, 41] width 77 height 9
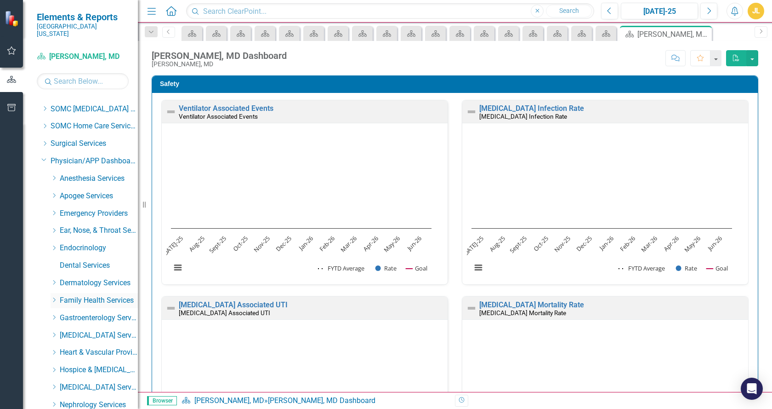
click at [57, 297] on icon "Dropdown" at bounding box center [54, 300] width 7 height 6
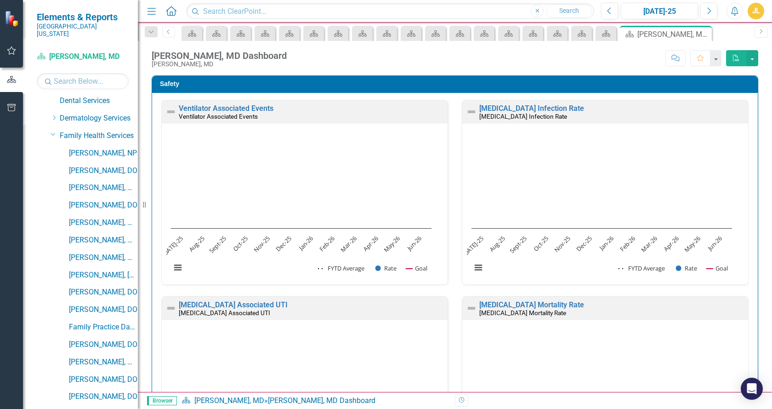
scroll to position [804, 0]
click at [104, 269] on link "[PERSON_NAME], [GEOGRAPHIC_DATA]" at bounding box center [103, 274] width 69 height 11
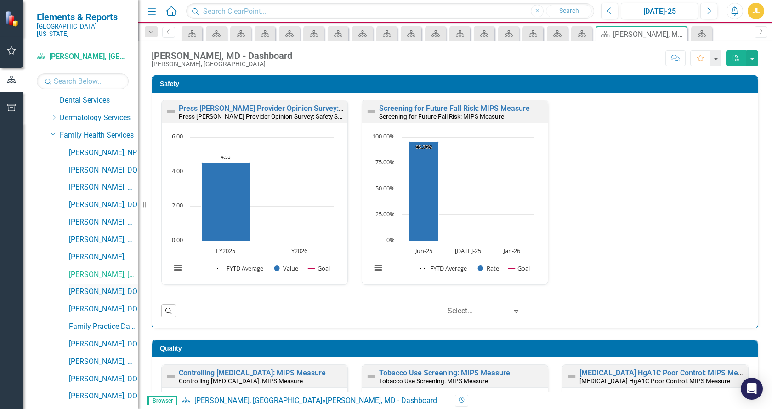
click at [102, 286] on link "[PERSON_NAME], DO" at bounding box center [103, 291] width 69 height 11
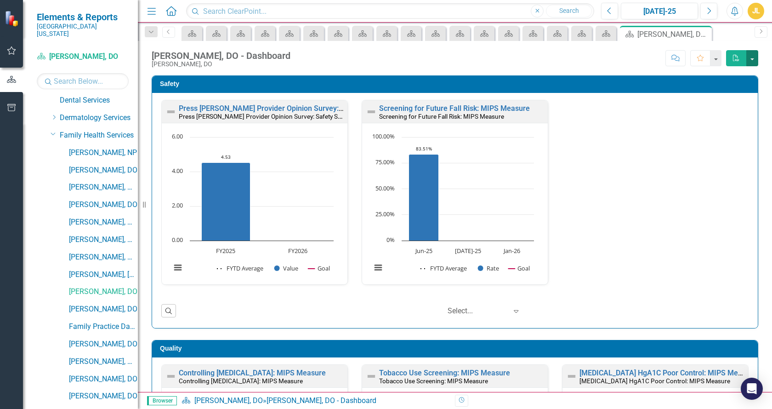
click at [753, 56] on button "button" at bounding box center [753, 58] width 12 height 16
click at [720, 72] on link "PDF Export to PDF" at bounding box center [721, 75] width 73 height 17
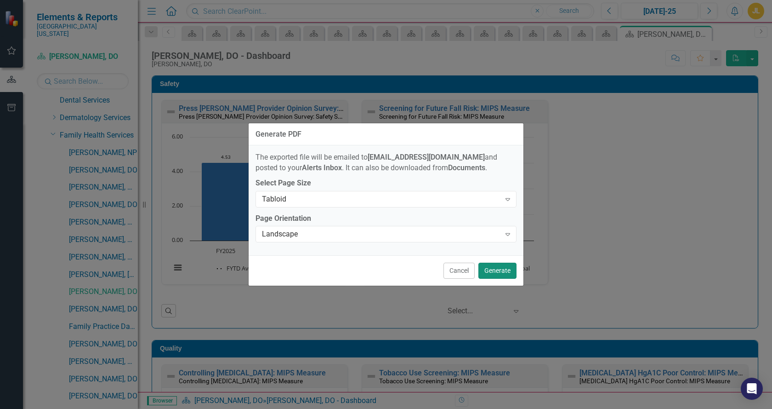
click at [502, 269] on button "Generate" at bounding box center [498, 270] width 38 height 16
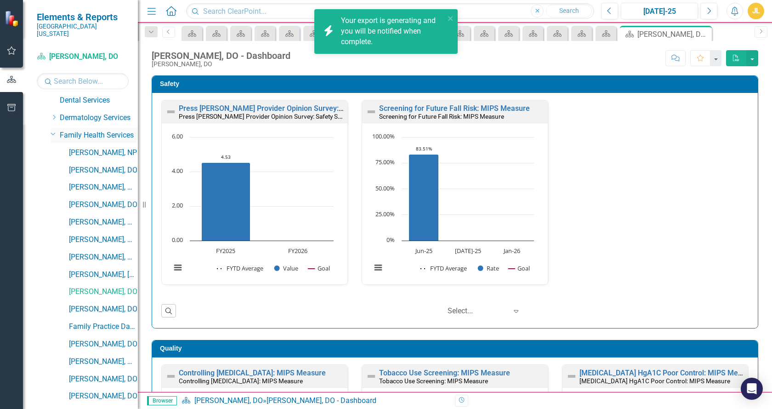
click at [53, 130] on icon "Dropdown" at bounding box center [54, 133] width 6 height 7
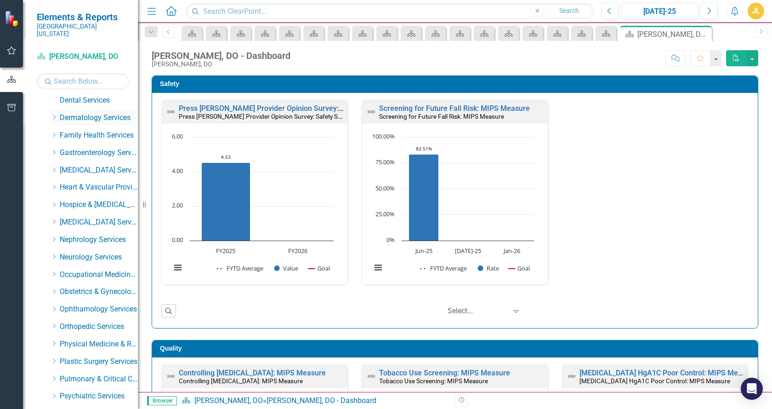
click at [55, 114] on icon "Dropdown" at bounding box center [54, 117] width 7 height 6
click at [80, 148] on link "[PERSON_NAME], DO" at bounding box center [103, 153] width 69 height 11
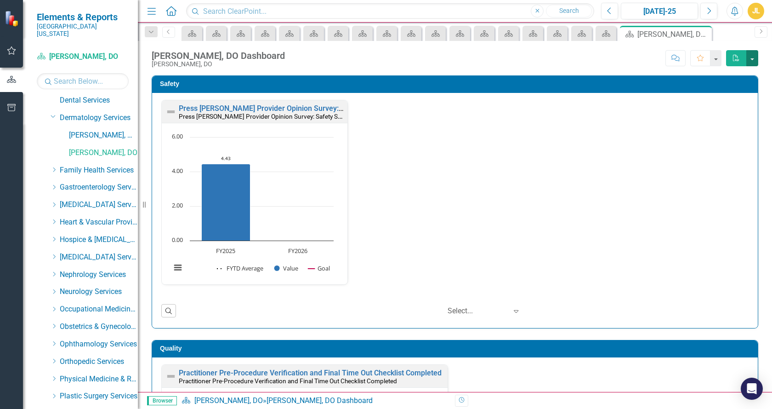
click at [753, 59] on button "button" at bounding box center [753, 58] width 12 height 16
click at [716, 74] on link "PDF Export to PDF" at bounding box center [721, 75] width 73 height 17
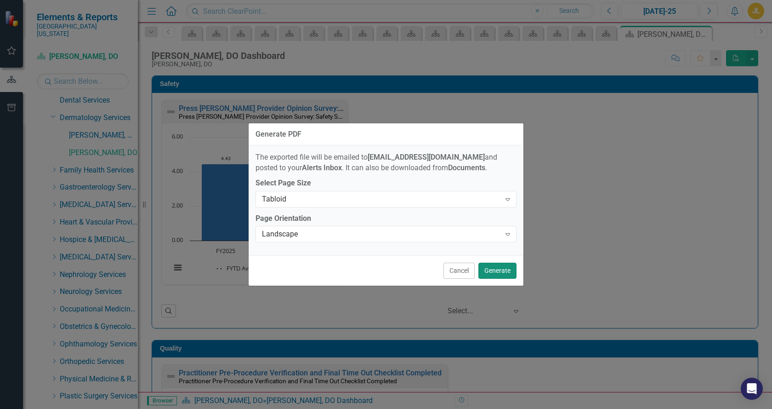
click at [505, 274] on button "Generate" at bounding box center [498, 270] width 38 height 16
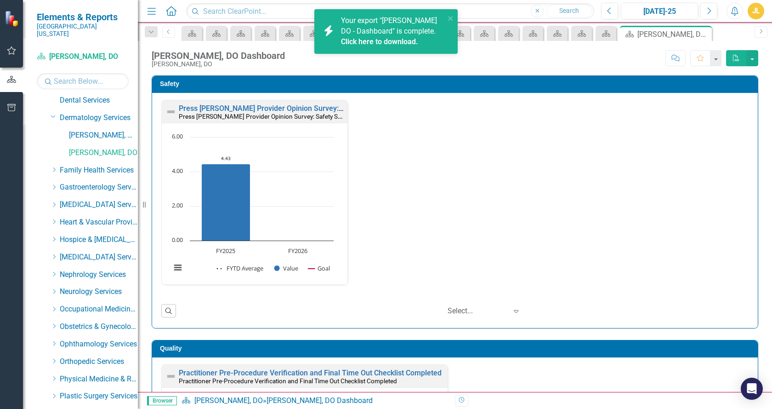
click at [390, 40] on link "Click here to download." at bounding box center [379, 41] width 77 height 9
click at [376, 41] on link "Click here to download." at bounding box center [379, 41] width 77 height 9
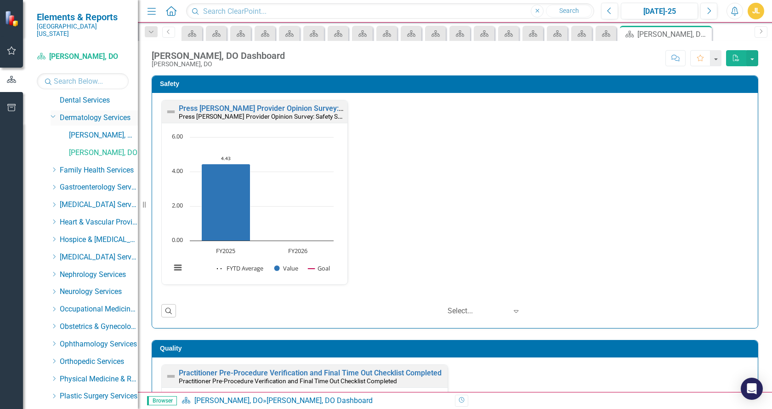
click at [52, 113] on icon "Dropdown" at bounding box center [54, 116] width 6 height 7
click at [135, 87] on div "Scorecard Jessica Perkins, DO Search Dropdown Scorecards 493 Safety Quality Tea…" at bounding box center [80, 228] width 115 height 359
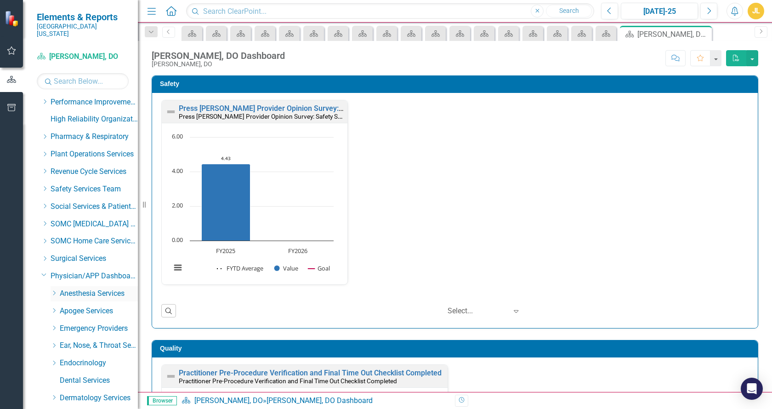
click at [79, 288] on link "Anesthesia Services" at bounding box center [99, 293] width 78 height 11
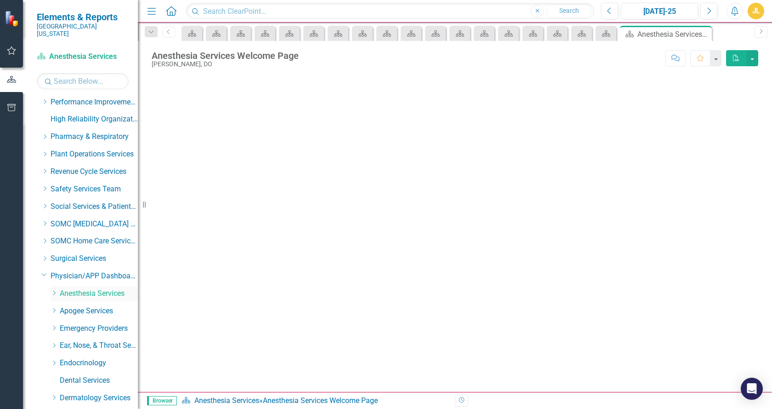
click at [54, 290] on icon "Dropdown" at bounding box center [54, 293] width 7 height 6
click at [96, 340] on link "[PERSON_NAME], MD" at bounding box center [103, 345] width 69 height 11
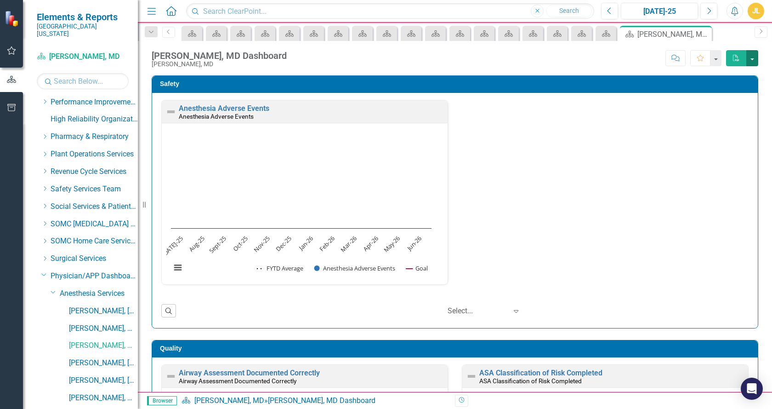
click at [752, 58] on button "button" at bounding box center [753, 58] width 12 height 16
click at [725, 74] on link "PDF Export to PDF" at bounding box center [721, 75] width 73 height 17
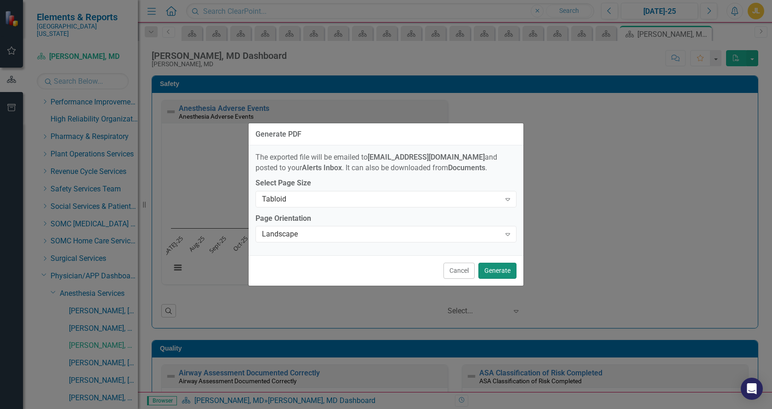
click at [492, 269] on button "Generate" at bounding box center [498, 270] width 38 height 16
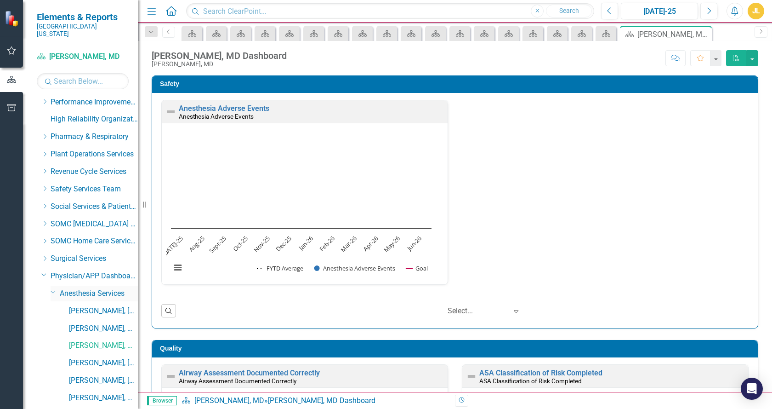
click at [53, 288] on icon "Dropdown" at bounding box center [54, 291] width 6 height 7
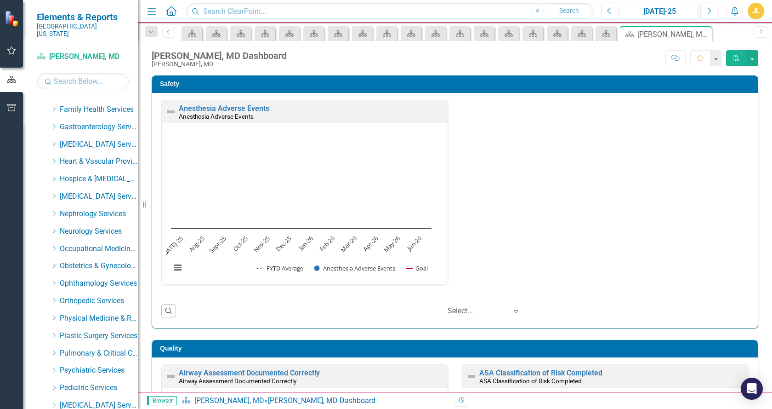
scroll to position [843, 0]
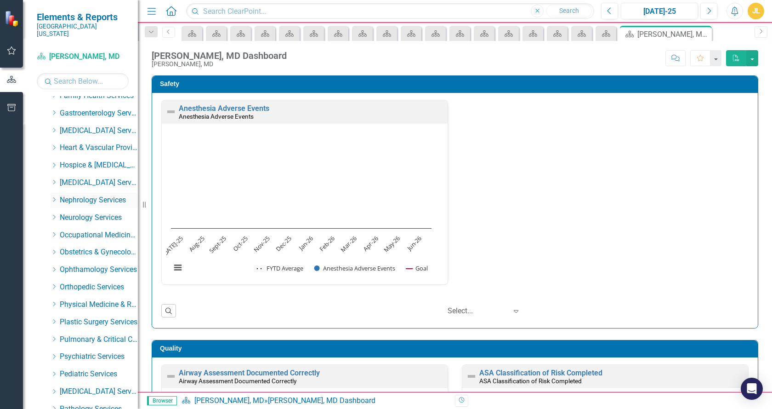
click at [52, 197] on icon "Dropdown" at bounding box center [54, 200] width 7 height 6
click at [78, 247] on link "[PERSON_NAME], MD" at bounding box center [103, 252] width 69 height 11
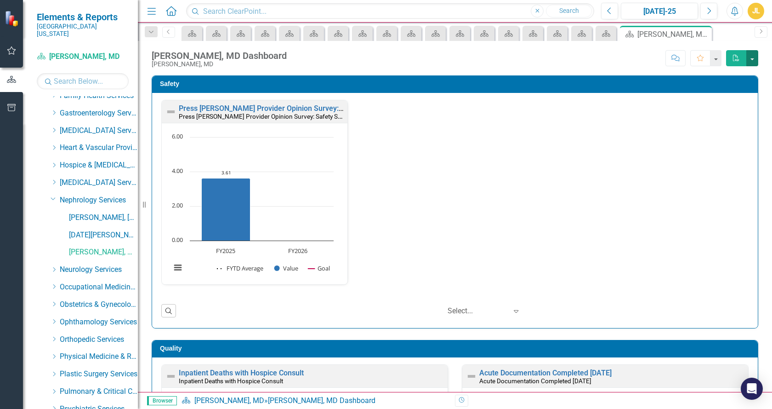
click at [754, 59] on button "button" at bounding box center [753, 58] width 12 height 16
click at [721, 76] on link "PDF Export to PDF" at bounding box center [721, 75] width 73 height 17
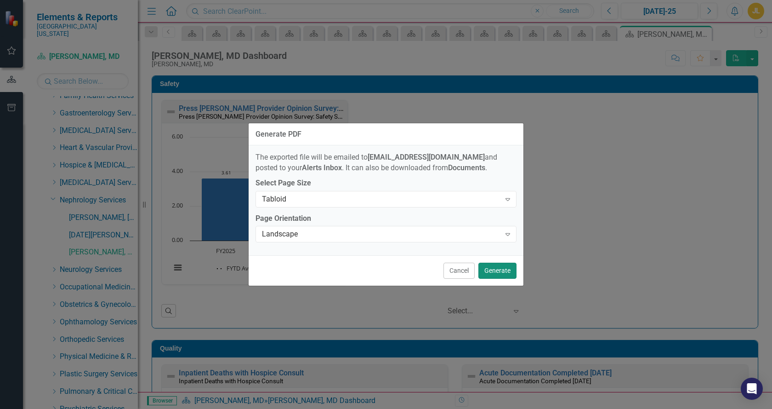
click at [487, 269] on button "Generate" at bounding box center [498, 270] width 38 height 16
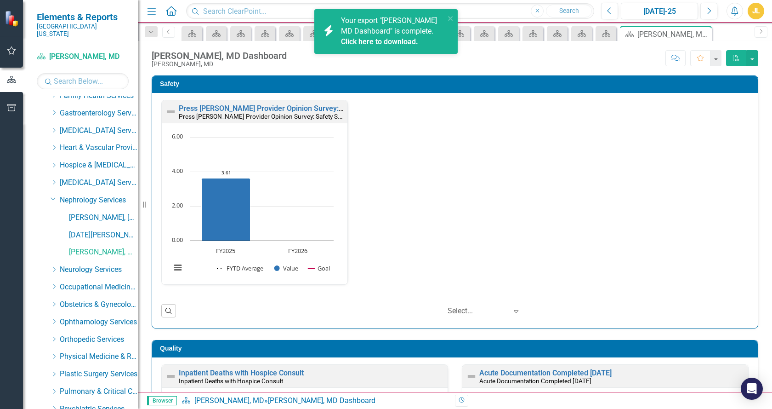
click at [396, 42] on link "Click here to download." at bounding box center [379, 41] width 77 height 9
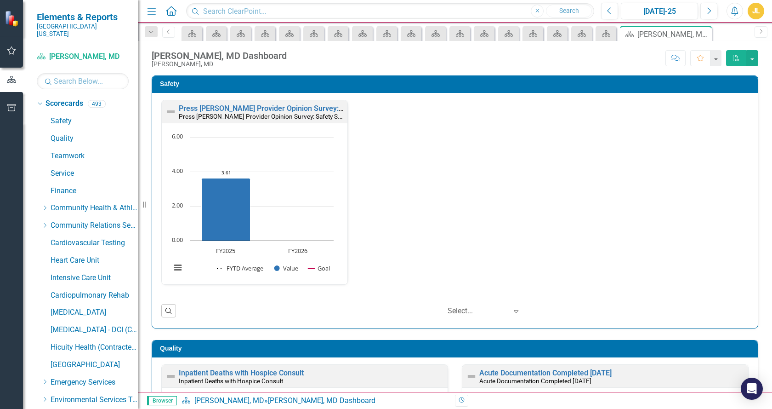
scroll to position [843, 0]
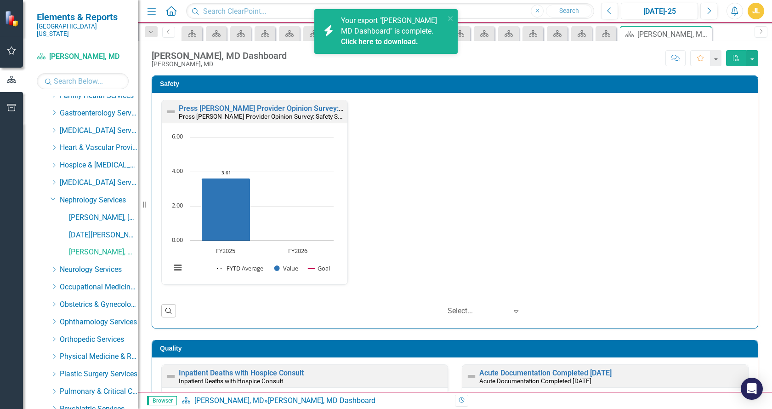
click at [388, 40] on link "Click here to download." at bounding box center [379, 41] width 77 height 9
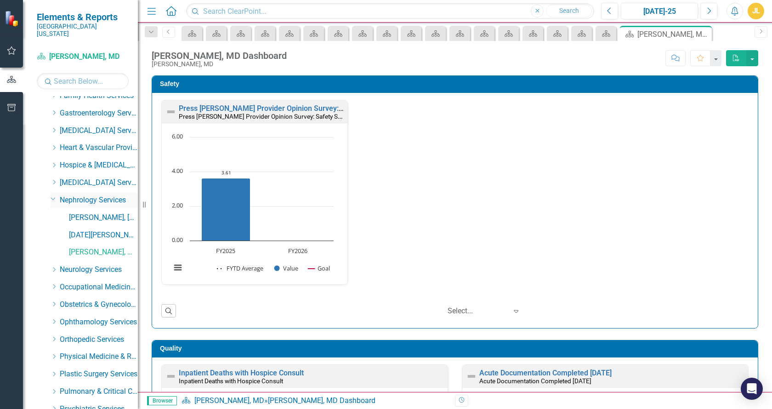
click at [53, 198] on icon at bounding box center [53, 199] width 5 height 2
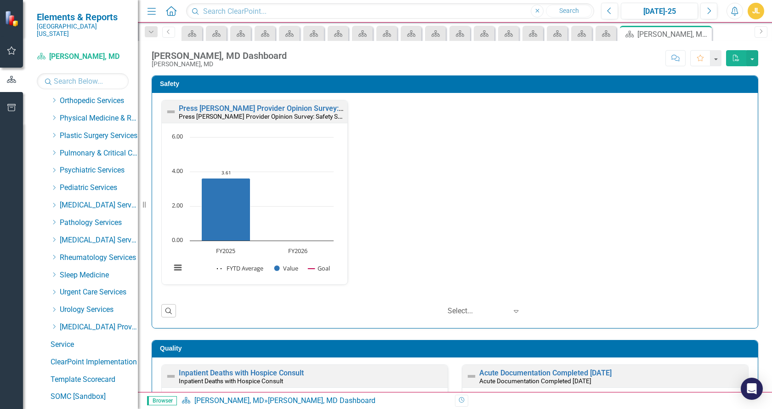
scroll to position [1027, 0]
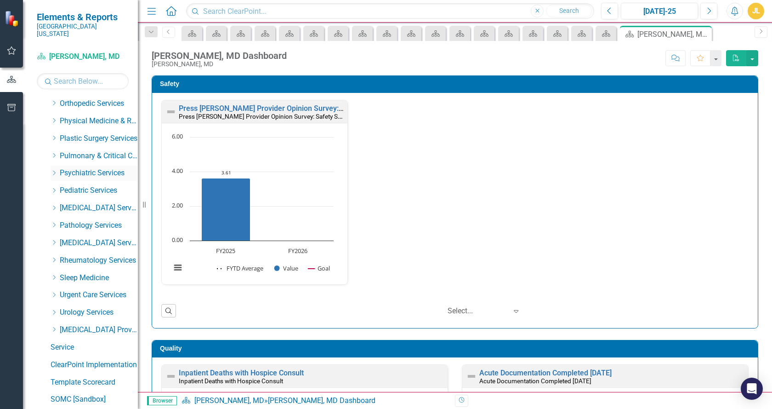
click at [56, 170] on icon "Dropdown" at bounding box center [54, 173] width 7 height 6
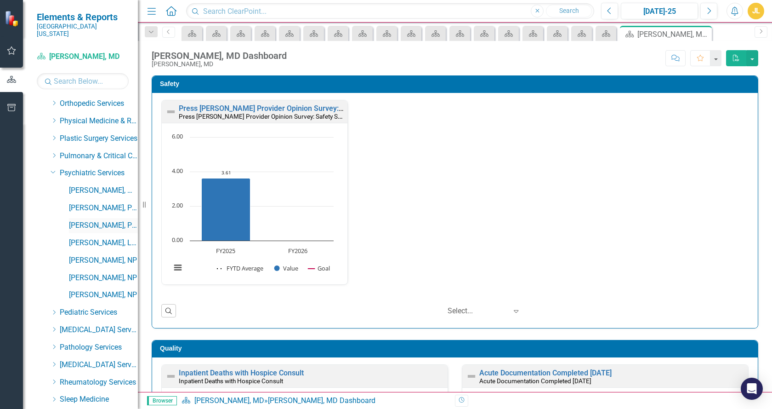
click at [79, 220] on link "[PERSON_NAME], PhD" at bounding box center [103, 225] width 69 height 11
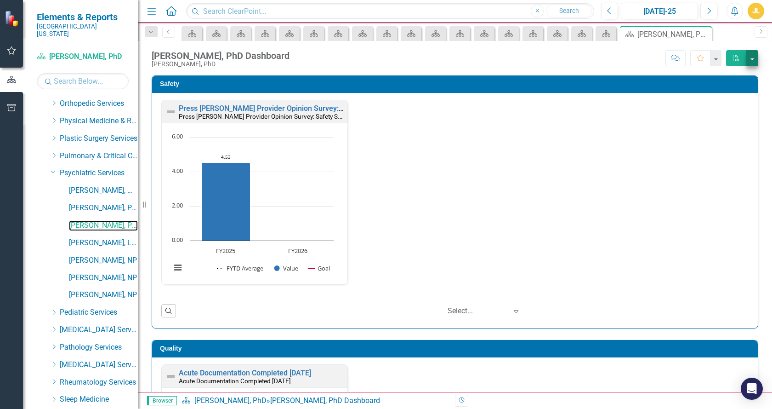
click at [754, 59] on button "button" at bounding box center [753, 58] width 12 height 16
click at [707, 73] on link "PDF Export to PDF" at bounding box center [721, 75] width 73 height 17
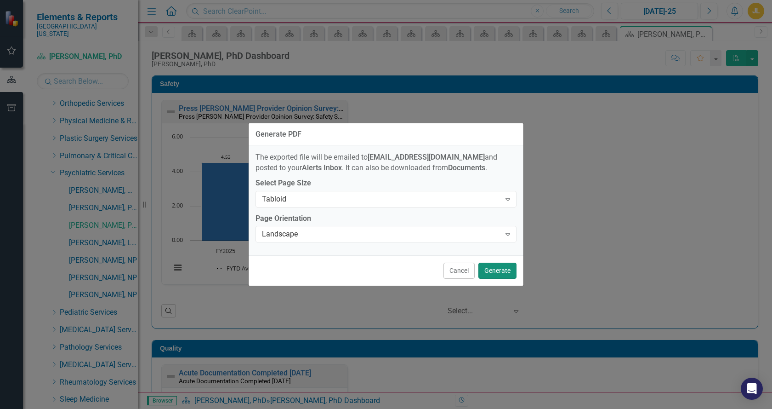
click at [494, 267] on button "Generate" at bounding box center [498, 270] width 38 height 16
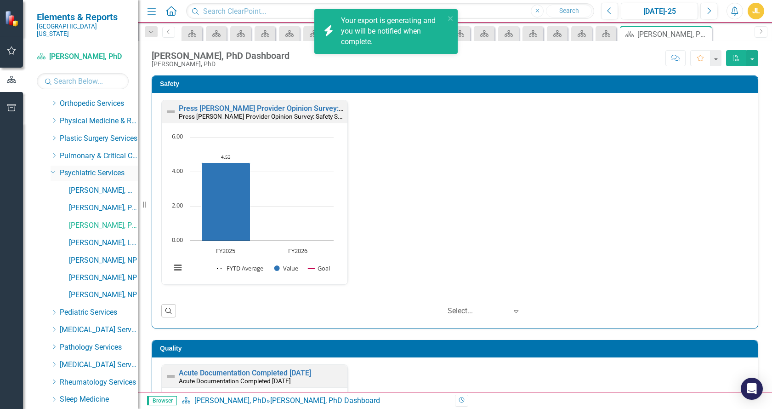
click at [54, 168] on icon "Dropdown" at bounding box center [54, 171] width 6 height 7
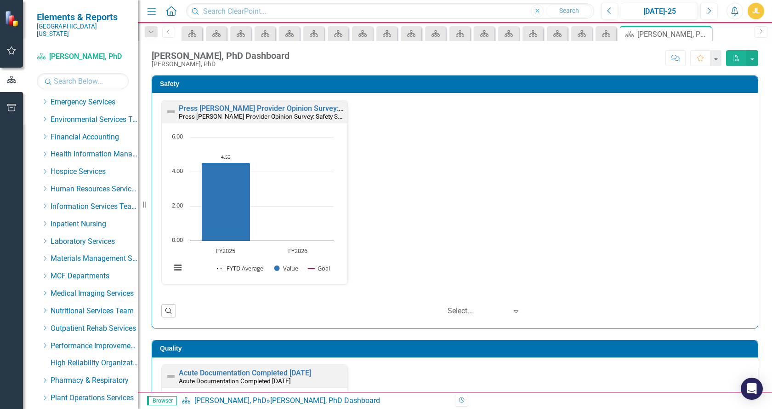
scroll to position [560, 0]
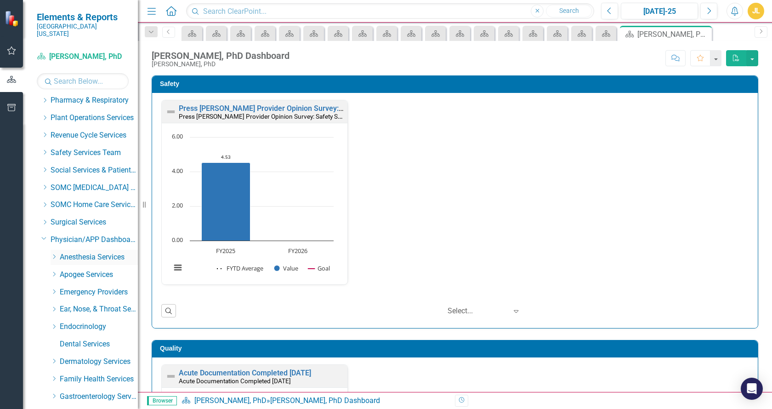
click at [53, 254] on icon "Dropdown" at bounding box center [54, 257] width 7 height 6
click at [108, 321] on link "[PERSON_NAME], [GEOGRAPHIC_DATA]" at bounding box center [103, 326] width 69 height 11
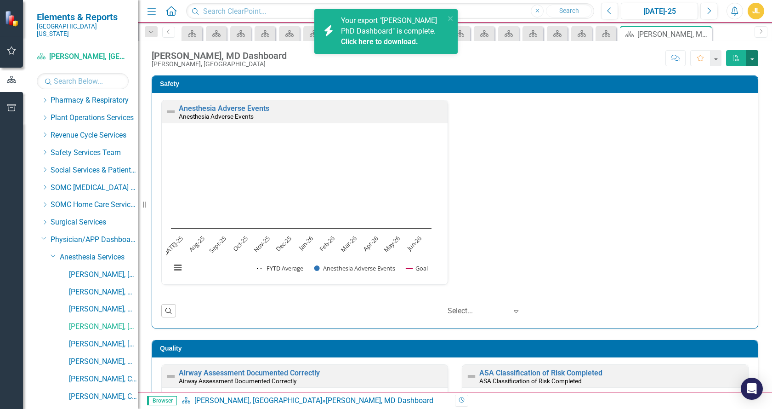
click at [752, 59] on button "button" at bounding box center [753, 58] width 12 height 16
click at [731, 73] on link "PDF Export to PDF" at bounding box center [721, 75] width 73 height 17
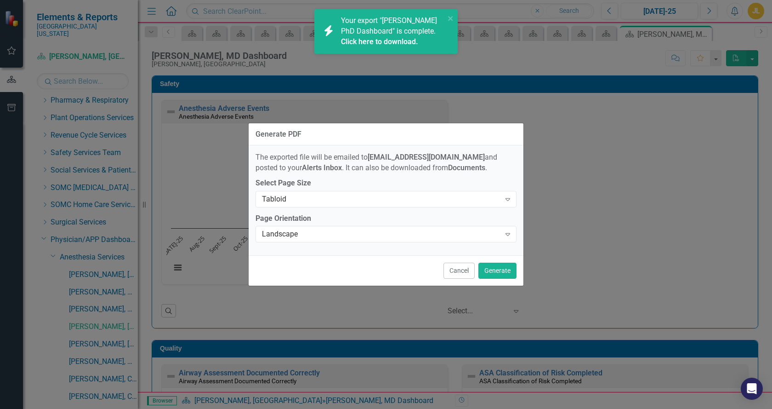
click at [384, 40] on link "Click here to download." at bounding box center [379, 41] width 77 height 9
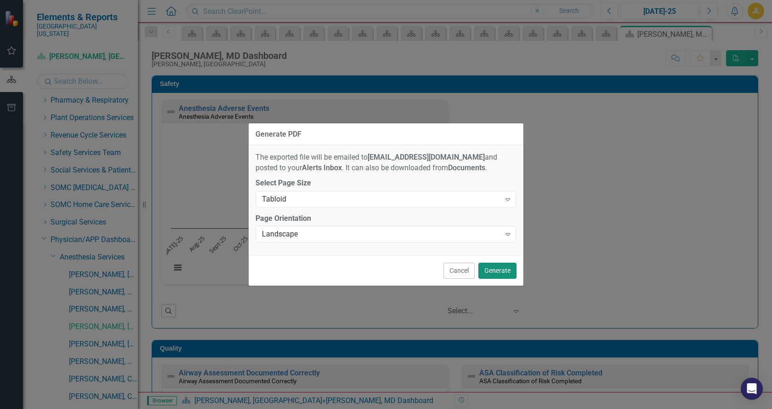
click at [499, 271] on button "Generate" at bounding box center [498, 270] width 38 height 16
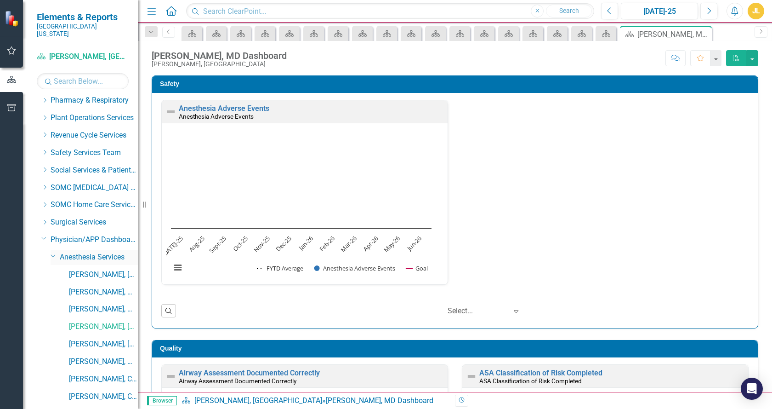
drag, startPoint x: 54, startPoint y: 248, endPoint x: 72, endPoint y: 246, distance: 17.6
click at [54, 255] on icon at bounding box center [53, 256] width 5 height 2
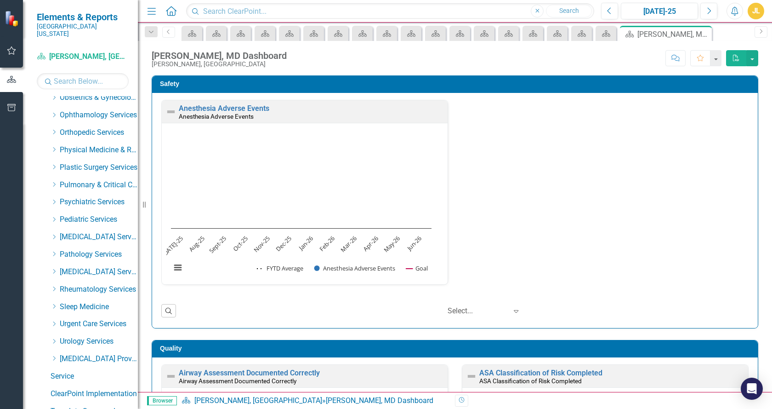
scroll to position [999, 0]
click at [53, 180] on icon "Dropdown" at bounding box center [54, 183] width 7 height 6
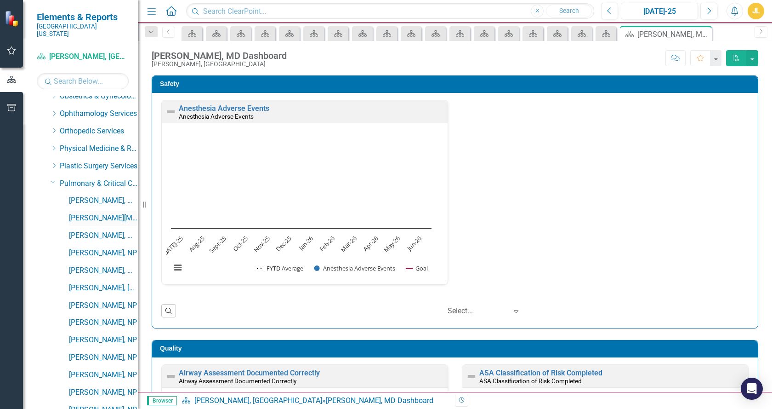
click at [109, 213] on link "[PERSON_NAME][MEDICAL_DATA], MD" at bounding box center [103, 218] width 69 height 11
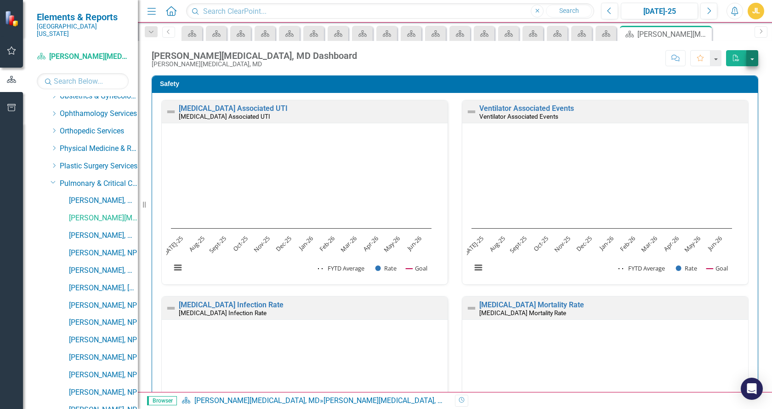
click at [752, 57] on button "button" at bounding box center [753, 58] width 12 height 16
click at [722, 74] on link "PDF Export to PDF" at bounding box center [721, 75] width 73 height 17
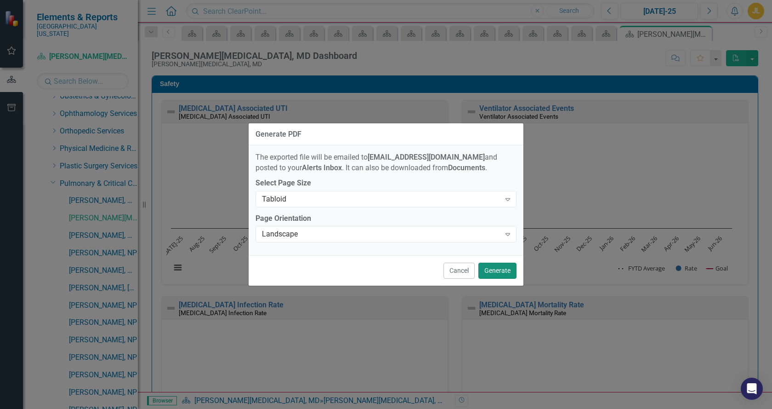
click at [497, 270] on button "Generate" at bounding box center [498, 270] width 38 height 16
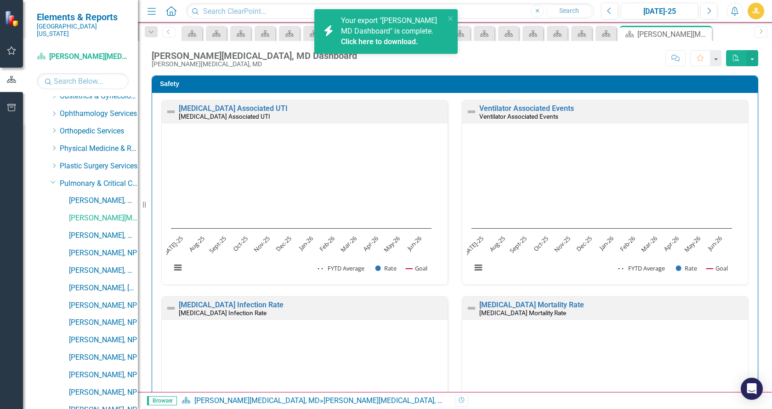
click at [359, 46] on link "Click here to download." at bounding box center [379, 41] width 77 height 9
click at [386, 48] on link "Click here to download." at bounding box center [379, 52] width 77 height 9
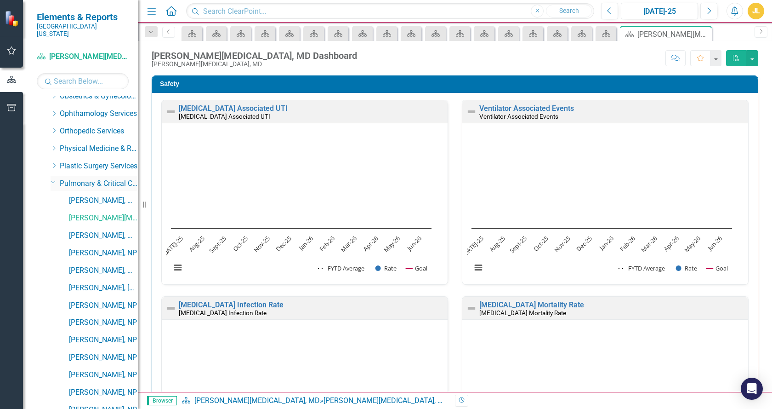
click at [53, 178] on icon "Dropdown" at bounding box center [54, 181] width 6 height 7
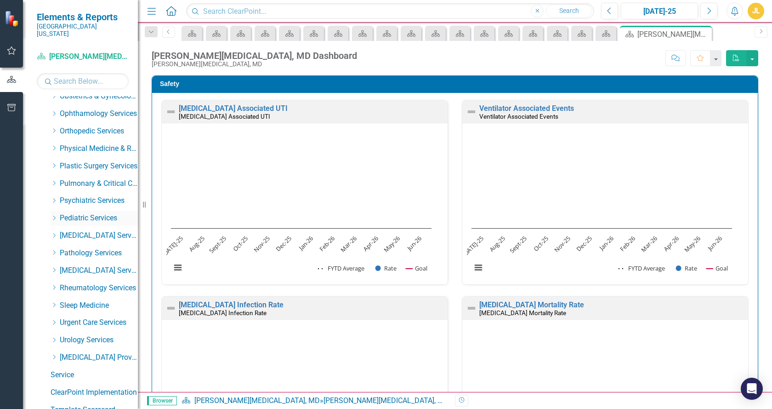
click at [56, 215] on icon "Dropdown" at bounding box center [54, 218] width 7 height 6
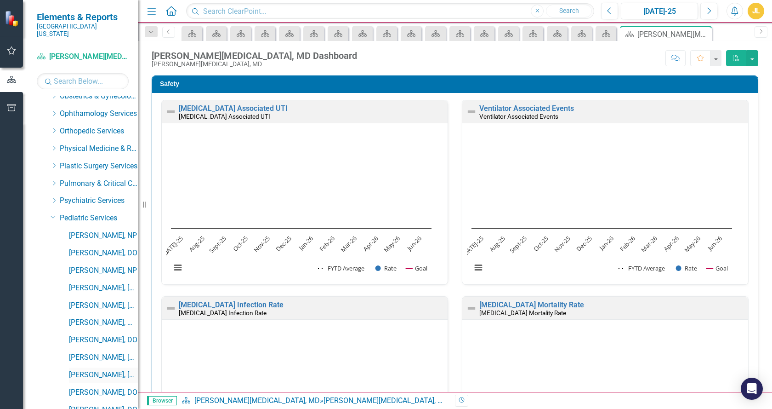
click at [79, 371] on link "[PERSON_NAME], [GEOGRAPHIC_DATA]" at bounding box center [103, 375] width 69 height 11
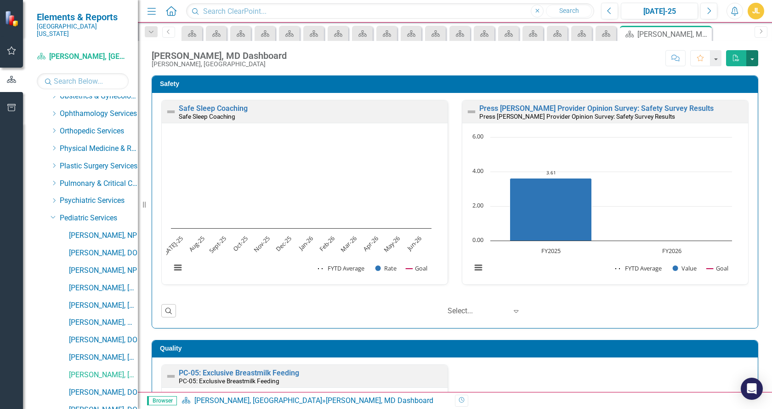
click at [754, 60] on button "button" at bounding box center [753, 58] width 12 height 16
click at [729, 75] on link "PDF Export to PDF" at bounding box center [721, 75] width 73 height 17
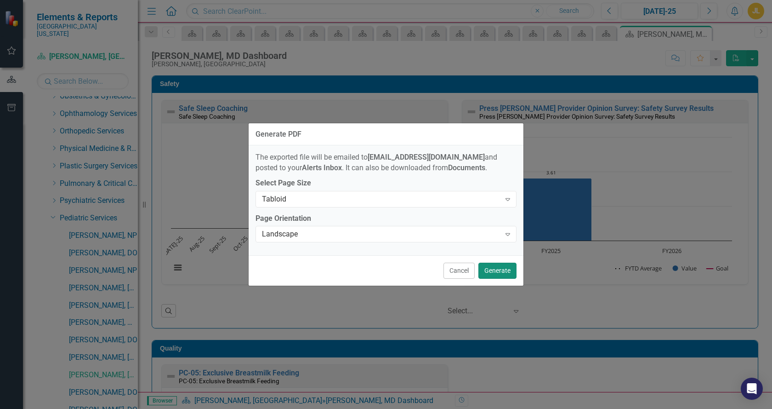
click at [488, 275] on button "Generate" at bounding box center [498, 270] width 38 height 16
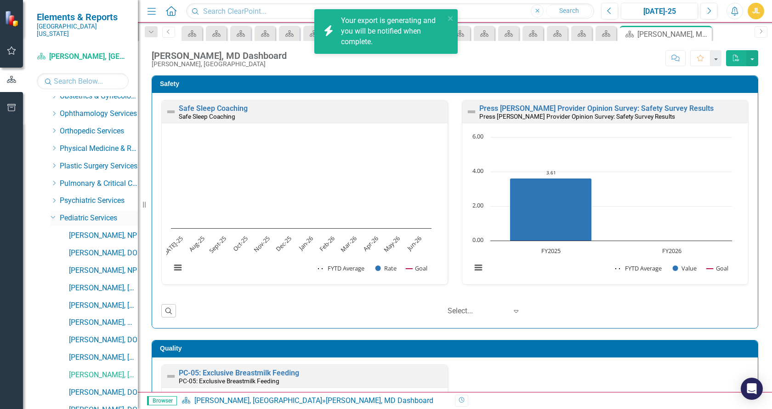
click at [53, 213] on icon "Dropdown" at bounding box center [54, 216] width 6 height 7
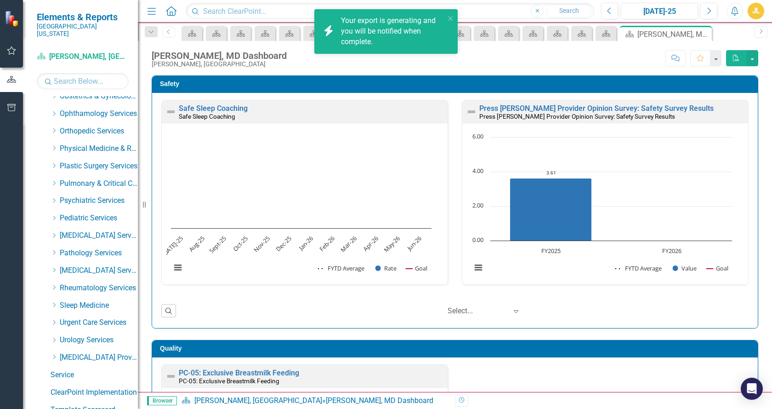
scroll to position [719, 0]
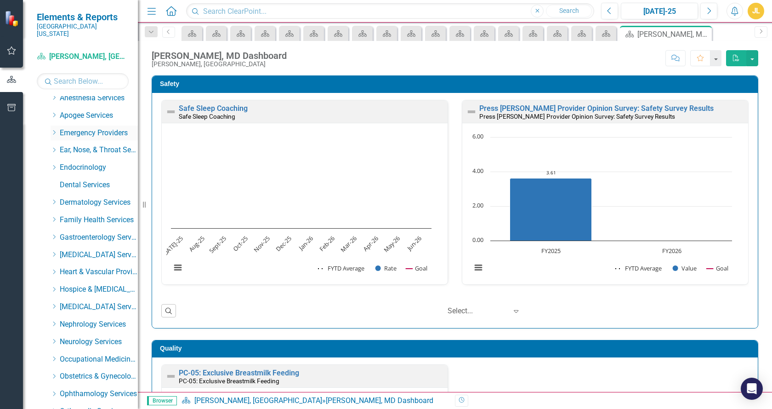
click at [55, 130] on icon "Dropdown" at bounding box center [54, 133] width 7 height 6
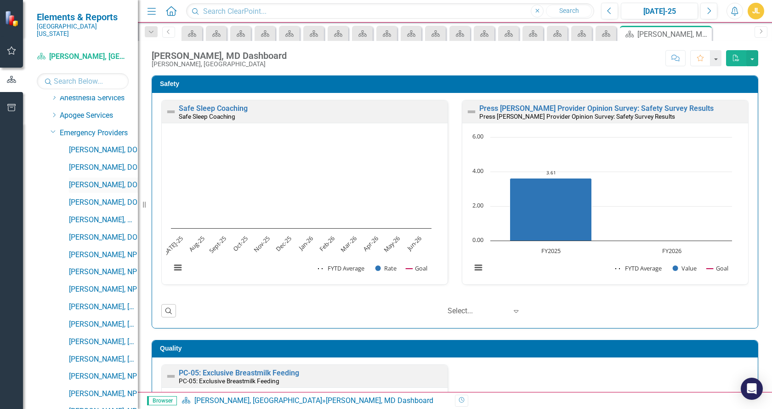
click at [73, 180] on link "[PERSON_NAME], DO" at bounding box center [103, 185] width 69 height 11
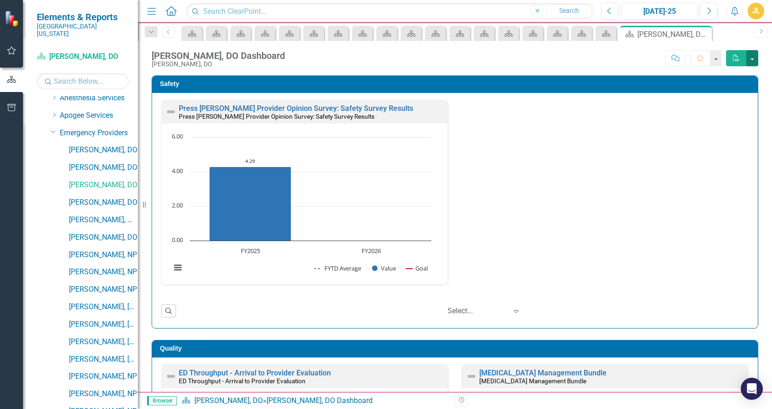
click at [754, 59] on button "button" at bounding box center [753, 58] width 12 height 16
click at [721, 72] on link "PDF Export to PDF" at bounding box center [721, 75] width 73 height 17
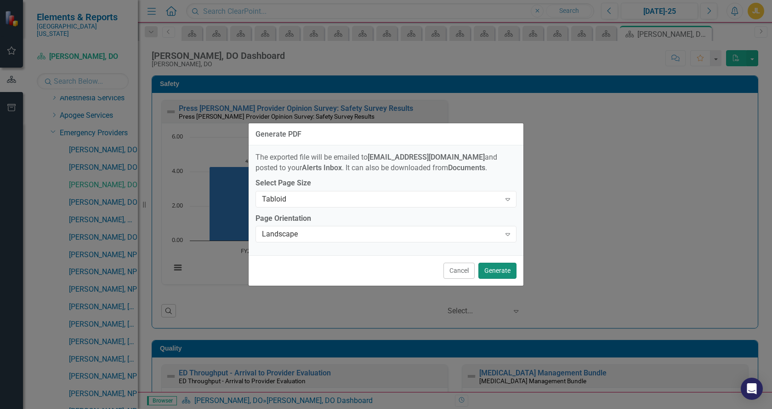
click at [488, 267] on button "Generate" at bounding box center [498, 270] width 38 height 16
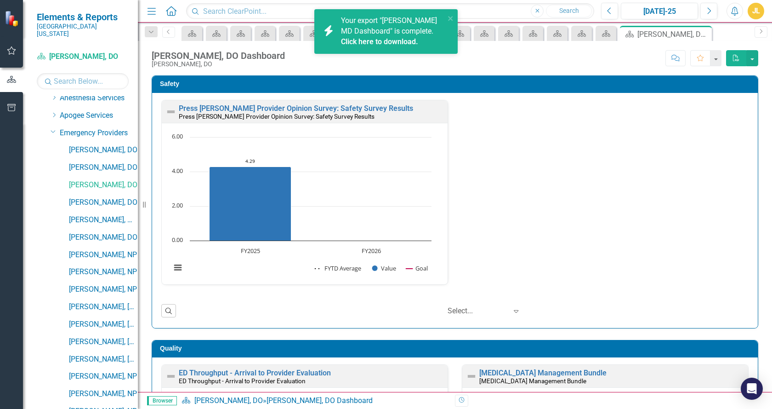
click at [395, 40] on link "Click here to download." at bounding box center [379, 41] width 77 height 9
click at [387, 41] on link "Click here to download." at bounding box center [379, 41] width 77 height 9
